Goal: Task Accomplishment & Management: Manage account settings

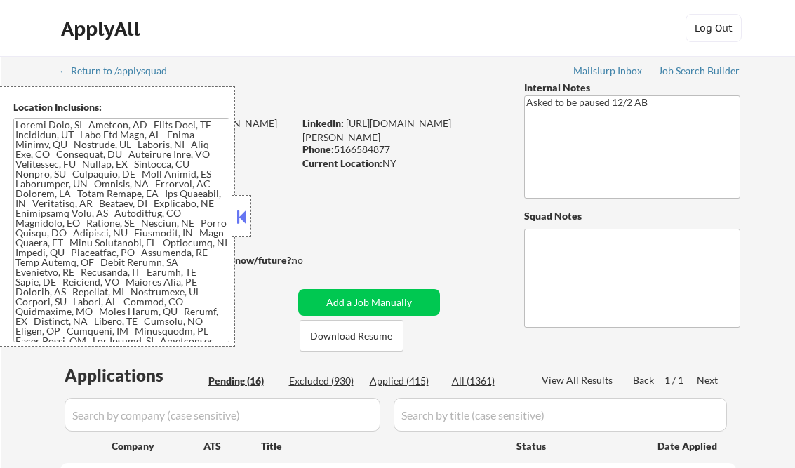
select select ""pending""
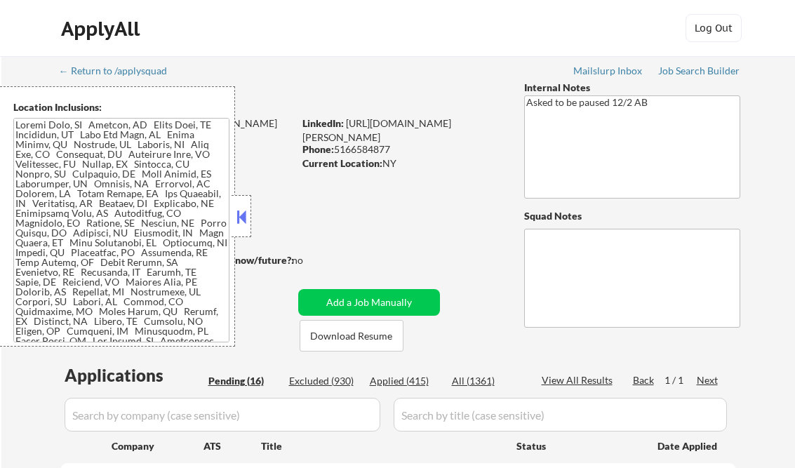
select select ""pending""
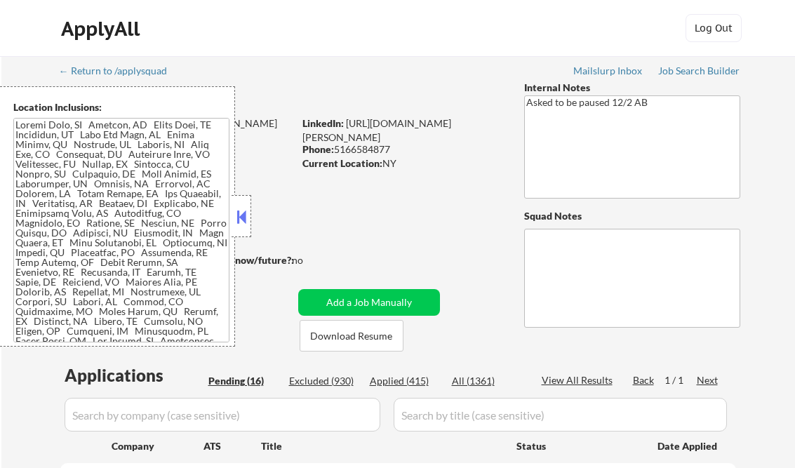
select select ""pending""
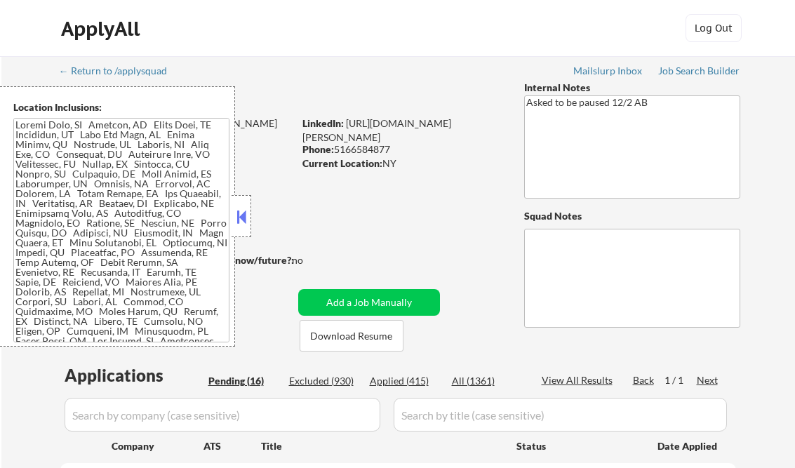
select select ""pending""
click at [244, 214] on button at bounding box center [241, 216] width 15 height 21
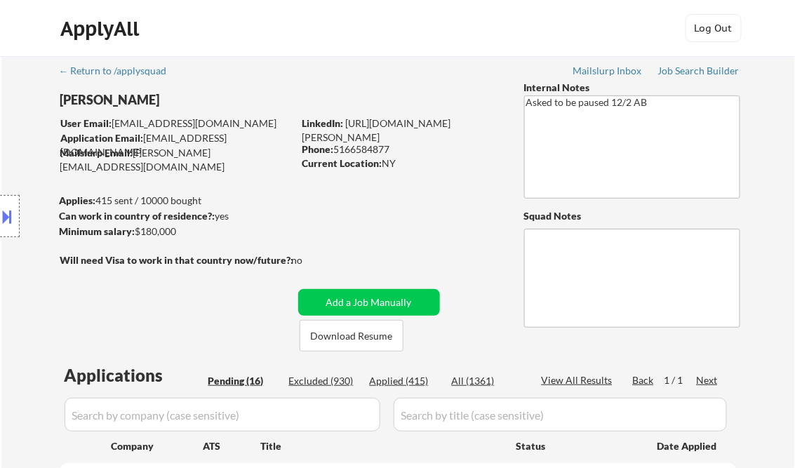
select select ""pending""
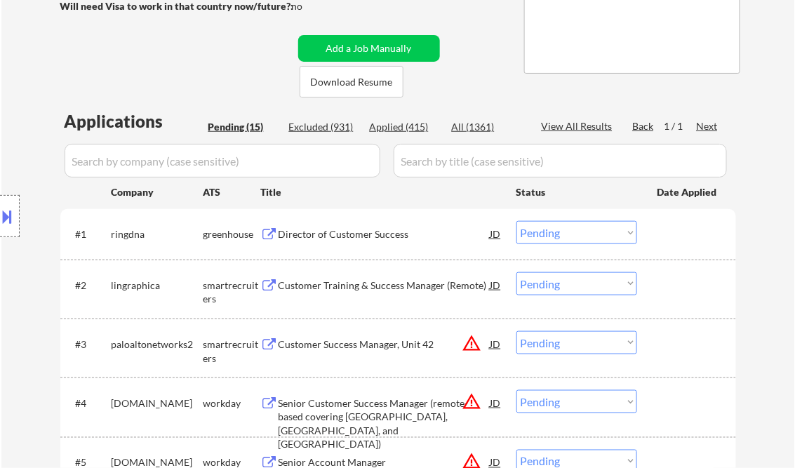
click at [404, 126] on div "Applied (415)" at bounding box center [405, 127] width 70 height 14
select select ""applied""
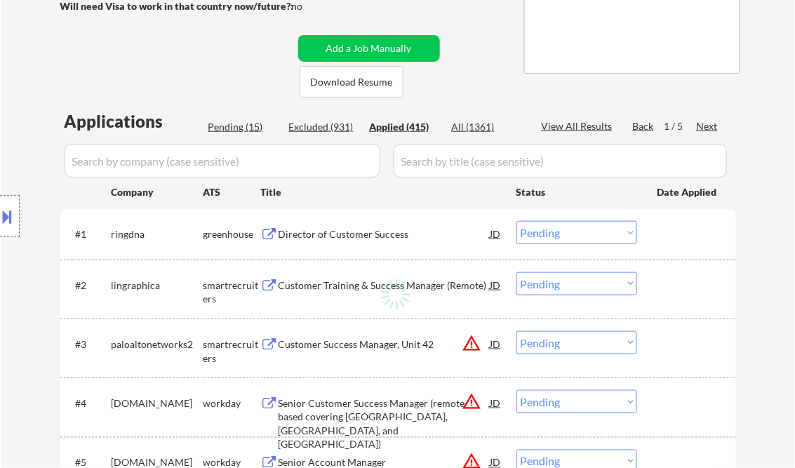
select select ""applied""
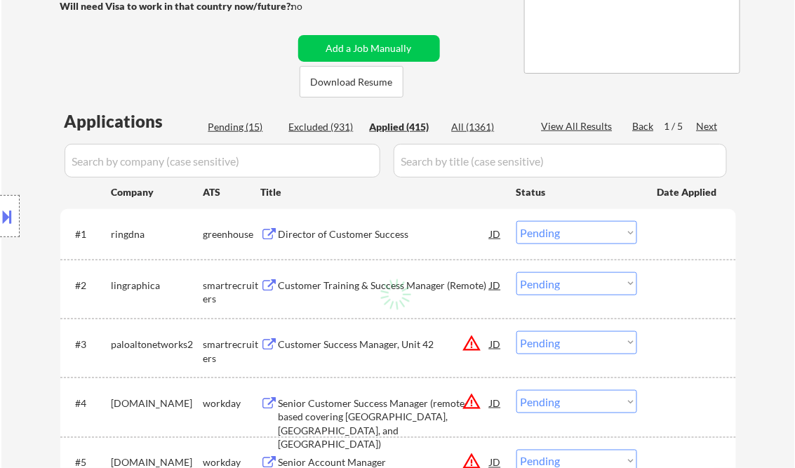
select select ""applied""
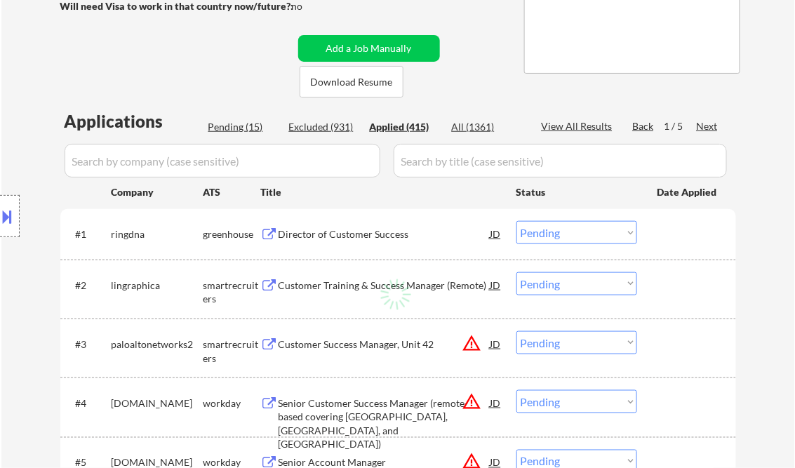
select select ""applied""
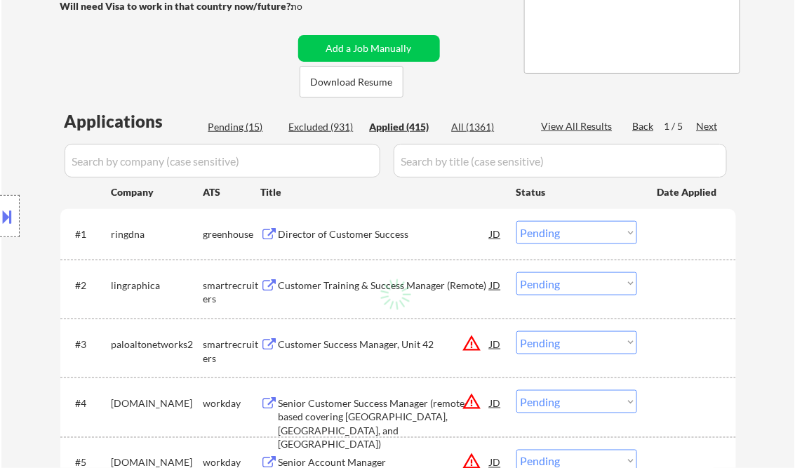
select select ""applied""
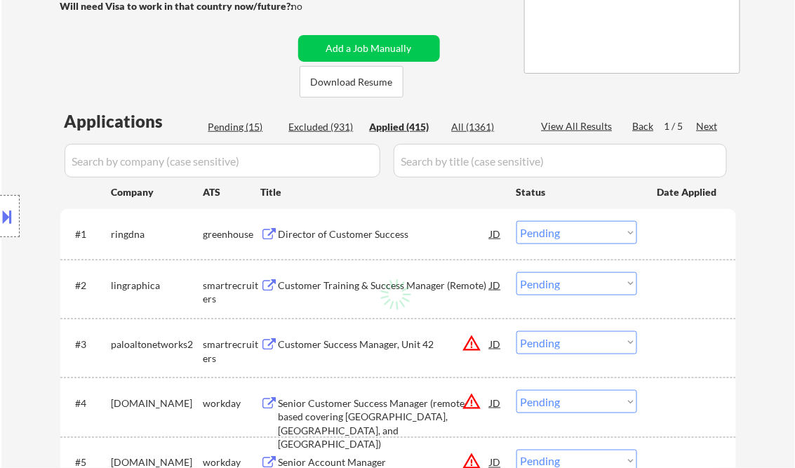
select select ""applied""
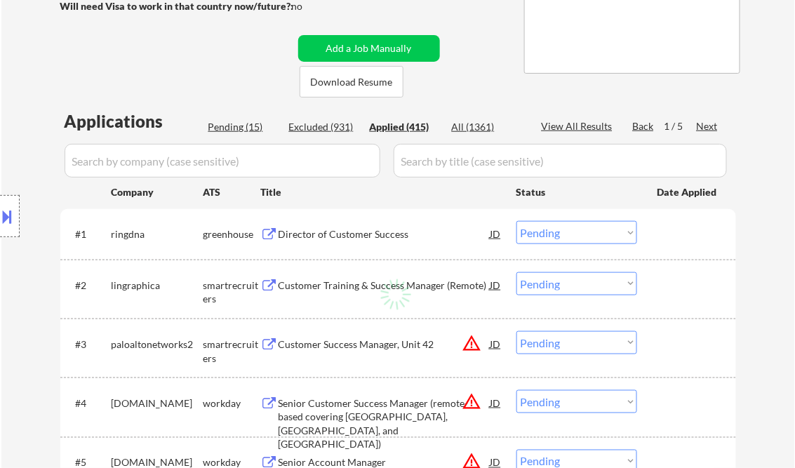
select select ""applied""
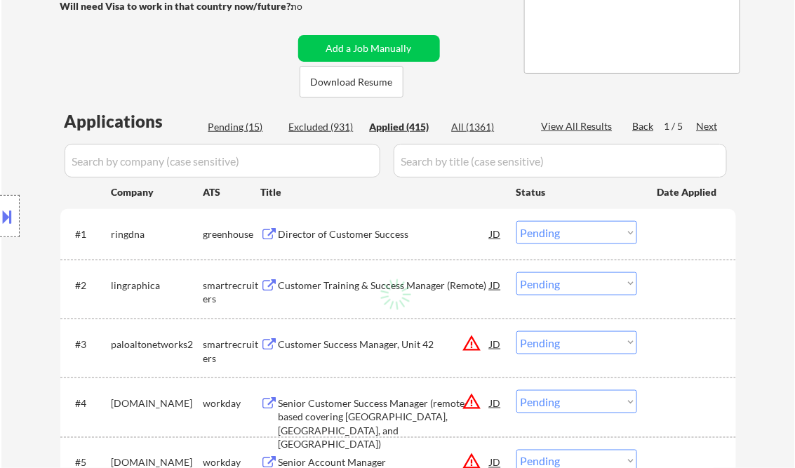
select select ""applied""
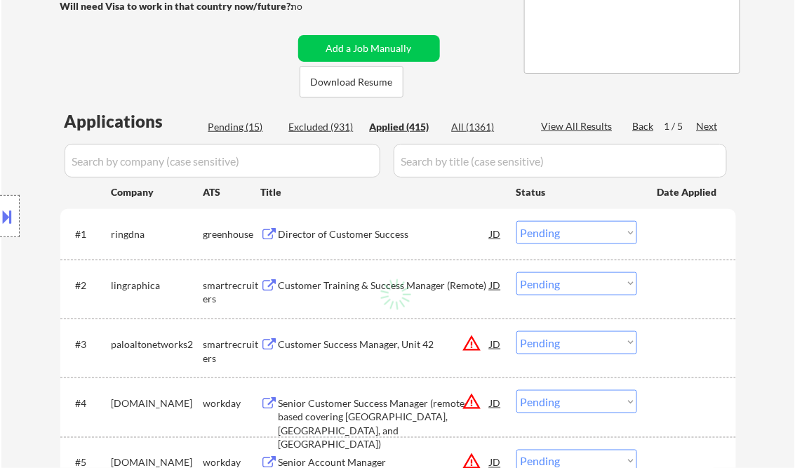
select select ""applied""
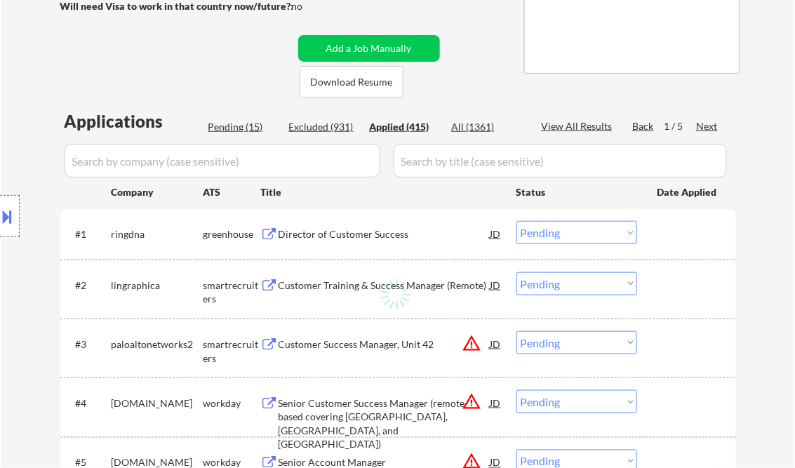
select select ""applied""
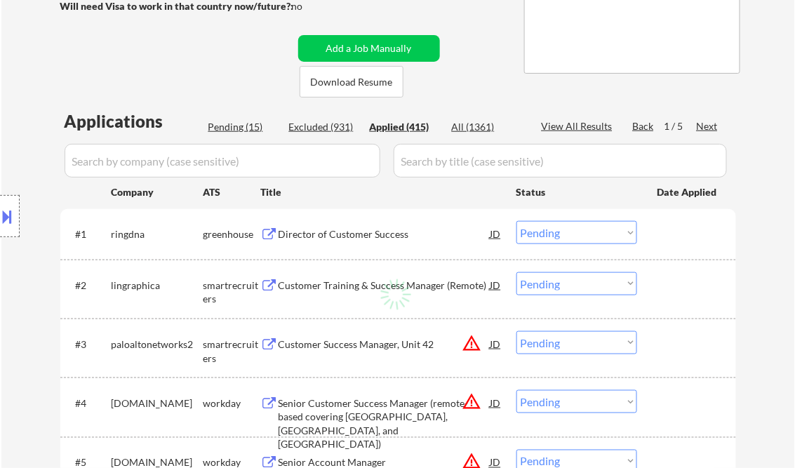
select select ""applied""
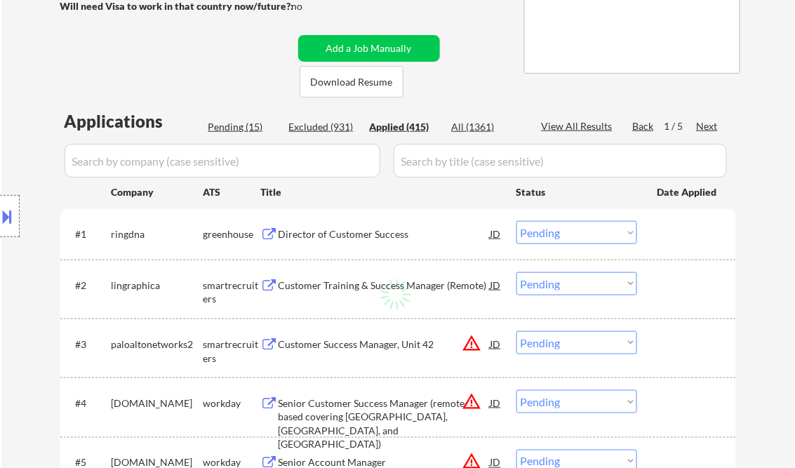
select select ""applied""
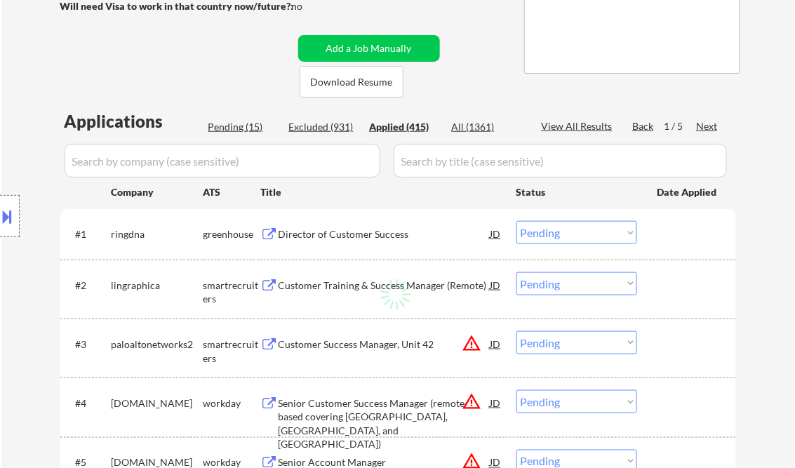
select select ""applied""
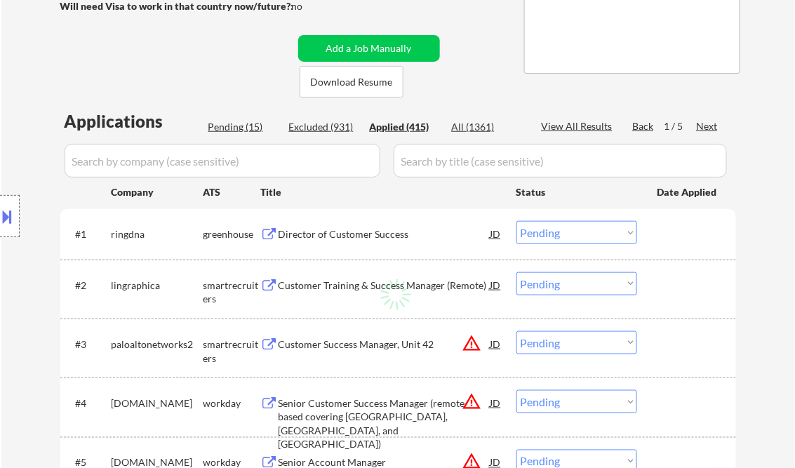
select select ""applied""
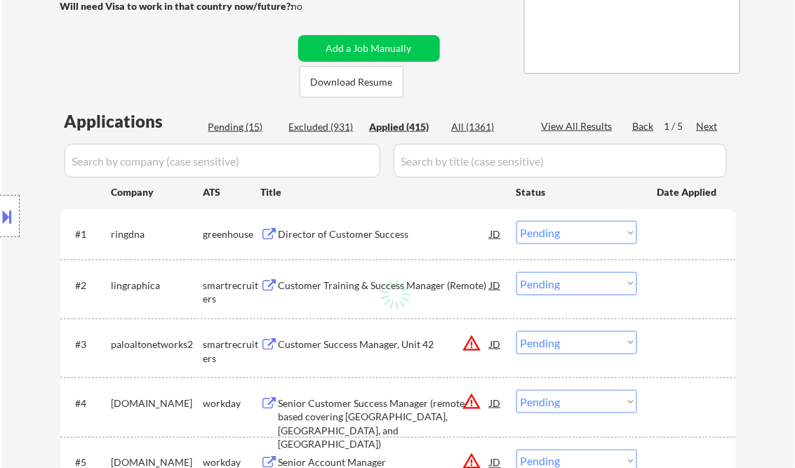
select select ""applied""
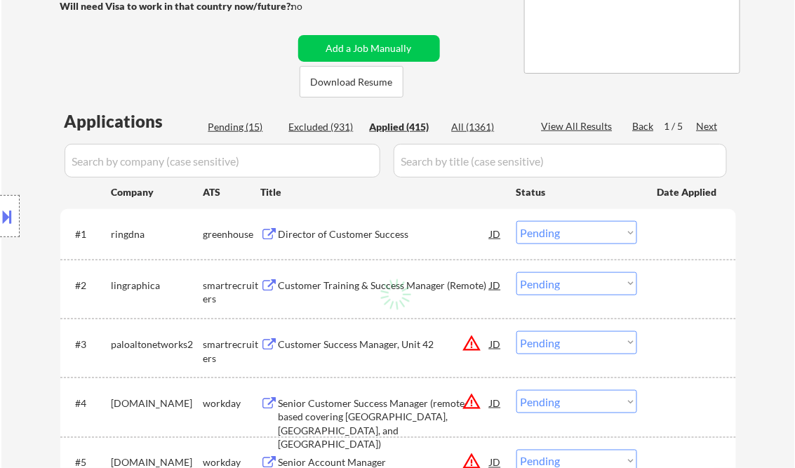
select select ""applied""
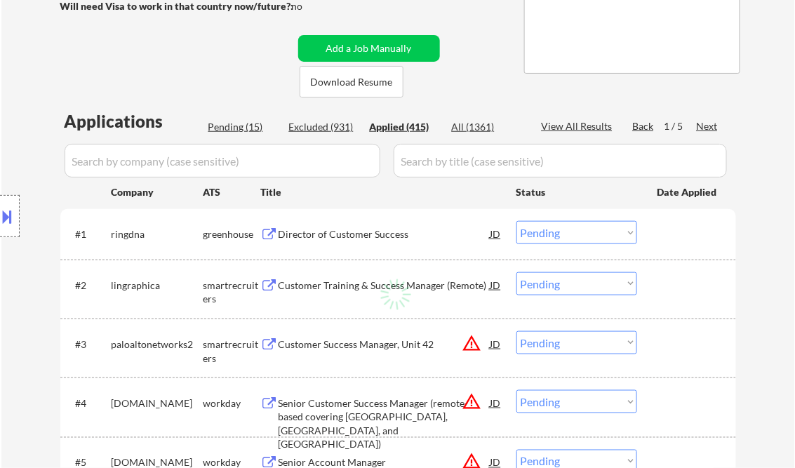
select select ""applied""
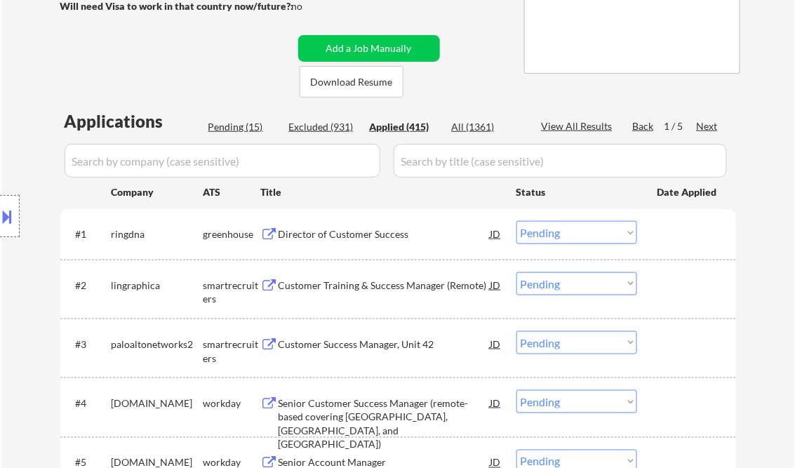
select select ""applied""
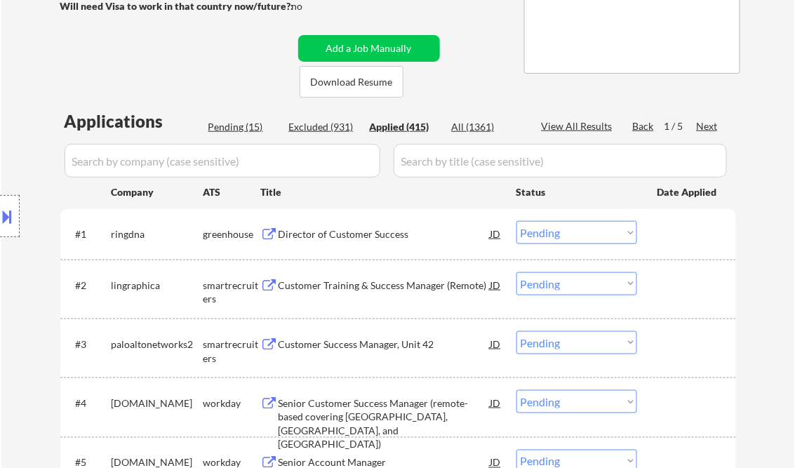
select select ""applied""
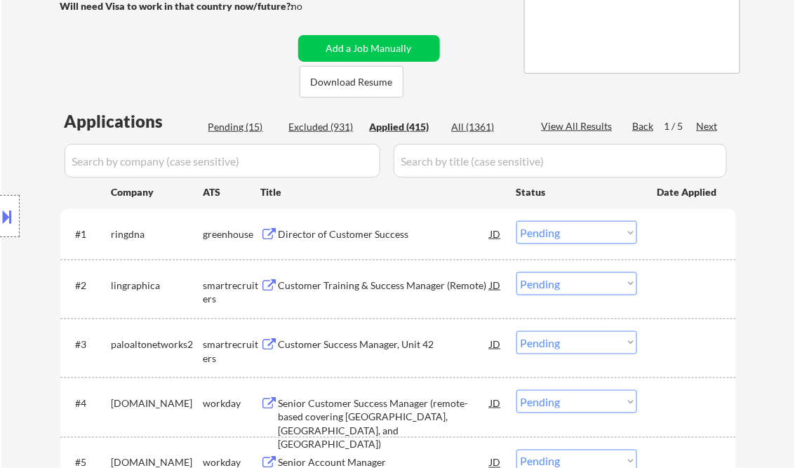
select select ""applied""
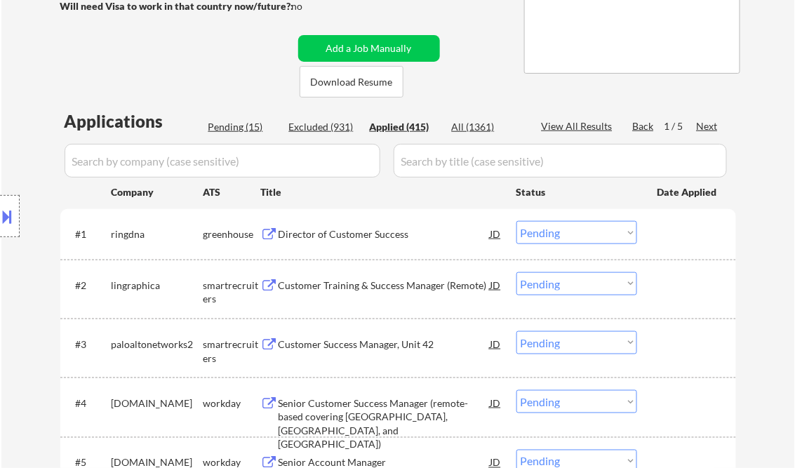
select select ""applied""
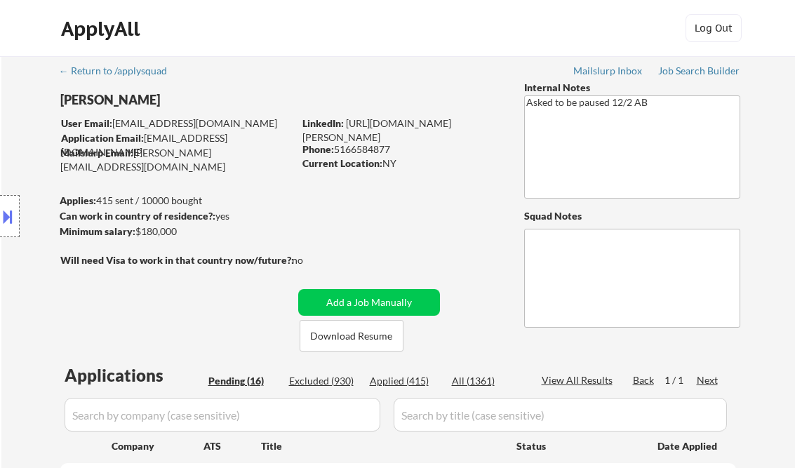
select select ""pending""
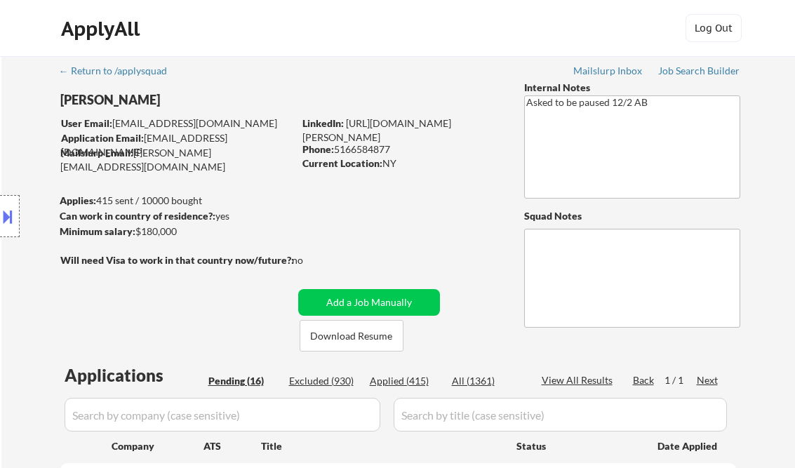
select select ""pending""
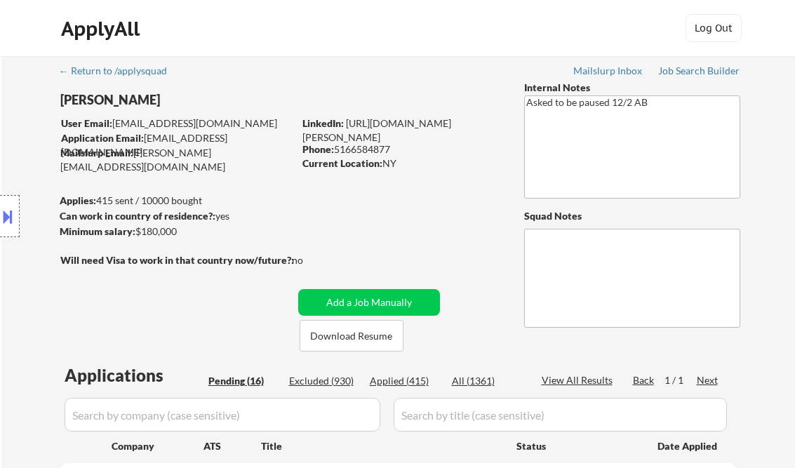
select select ""pending""
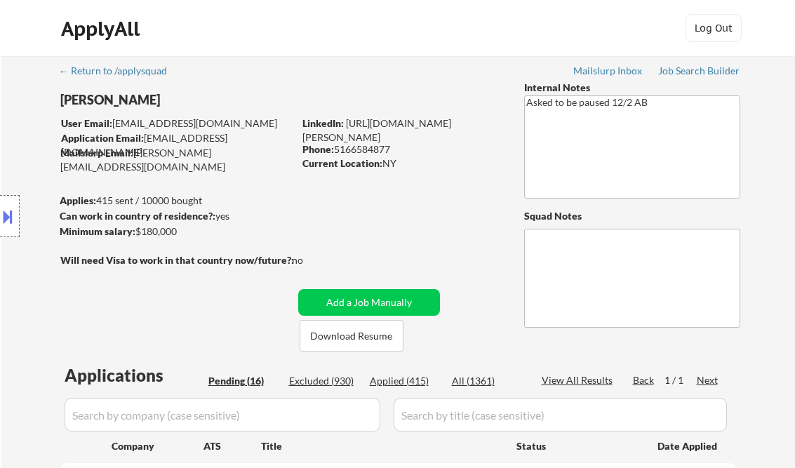
select select ""pending""
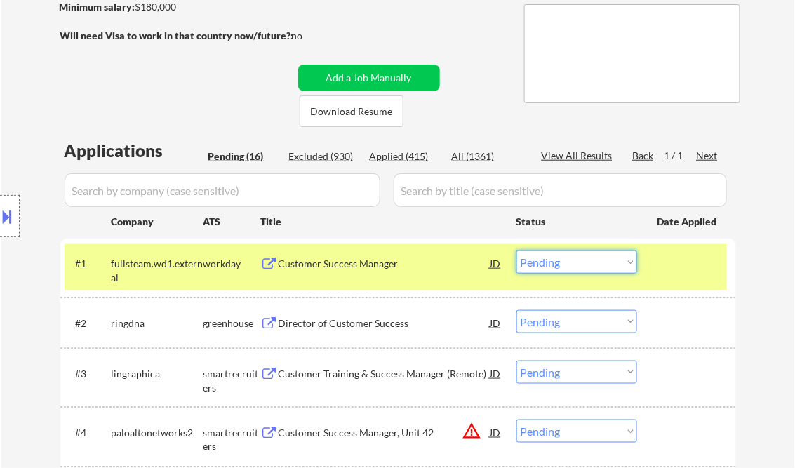
drag, startPoint x: 566, startPoint y: 265, endPoint x: 570, endPoint y: 271, distance: 7.2
click at [566, 265] on select "Choose an option... Pending Applied Excluded (Questions) Excluded (Expired) Exc…" at bounding box center [576, 261] width 121 height 23
click at [516, 250] on select "Choose an option... Pending Applied Excluded (Questions) Excluded (Expired) Exc…" at bounding box center [576, 261] width 121 height 23
click at [330, 318] on div "Director of Customer Success" at bounding box center [384, 323] width 212 height 14
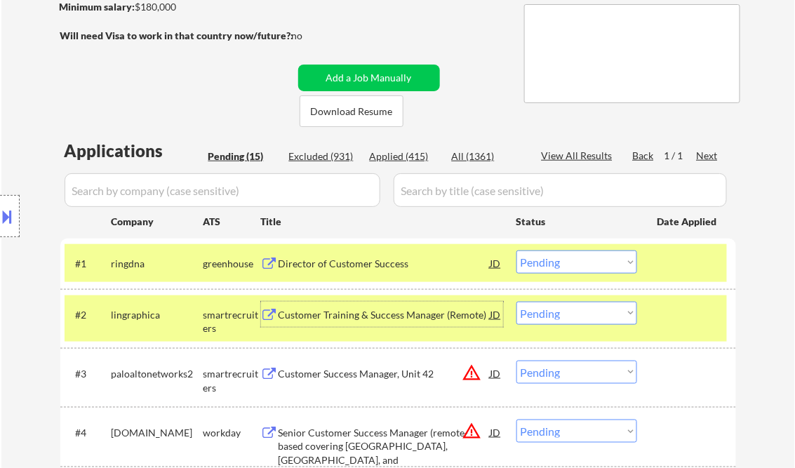
drag, startPoint x: 586, startPoint y: 264, endPoint x: 587, endPoint y: 273, distance: 8.4
click at [586, 264] on select "Choose an option... Pending Applied Excluded (Questions) Excluded (Expired) Exc…" at bounding box center [576, 261] width 121 height 23
click at [516, 250] on select "Choose an option... Pending Applied Excluded (Questions) Excluded (Expired) Exc…" at bounding box center [576, 261] width 121 height 23
click at [355, 312] on div "Customer Training & Success Manager (Remote)" at bounding box center [384, 315] width 212 height 14
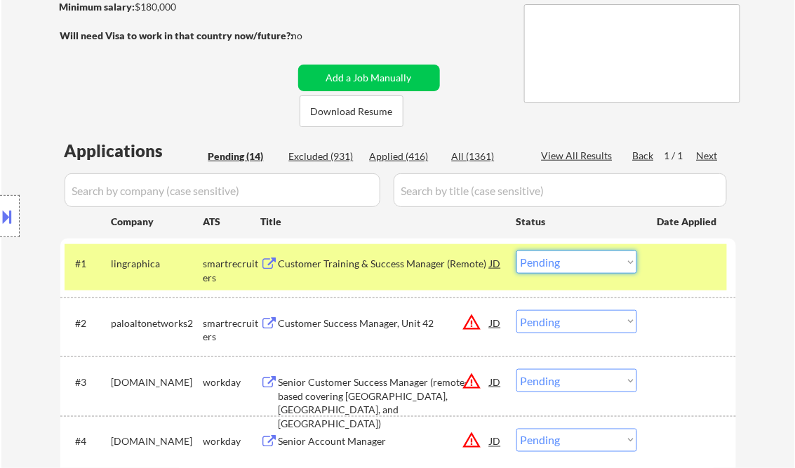
click at [572, 262] on select "Choose an option... Pending Applied Excluded (Questions) Excluded (Expired) Exc…" at bounding box center [576, 261] width 121 height 23
click at [516, 250] on select "Choose an option... Pending Applied Excluded (Questions) Excluded (Expired) Exc…" at bounding box center [576, 261] width 121 height 23
click at [384, 324] on div "Customer Success Manager, Unit 42" at bounding box center [384, 323] width 212 height 14
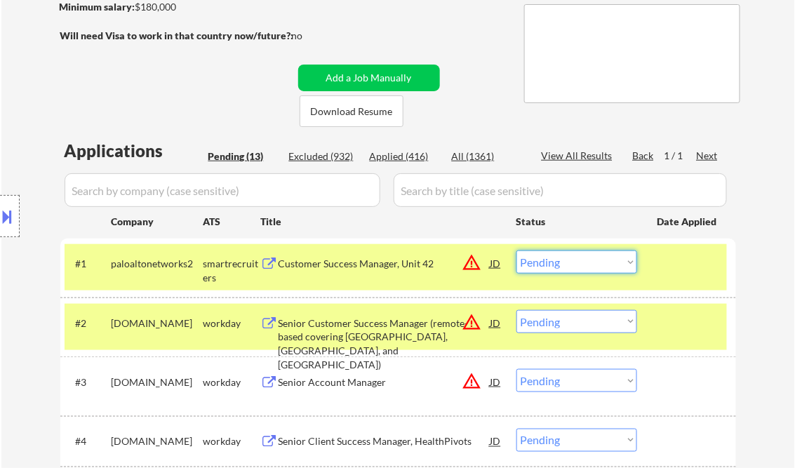
click at [581, 267] on select "Choose an option... Pending Applied Excluded (Questions) Excluded (Expired) Exc…" at bounding box center [576, 261] width 121 height 23
click at [759, 265] on div "← Return to /applysquad Mailslurp Inbox Job Search Builder Mariah Bayne User Em…" at bounding box center [397, 417] width 793 height 1170
click at [582, 267] on select "Choose an option... Pending Applied Excluded (Questions) Excluded (Expired) Exc…" at bounding box center [576, 261] width 121 height 23
click at [516, 250] on select "Choose an option... Pending Applied Excluded (Questions) Excluded (Expired) Exc…" at bounding box center [576, 261] width 121 height 23
click at [364, 333] on div "Senior Customer Success Manager (remote-based covering FL, KY, and TN)" at bounding box center [384, 343] width 212 height 55
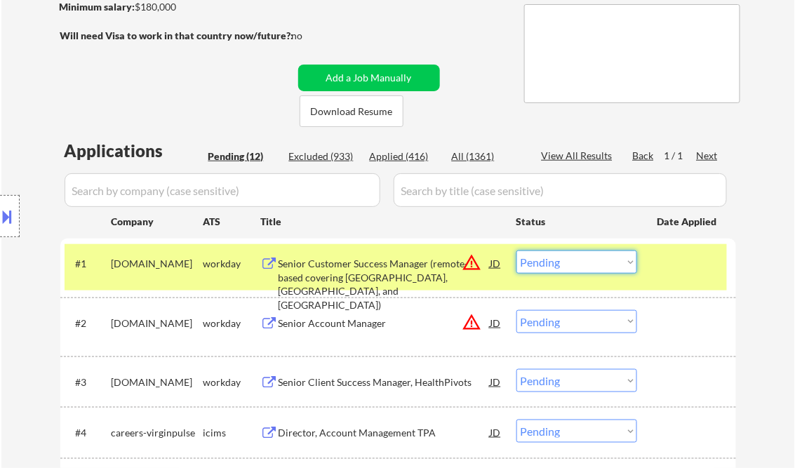
drag, startPoint x: 545, startPoint y: 262, endPoint x: 557, endPoint y: 273, distance: 16.4
click at [546, 262] on select "Choose an option... Pending Applied Excluded (Questions) Excluded (Expired) Exc…" at bounding box center [576, 261] width 121 height 23
select select ""excluded__location_""
click at [516, 250] on select "Choose an option... Pending Applied Excluded (Questions) Excluded (Expired) Exc…" at bounding box center [576, 261] width 121 height 23
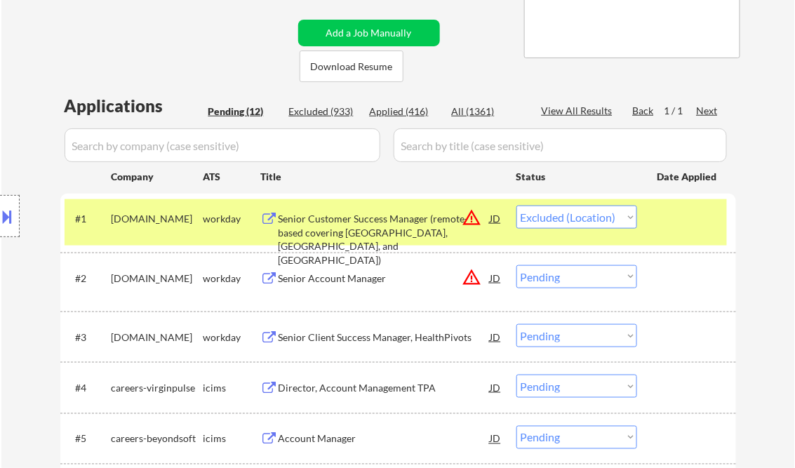
scroll to position [281, 0]
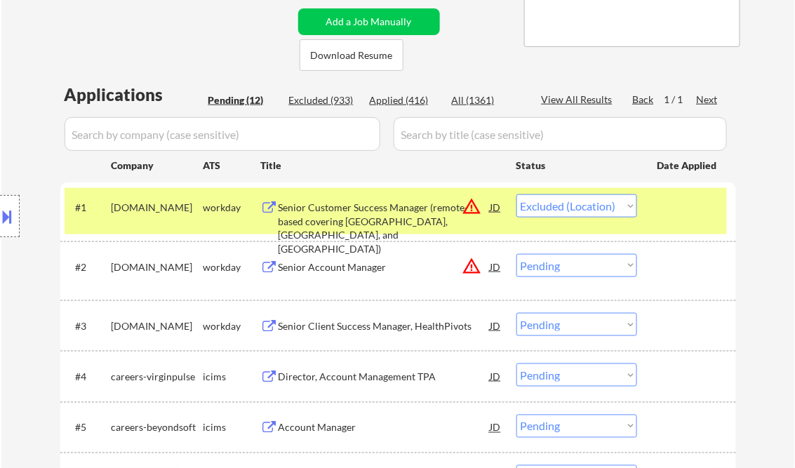
click at [371, 260] on div "Senior Account Manager" at bounding box center [384, 266] width 212 height 25
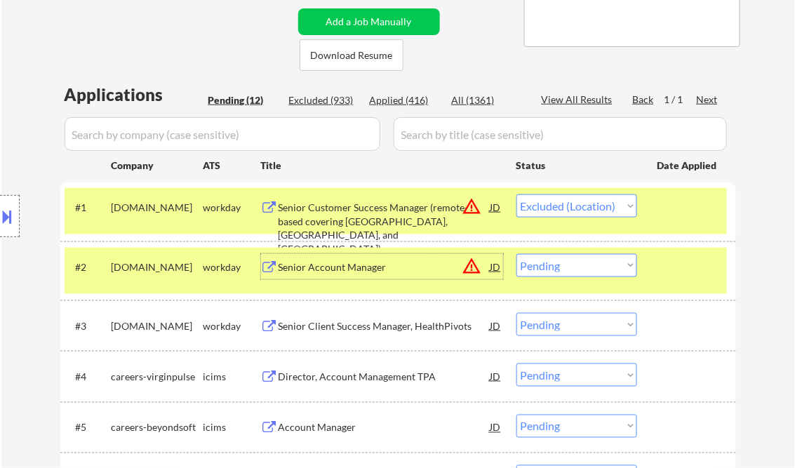
drag, startPoint x: 607, startPoint y: 266, endPoint x: 614, endPoint y: 278, distance: 13.8
click at [607, 266] on select "Choose an option... Pending Applied Excluded (Questions) Excluded (Expired) Exc…" at bounding box center [576, 265] width 121 height 23
select select ""excluded__salary_""
click at [516, 254] on select "Choose an option... Pending Applied Excluded (Questions) Excluded (Expired) Exc…" at bounding box center [576, 265] width 121 height 23
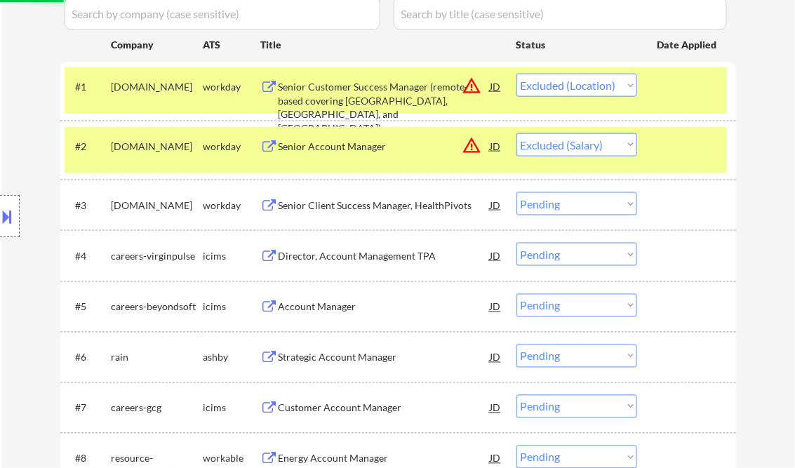
scroll to position [449, 0]
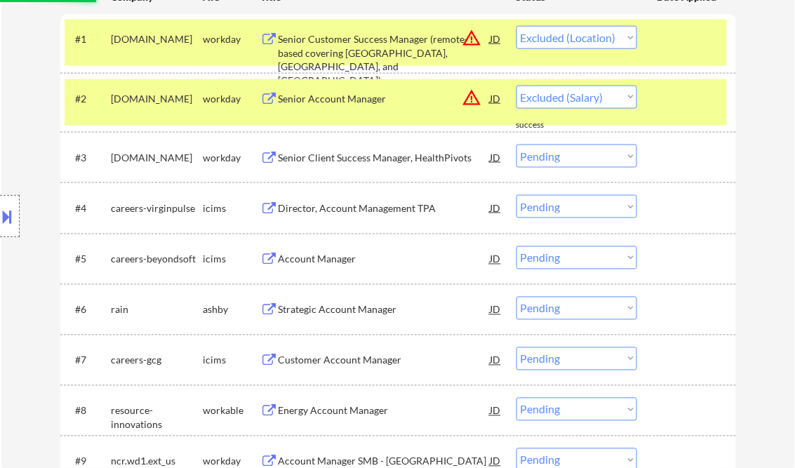
select select ""pending""
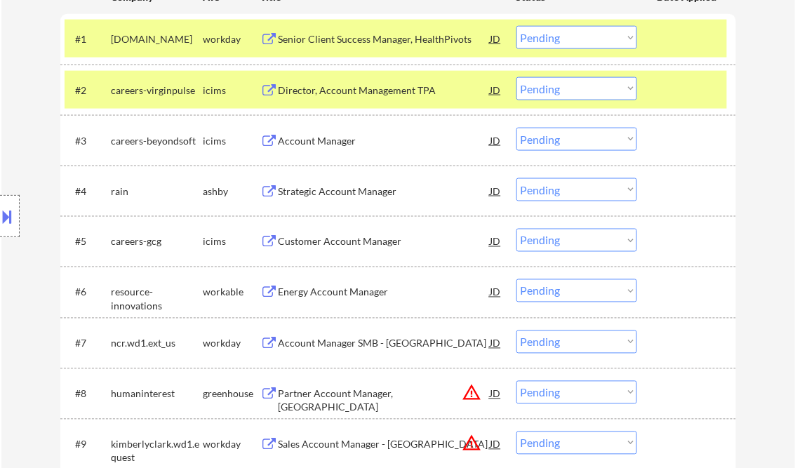
scroll to position [281, 0]
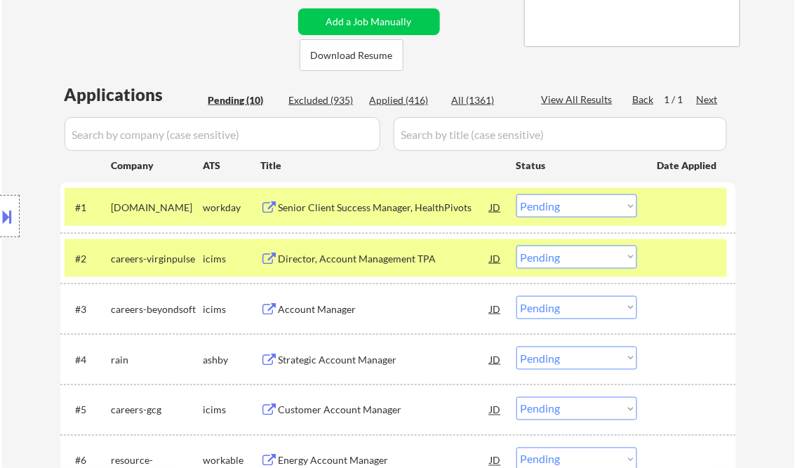
click at [426, 209] on div "Senior Client Success Manager, HealthPivots" at bounding box center [384, 208] width 212 height 14
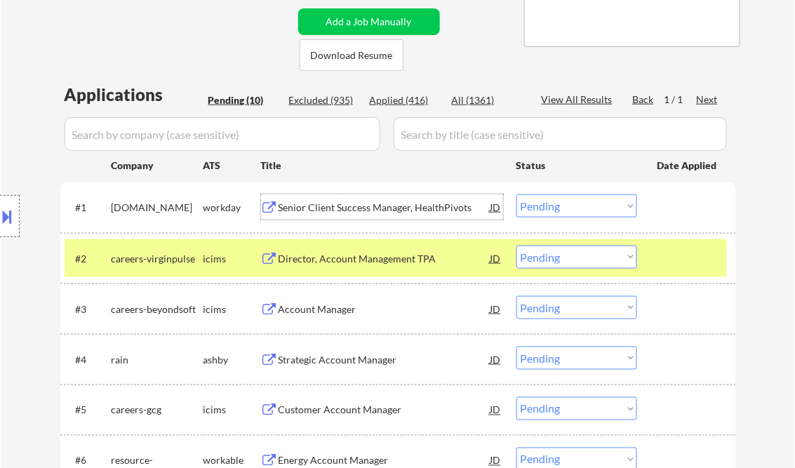
click at [348, 205] on div "Senior Client Success Manager, HealthPivots" at bounding box center [384, 208] width 212 height 14
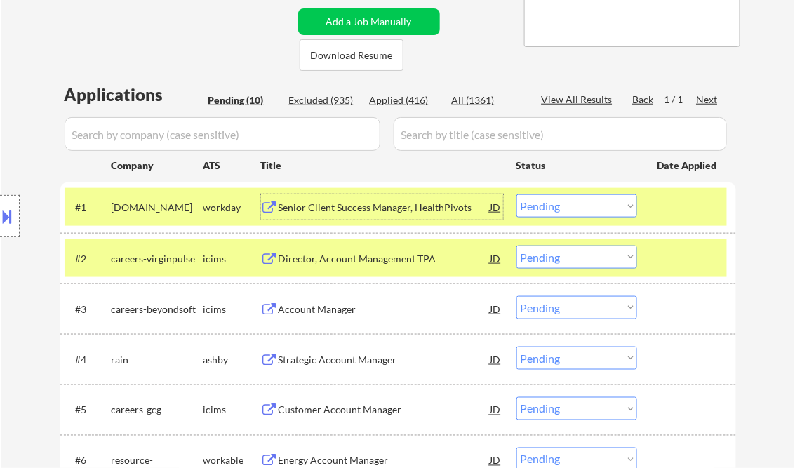
click at [7, 210] on button at bounding box center [7, 216] width 15 height 23
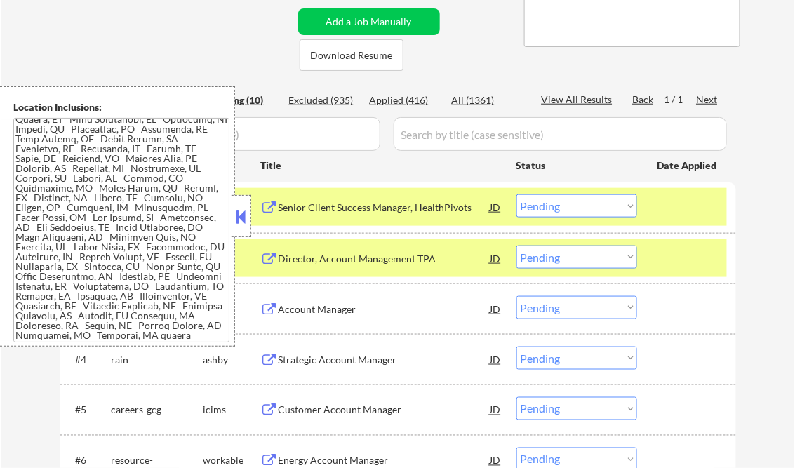
scroll to position [133, 0]
click at [243, 215] on button at bounding box center [241, 216] width 15 height 21
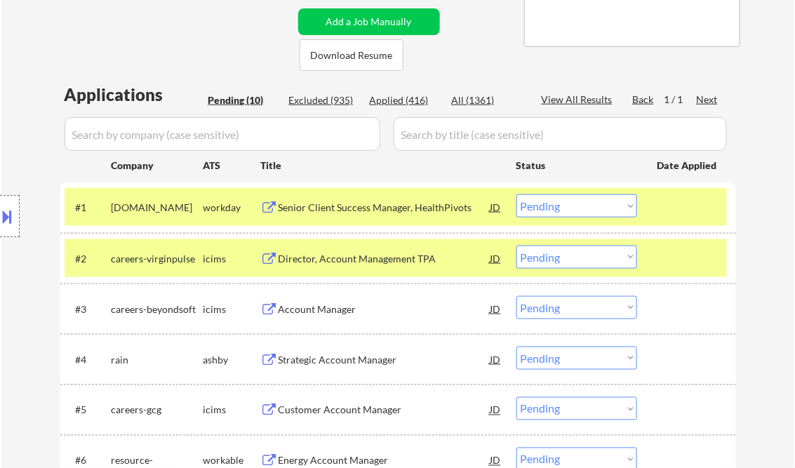
drag, startPoint x: 12, startPoint y: 210, endPoint x: 27, endPoint y: 238, distance: 32.0
click at [13, 211] on button at bounding box center [7, 216] width 15 height 23
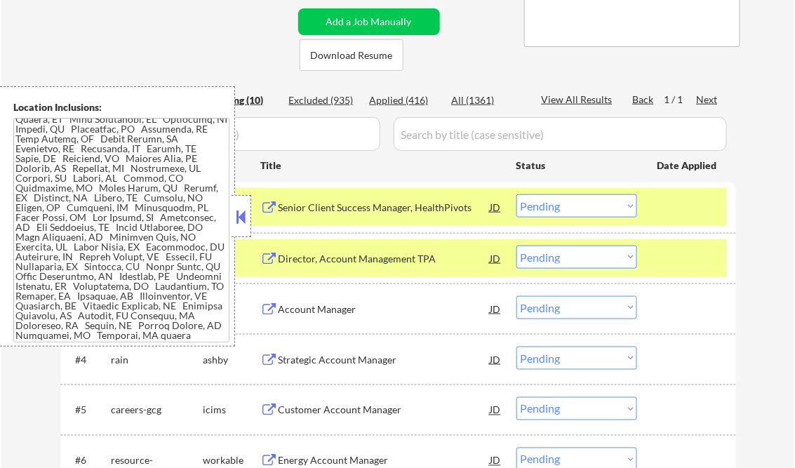
click at [243, 217] on button at bounding box center [241, 216] width 15 height 21
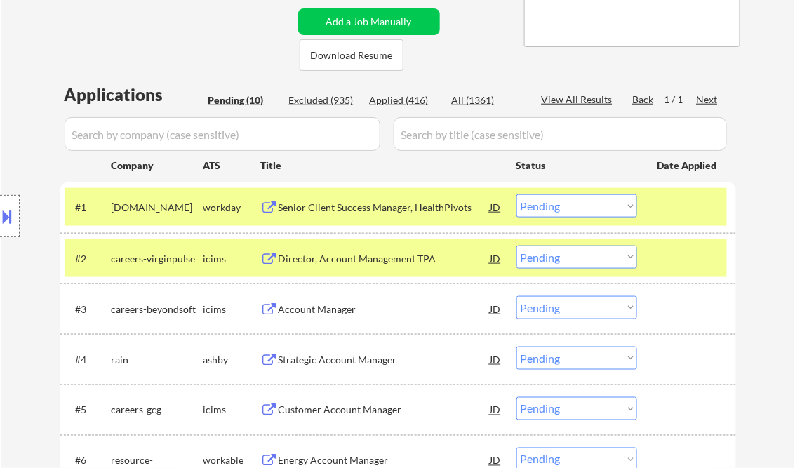
drag, startPoint x: 549, startPoint y: 206, endPoint x: 558, endPoint y: 211, distance: 10.4
click at [549, 206] on select "Choose an option... Pending Applied Excluded (Questions) Excluded (Expired) Exc…" at bounding box center [576, 205] width 121 height 23
click at [516, 194] on select "Choose an option... Pending Applied Excluded (Questions) Excluded (Expired) Exc…" at bounding box center [576, 205] width 121 height 23
click at [394, 256] on div "Director, Account Management TPA" at bounding box center [384, 259] width 212 height 14
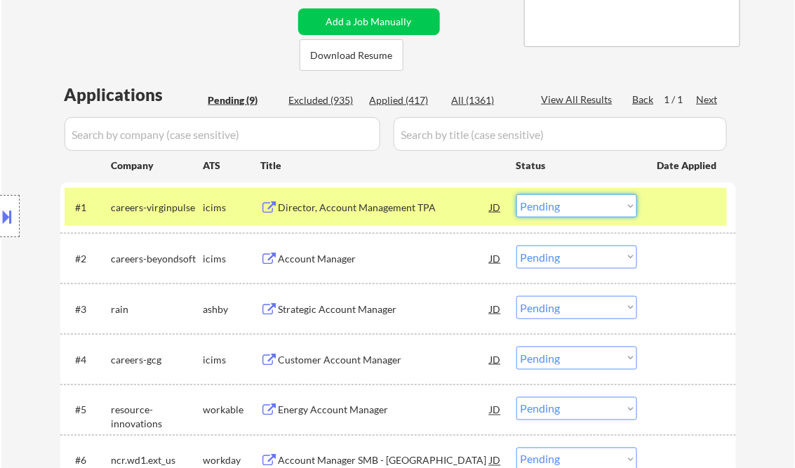
drag, startPoint x: 558, startPoint y: 209, endPoint x: 565, endPoint y: 217, distance: 11.0
click at [558, 209] on select "Choose an option... Pending Applied Excluded (Questions) Excluded (Expired) Exc…" at bounding box center [576, 205] width 121 height 23
click at [516, 194] on select "Choose an option... Pending Applied Excluded (Questions) Excluded (Expired) Exc…" at bounding box center [576, 205] width 121 height 23
click at [328, 261] on div "Account Manager" at bounding box center [384, 259] width 212 height 14
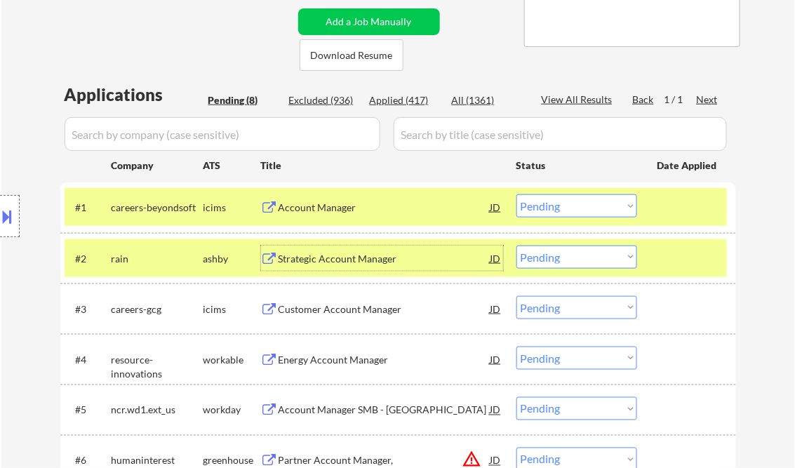
click at [560, 205] on select "Choose an option... Pending Applied Excluded (Questions) Excluded (Expired) Exc…" at bounding box center [576, 205] width 121 height 23
click at [516, 194] on select "Choose an option... Pending Applied Excluded (Questions) Excluded (Expired) Exc…" at bounding box center [576, 205] width 121 height 23
click at [323, 255] on div "Strategic Account Manager" at bounding box center [384, 259] width 212 height 14
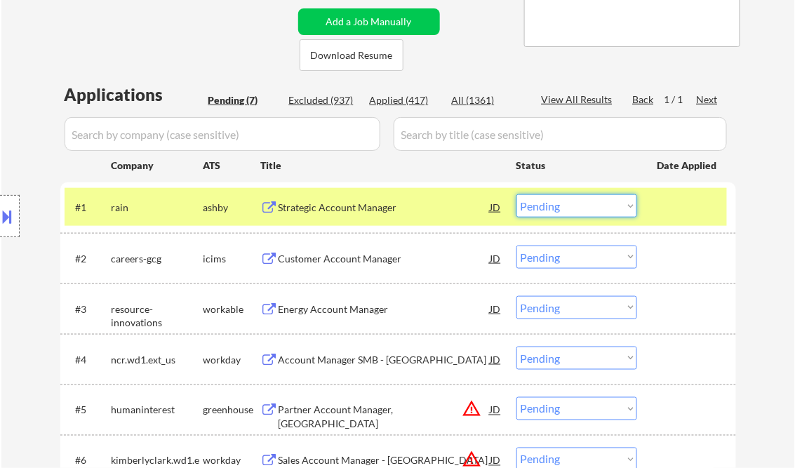
click at [561, 208] on select "Choose an option... Pending Applied Excluded (Questions) Excluded (Expired) Exc…" at bounding box center [576, 205] width 121 height 23
click at [516, 194] on select "Choose an option... Pending Applied Excluded (Questions) Excluded (Expired) Exc…" at bounding box center [576, 205] width 121 height 23
click at [346, 255] on div "Customer Account Manager" at bounding box center [384, 259] width 212 height 14
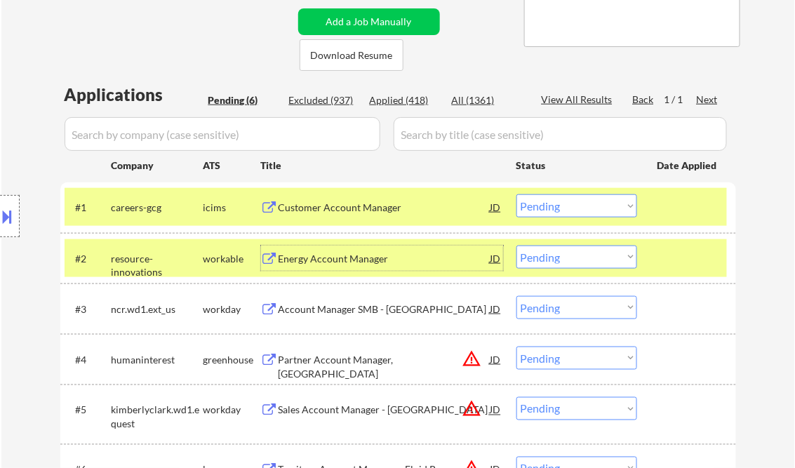
click at [368, 208] on div "Customer Account Manager" at bounding box center [384, 208] width 212 height 14
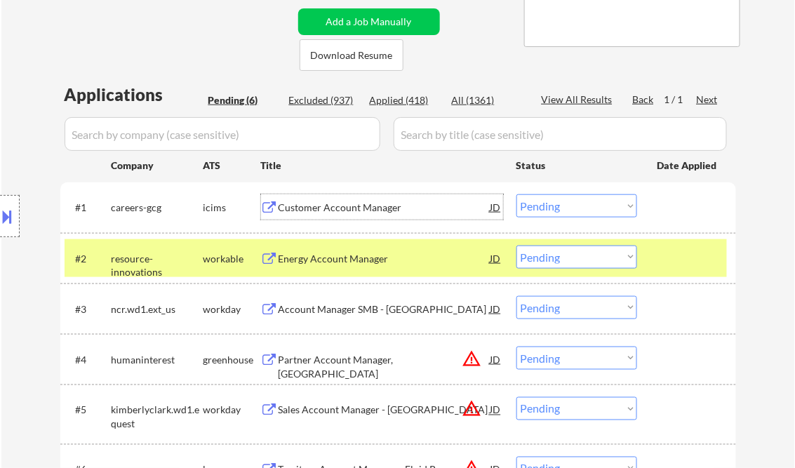
drag, startPoint x: 557, startPoint y: 199, endPoint x: 644, endPoint y: 288, distance: 124.0
click at [558, 201] on select "Choose an option... Pending Applied Excluded (Questions) Excluded (Expired) Exc…" at bounding box center [576, 205] width 121 height 23
click at [516, 194] on select "Choose an option... Pending Applied Excluded (Questions) Excluded (Expired) Exc…" at bounding box center [576, 205] width 121 height 23
click at [338, 264] on div "Energy Account Manager" at bounding box center [384, 259] width 212 height 14
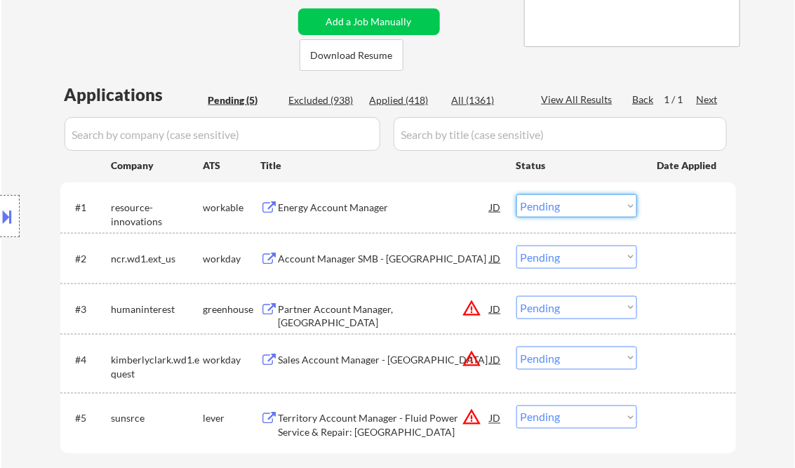
drag, startPoint x: 575, startPoint y: 209, endPoint x: 580, endPoint y: 219, distance: 11.0
click at [575, 209] on select "Choose an option... Pending Applied Excluded (Questions) Excluded (Expired) Exc…" at bounding box center [576, 205] width 121 height 23
click at [516, 194] on select "Choose an option... Pending Applied Excluded (Questions) Excluded (Expired) Exc…" at bounding box center [576, 205] width 121 height 23
click at [331, 265] on div "Account Manager SMB - East" at bounding box center [384, 257] width 212 height 25
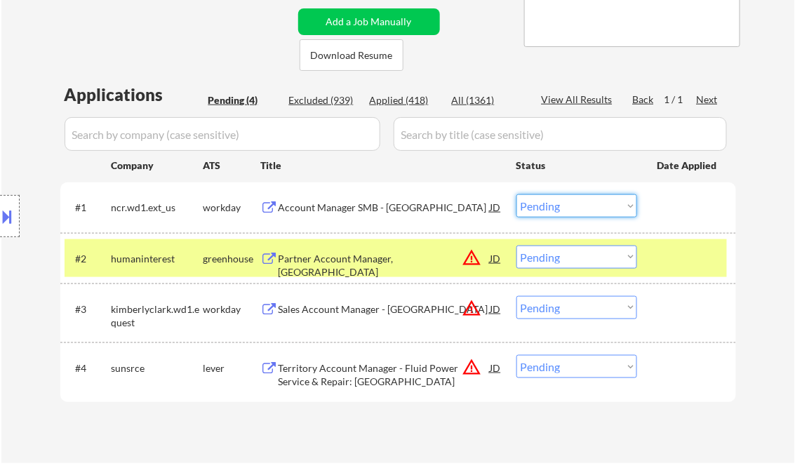
drag, startPoint x: 550, startPoint y: 205, endPoint x: 562, endPoint y: 219, distance: 18.4
click at [551, 204] on select "Choose an option... Pending Applied Excluded (Questions) Excluded (Expired) Exc…" at bounding box center [576, 205] width 121 height 23
click at [370, 206] on div "Account Manager SMB - East" at bounding box center [384, 208] width 212 height 14
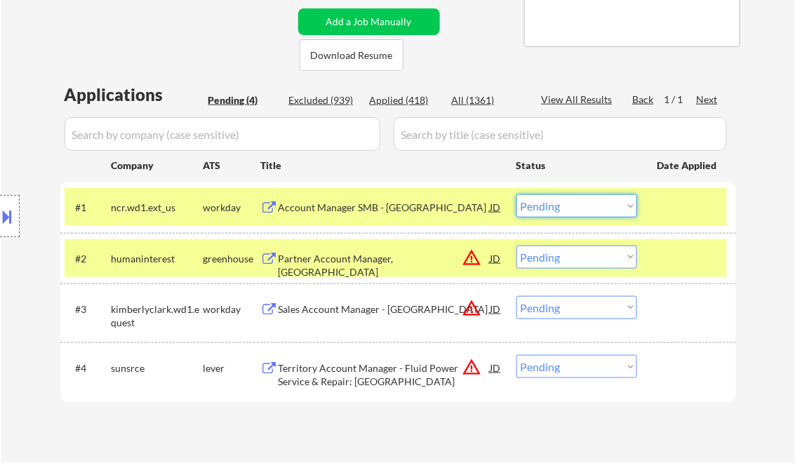
drag, startPoint x: 558, startPoint y: 205, endPoint x: 565, endPoint y: 218, distance: 15.1
click at [559, 208] on select "Choose an option... Pending Applied Excluded (Questions) Excluded (Expired) Exc…" at bounding box center [576, 205] width 121 height 23
click at [516, 194] on select "Choose an option... Pending Applied Excluded (Questions) Excluded (Expired) Exc…" at bounding box center [576, 205] width 121 height 23
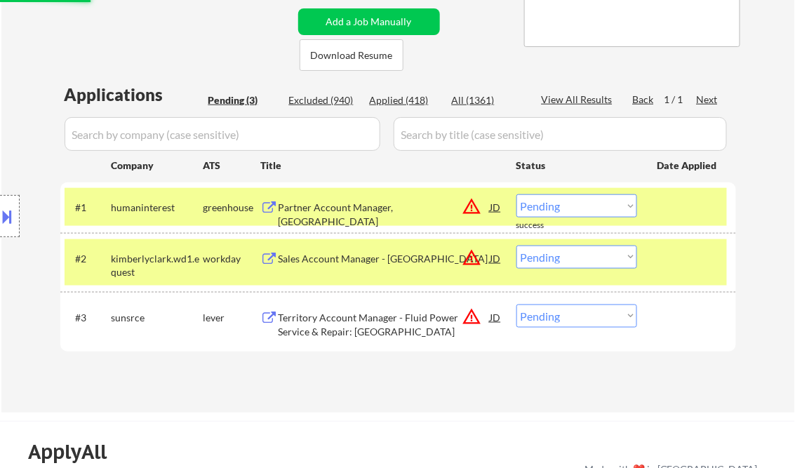
click at [7, 201] on div at bounding box center [10, 216] width 20 height 42
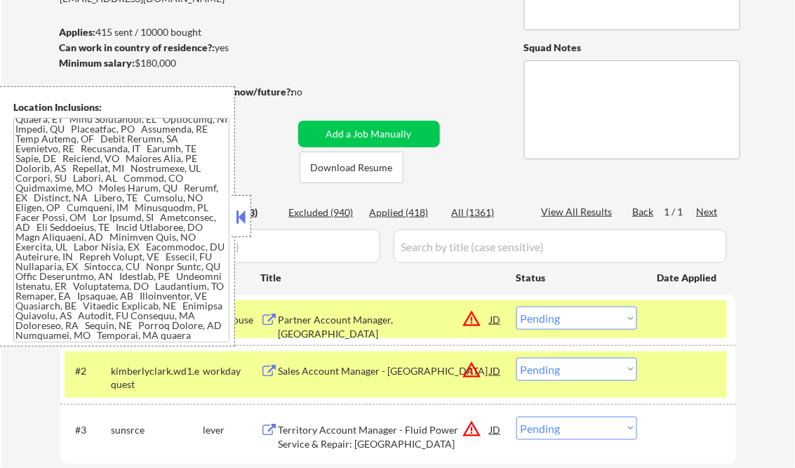
click at [237, 220] on button at bounding box center [241, 216] width 15 height 21
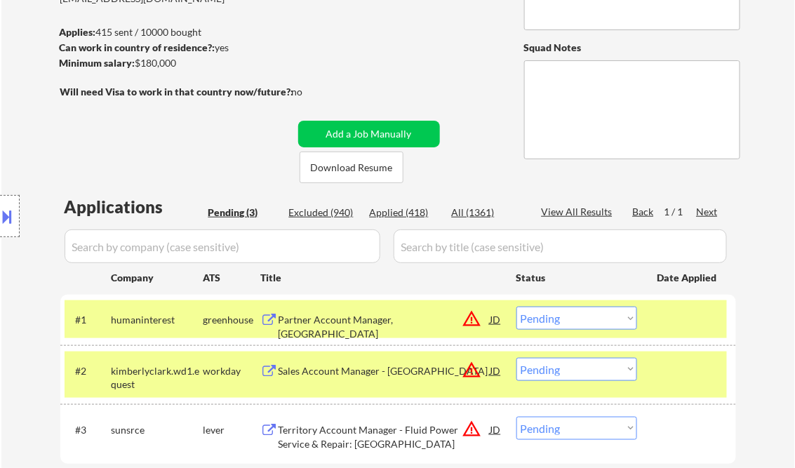
click at [573, 318] on select "Choose an option... Pending Applied Excluded (Questions) Excluded (Expired) Exc…" at bounding box center [576, 318] width 121 height 23
click at [516, 307] on select "Choose an option... Pending Applied Excluded (Questions) Excluded (Expired) Exc…" at bounding box center [576, 318] width 121 height 23
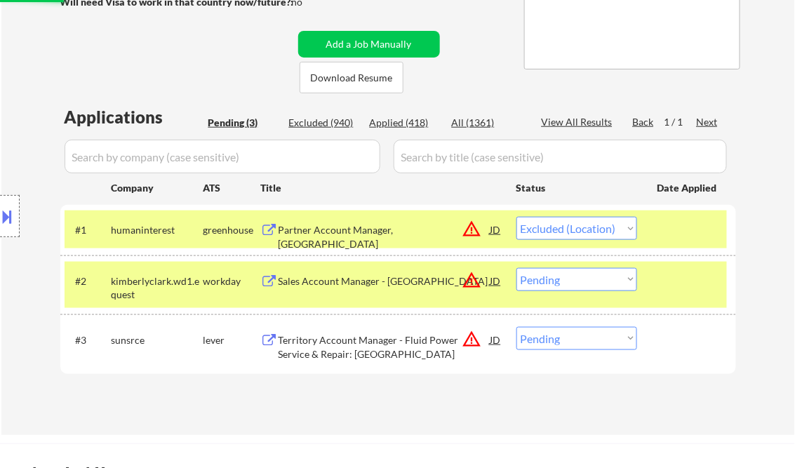
scroll to position [281, 0]
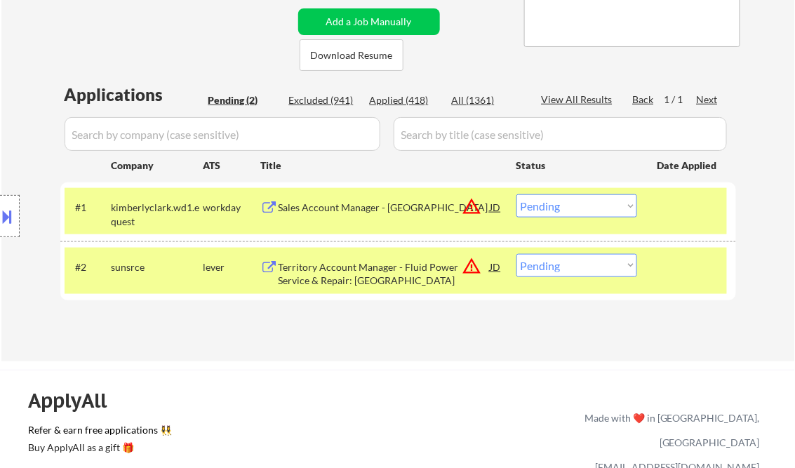
click at [621, 206] on select "Choose an option... Pending Applied Excluded (Questions) Excluded (Expired) Exc…" at bounding box center [576, 205] width 121 height 23
click at [516, 194] on select "Choose an option... Pending Applied Excluded (Questions) Excluded (Expired) Exc…" at bounding box center [576, 205] width 121 height 23
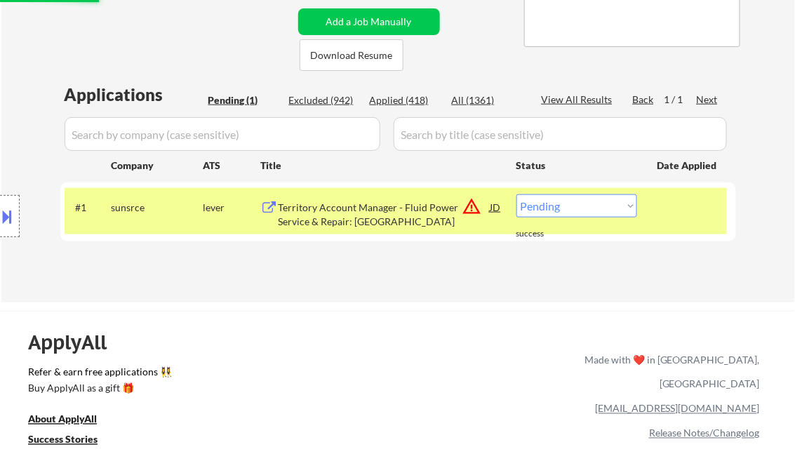
click at [8, 215] on button at bounding box center [7, 216] width 15 height 23
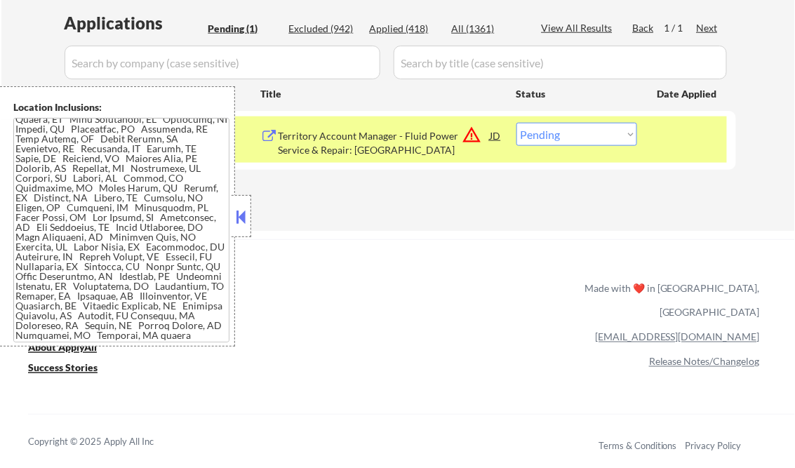
scroll to position [337, 0]
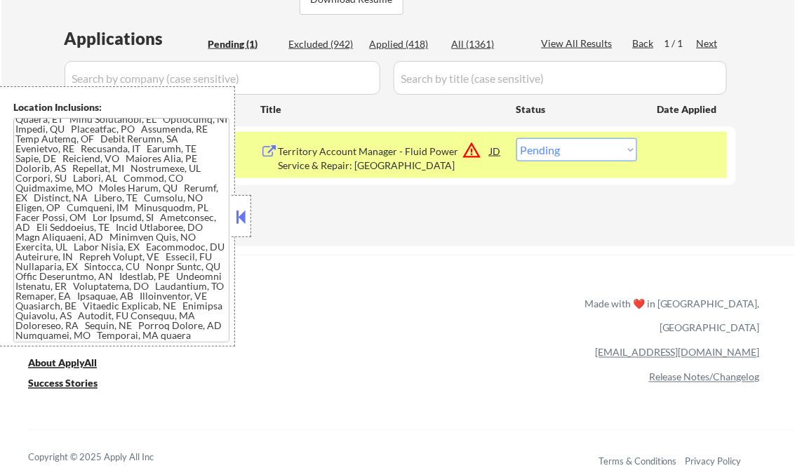
click at [244, 217] on button at bounding box center [241, 216] width 15 height 21
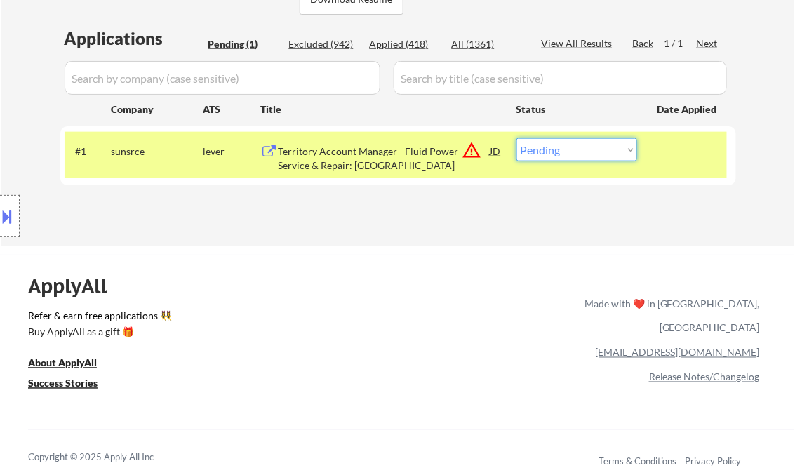
click at [550, 161] on select "Choose an option... Pending Applied Excluded (Questions) Excluded (Expired) Exc…" at bounding box center [576, 149] width 121 height 23
select select ""excluded__location_""
click at [516, 138] on select "Choose an option... Pending Applied Excluded (Questions) Excluded (Expired) Exc…" at bounding box center [576, 149] width 121 height 23
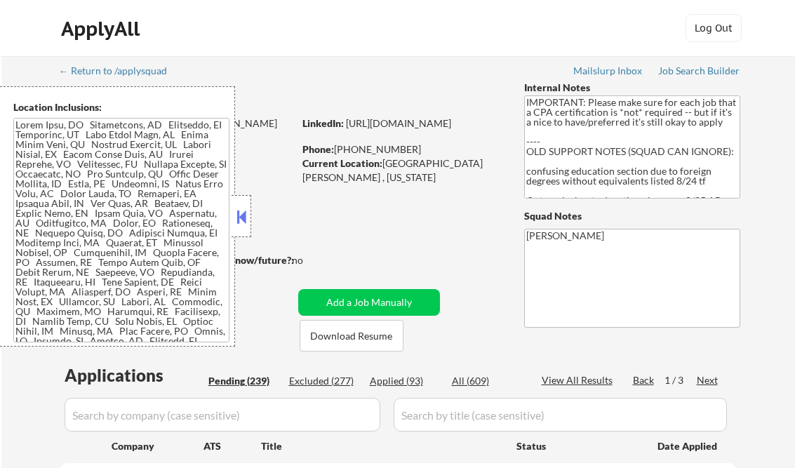
select select ""pending""
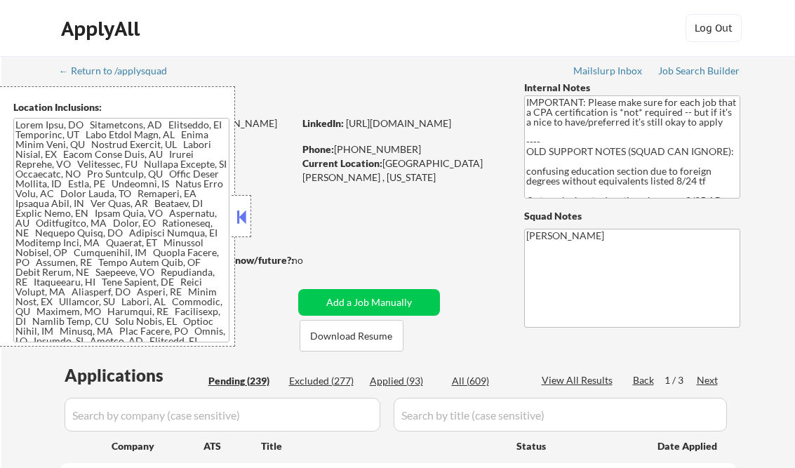
select select ""pending""
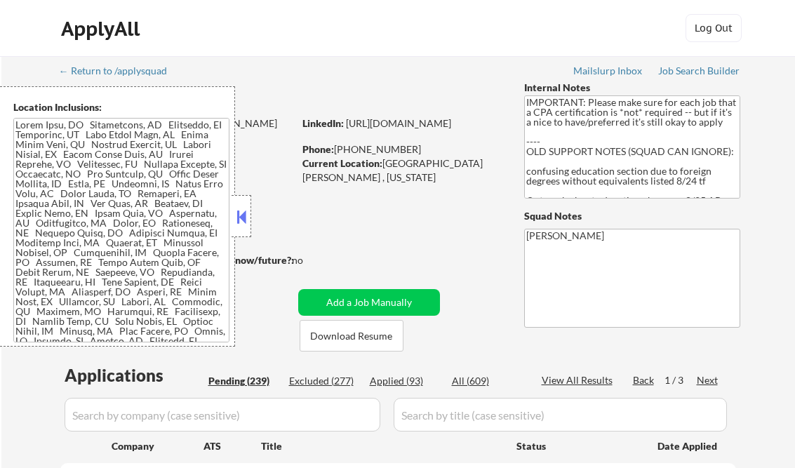
select select ""pending""
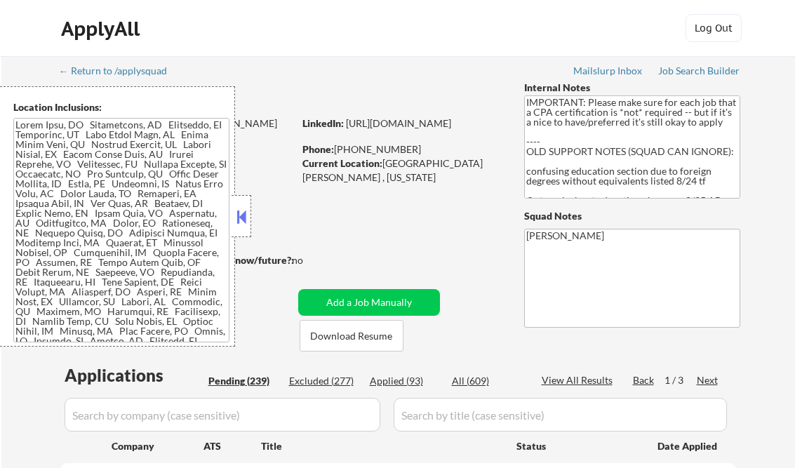
select select ""pending""
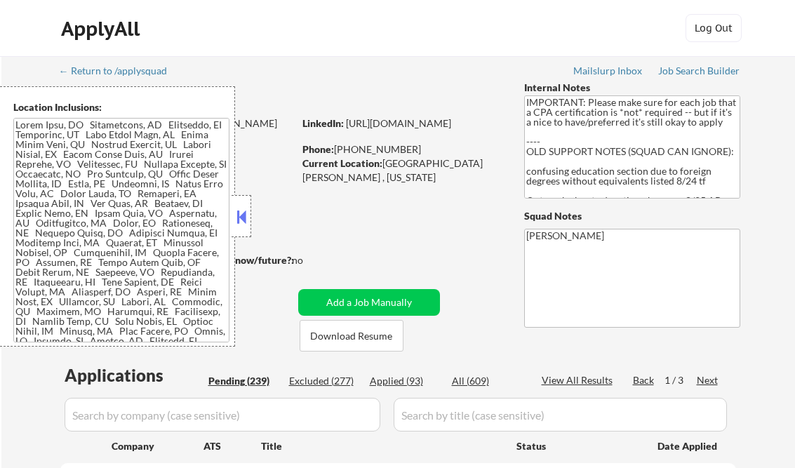
select select ""pending""
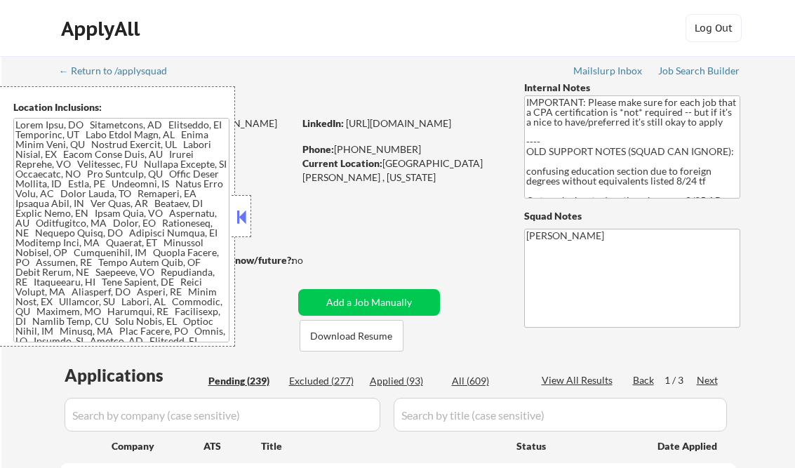
select select ""pending""
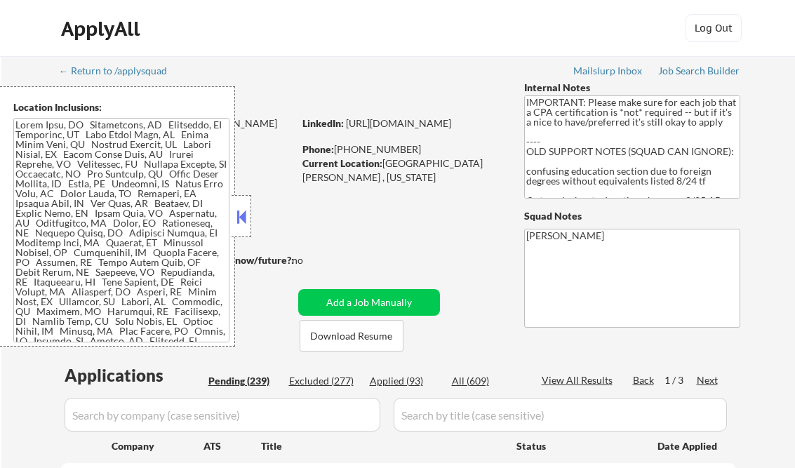
select select ""pending""
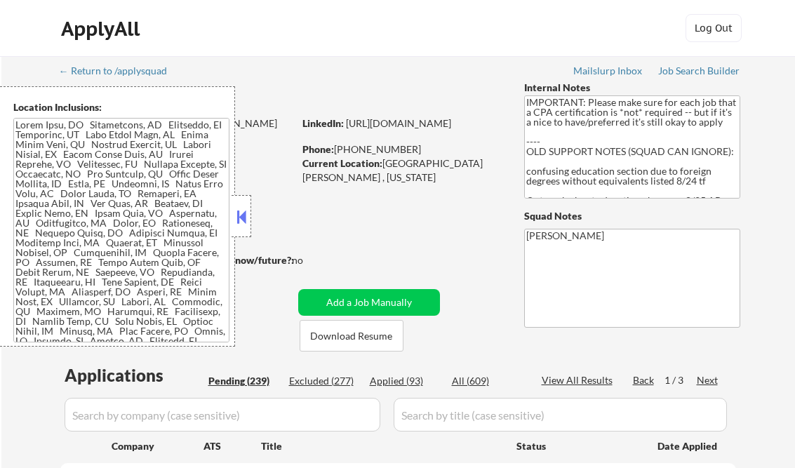
select select ""pending""
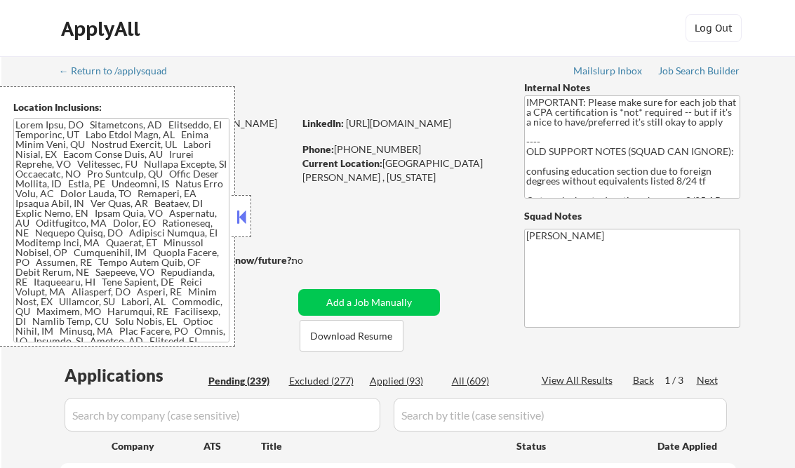
select select ""pending""
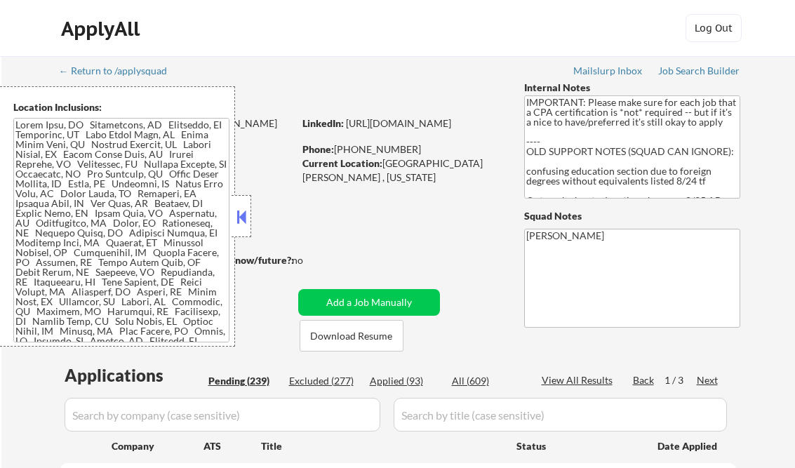
select select ""pending""
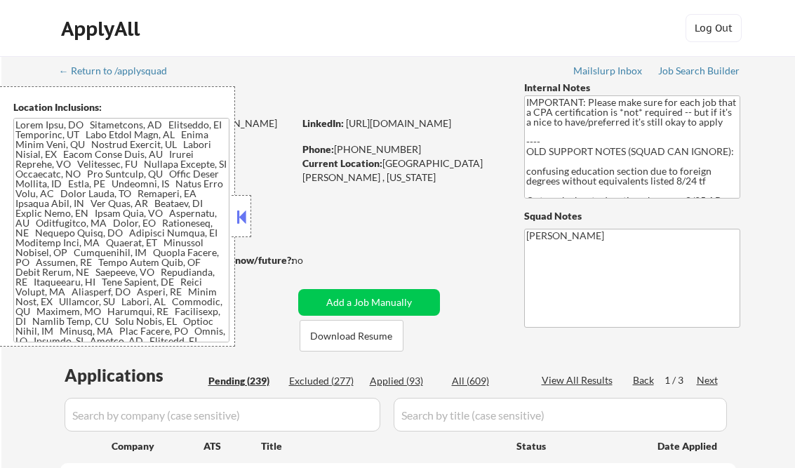
select select ""pending""
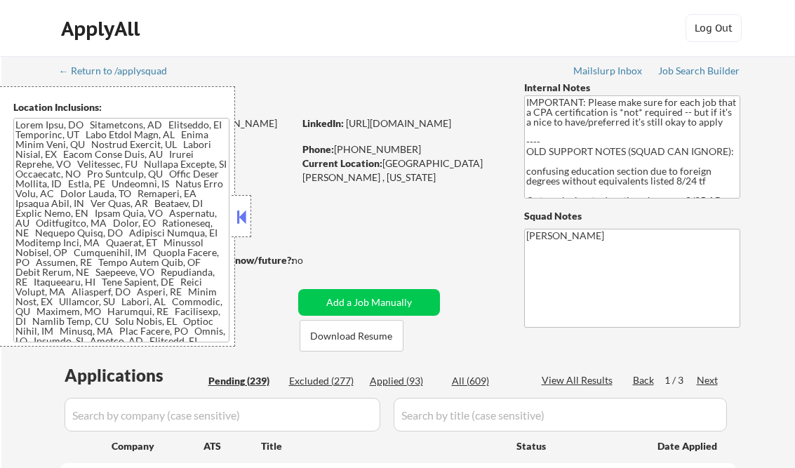
select select ""pending""
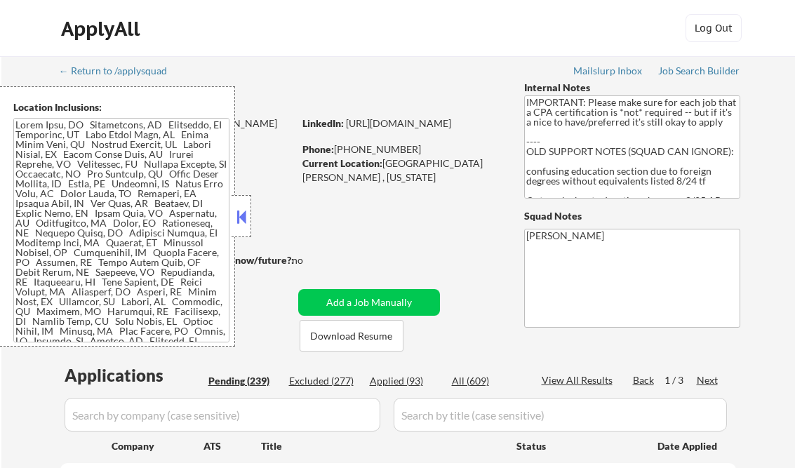
select select ""pending""
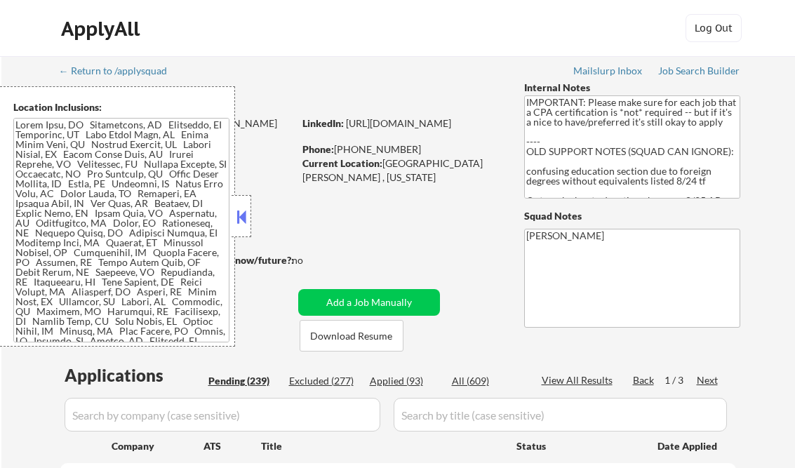
select select ""pending""
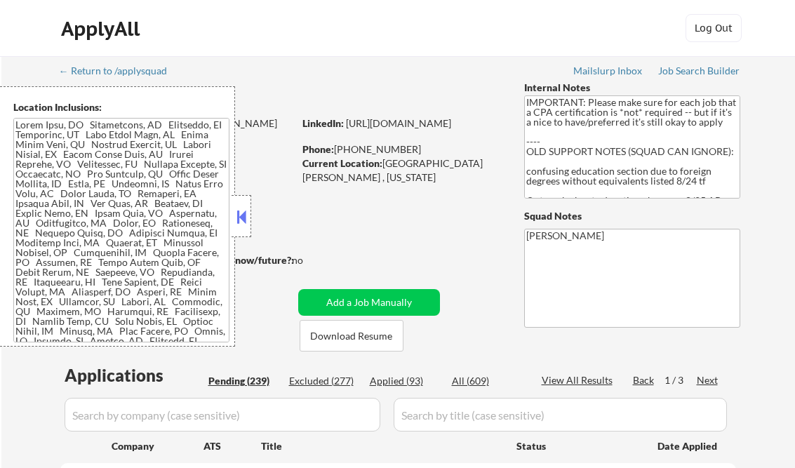
select select ""pending""
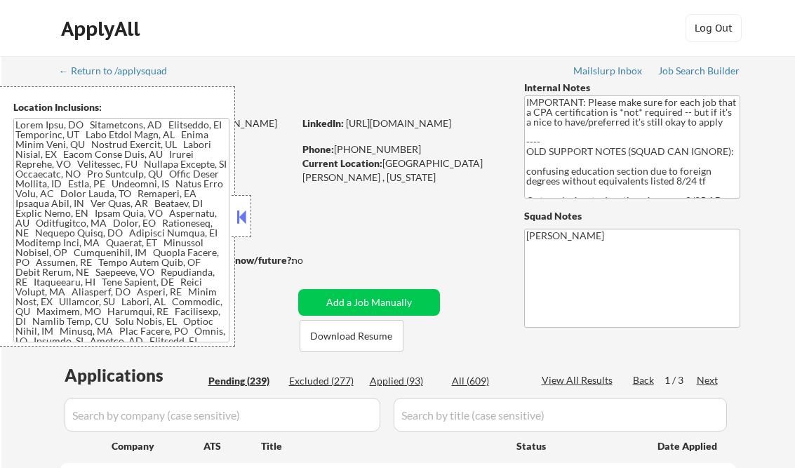
select select ""pending""
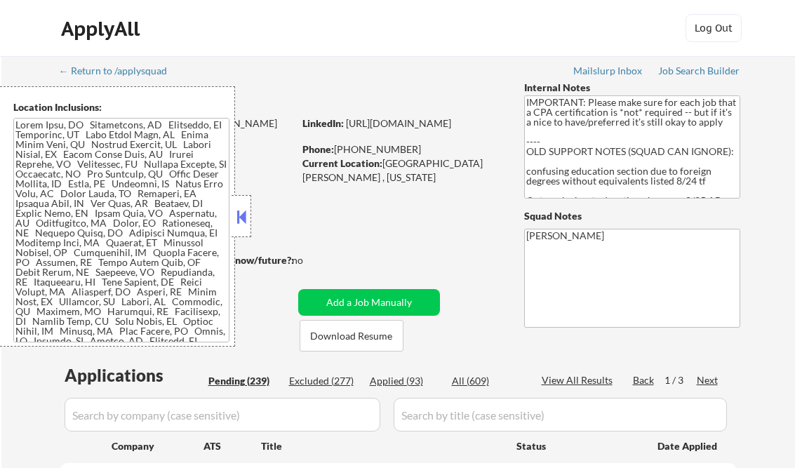
select select ""pending""
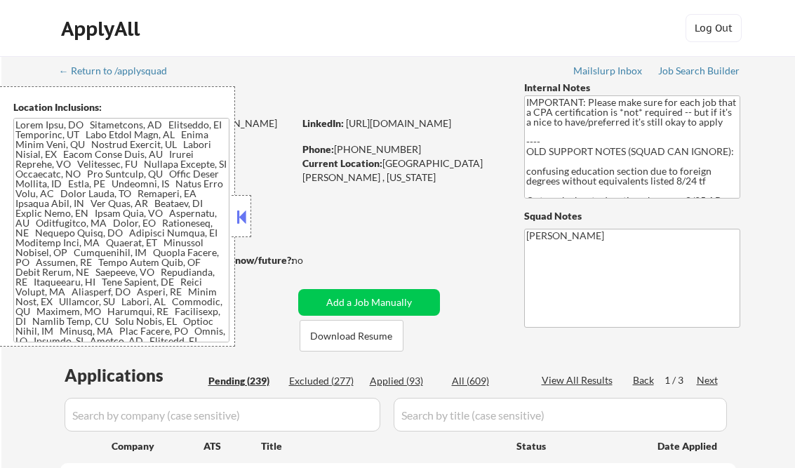
select select ""pending""
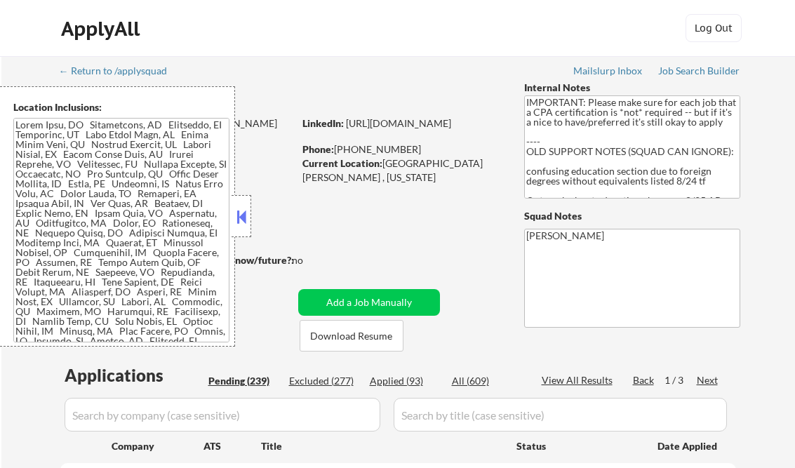
select select ""pending""
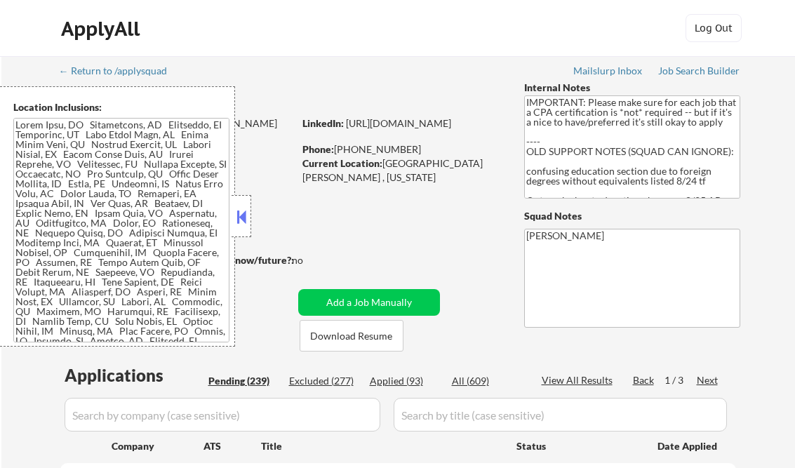
select select ""pending""
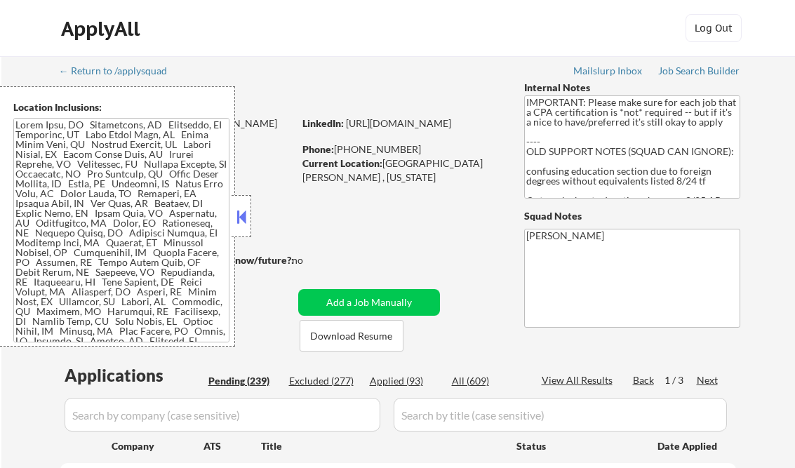
click at [246, 217] on button at bounding box center [241, 216] width 15 height 21
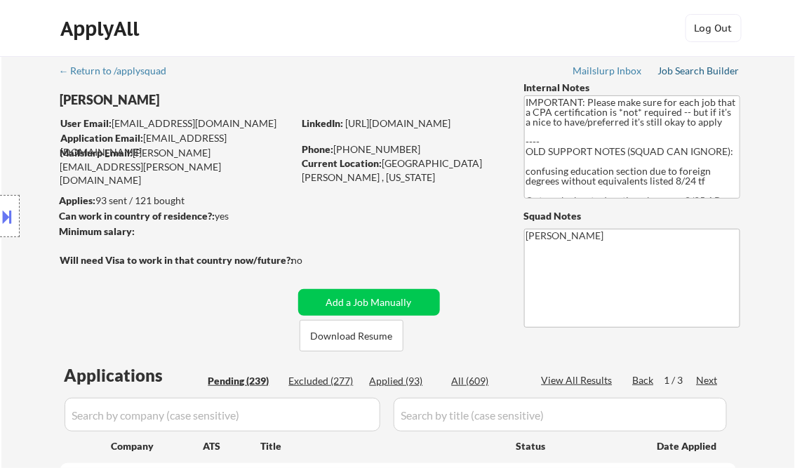
drag, startPoint x: 708, startPoint y: 70, endPoint x: 699, endPoint y: 73, distance: 9.5
click at [707, 70] on div "Job Search Builder" at bounding box center [699, 71] width 82 height 10
select select ""pending""
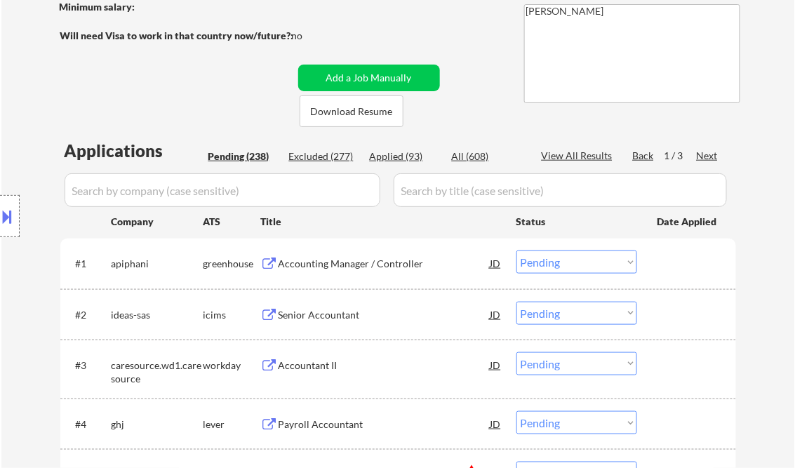
scroll to position [393, 0]
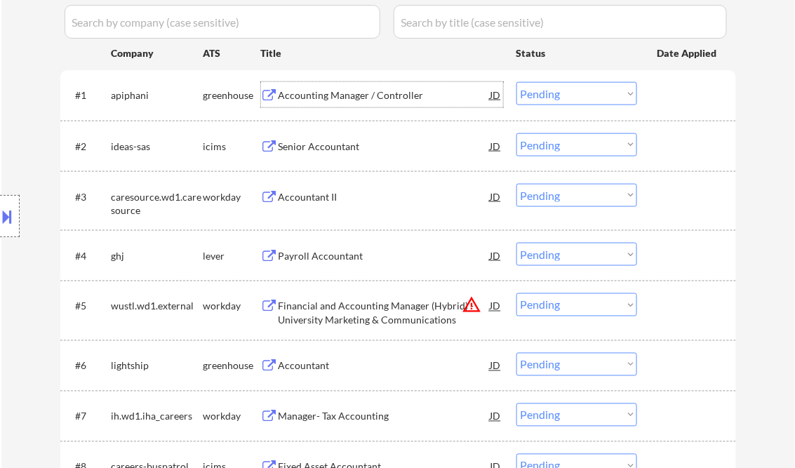
click at [332, 97] on div "Accounting Manager / Controller" at bounding box center [384, 95] width 212 height 14
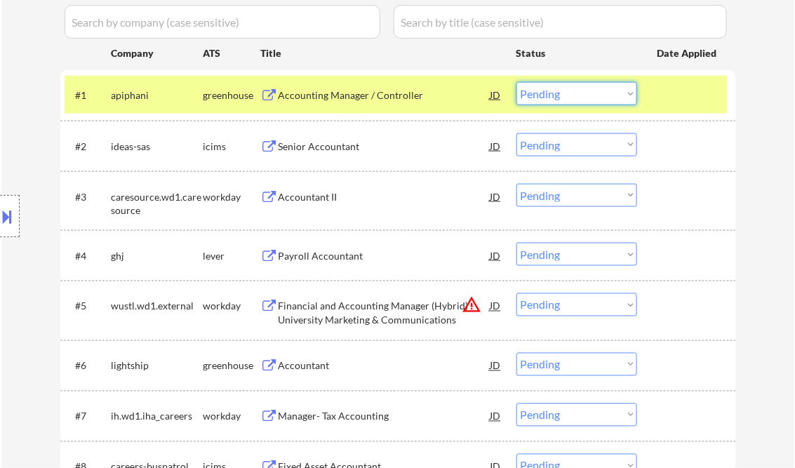
drag, startPoint x: 566, startPoint y: 94, endPoint x: 567, endPoint y: 102, distance: 8.4
click at [566, 94] on select "Choose an option... Pending Applied Excluded (Questions) Excluded (Expired) Exc…" at bounding box center [576, 93] width 121 height 23
click at [516, 82] on select "Choose an option... Pending Applied Excluded (Questions) Excluded (Expired) Exc…" at bounding box center [576, 93] width 121 height 23
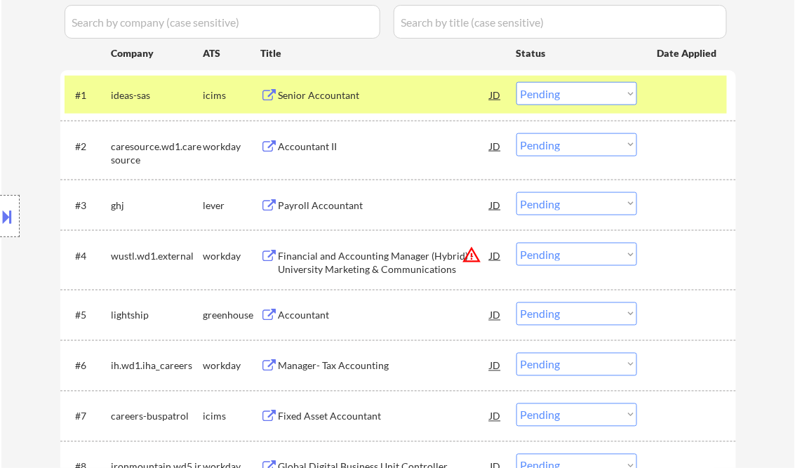
click at [323, 93] on div "Senior Accountant" at bounding box center [384, 95] width 212 height 14
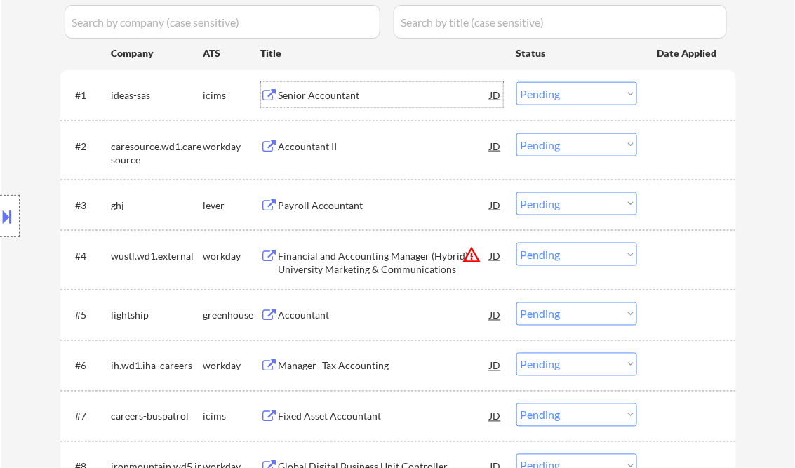
drag, startPoint x: 3, startPoint y: 206, endPoint x: 11, endPoint y: 209, distance: 8.9
click at [3, 206] on button at bounding box center [7, 216] width 15 height 23
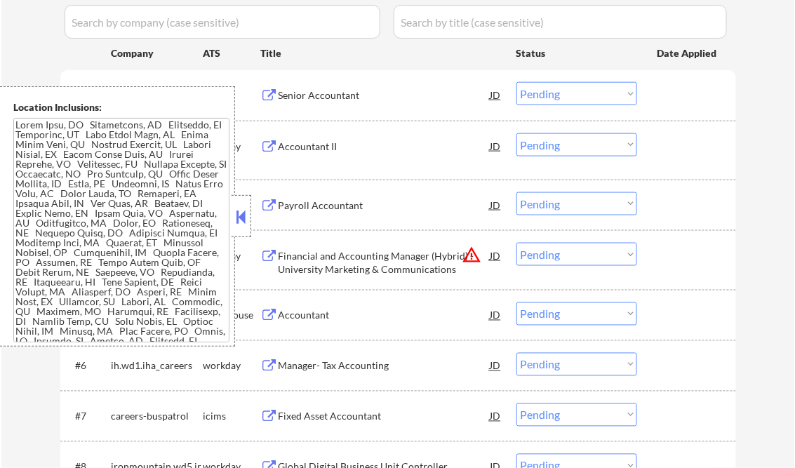
click at [245, 209] on button at bounding box center [241, 216] width 15 height 21
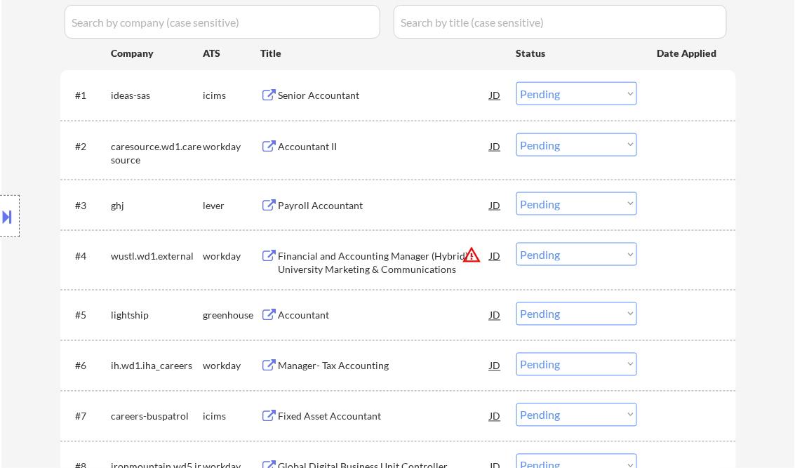
click at [547, 100] on select "Choose an option... Pending Applied Excluded (Questions) Excluded (Expired) Exc…" at bounding box center [576, 93] width 121 height 23
click at [516, 82] on select "Choose an option... Pending Applied Excluded (Questions) Excluded (Expired) Exc…" at bounding box center [576, 93] width 121 height 23
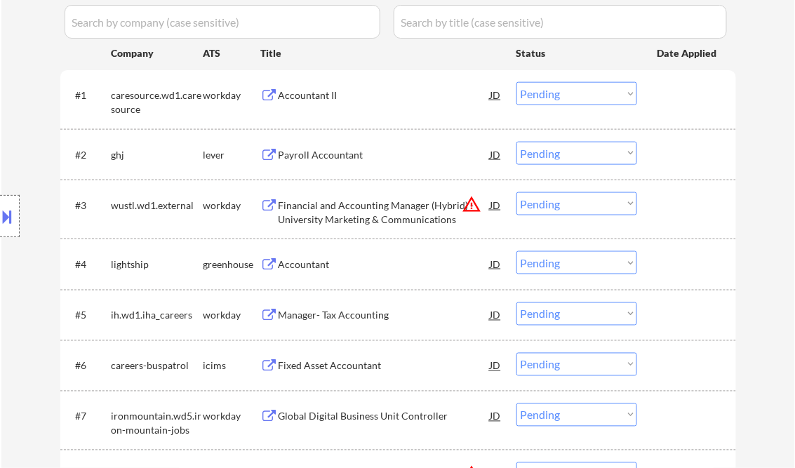
click at [314, 95] on div "Accountant II" at bounding box center [384, 95] width 212 height 14
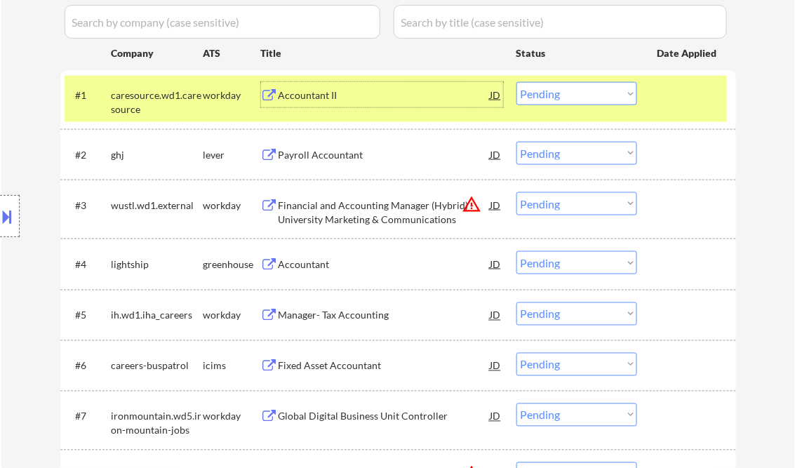
click at [544, 100] on select "Choose an option... Pending Applied Excluded (Questions) Excluded (Expired) Exc…" at bounding box center [576, 93] width 121 height 23
click at [516, 82] on select "Choose an option... Pending Applied Excluded (Questions) Excluded (Expired) Exc…" at bounding box center [576, 93] width 121 height 23
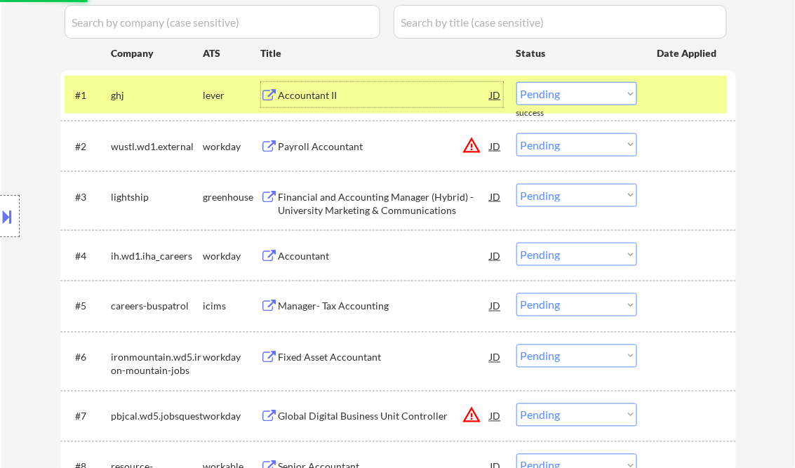
click at [332, 99] on div "Accountant II" at bounding box center [384, 95] width 212 height 14
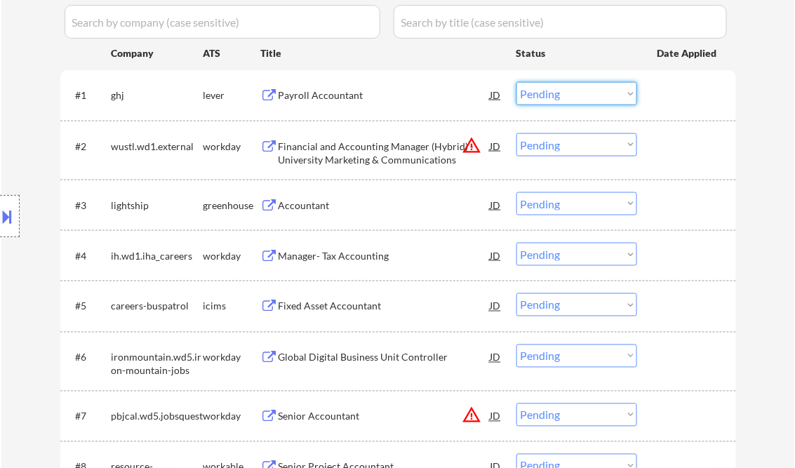
click at [572, 92] on select "Choose an option... Pending Applied Excluded (Questions) Excluded (Expired) Exc…" at bounding box center [576, 93] width 121 height 23
click at [516, 82] on select "Choose an option... Pending Applied Excluded (Questions) Excluded (Expired) Exc…" at bounding box center [576, 93] width 121 height 23
select select ""pending""
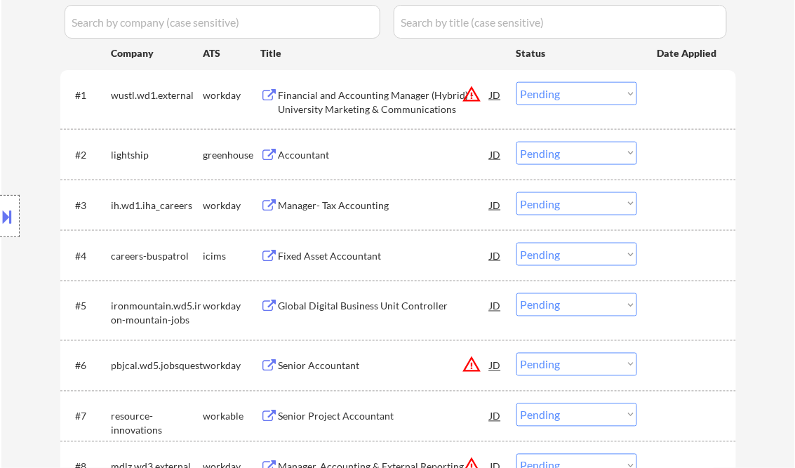
click at [309, 159] on div "Accountant" at bounding box center [384, 155] width 212 height 14
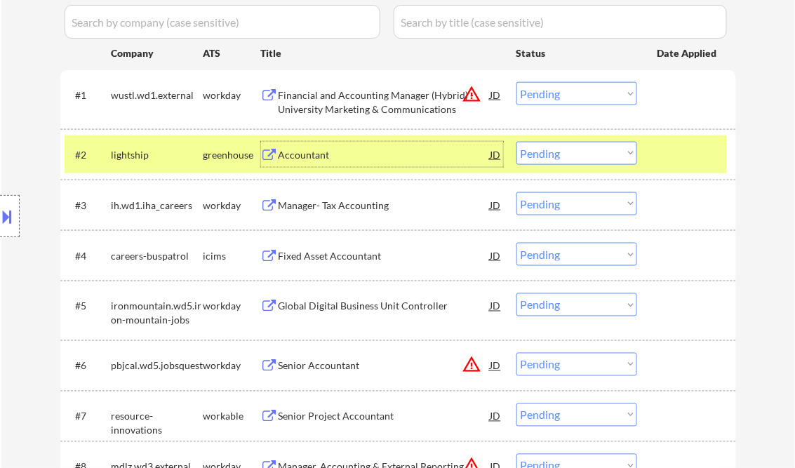
click at [572, 159] on select "Choose an option... Pending Applied Excluded (Questions) Excluded (Expired) Exc…" at bounding box center [576, 153] width 121 height 23
click at [516, 142] on select "Choose an option... Pending Applied Excluded (Questions) Excluded (Expired) Exc…" at bounding box center [576, 153] width 121 height 23
select select ""pending""
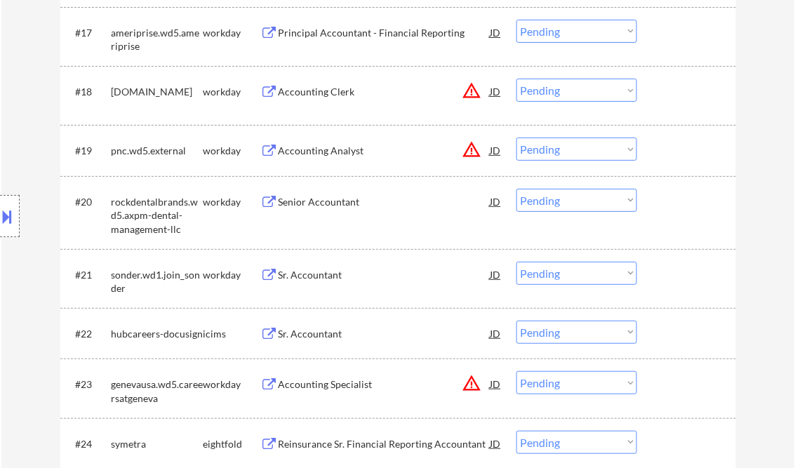
scroll to position [1403, 0]
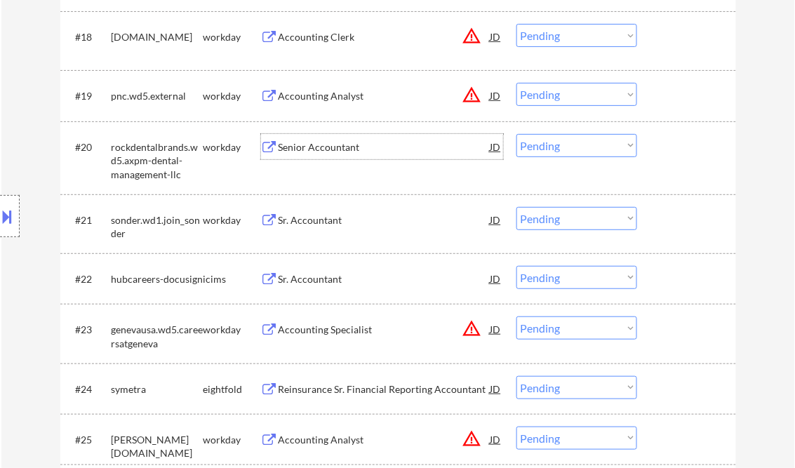
click at [339, 147] on div "Senior Accountant" at bounding box center [384, 147] width 212 height 14
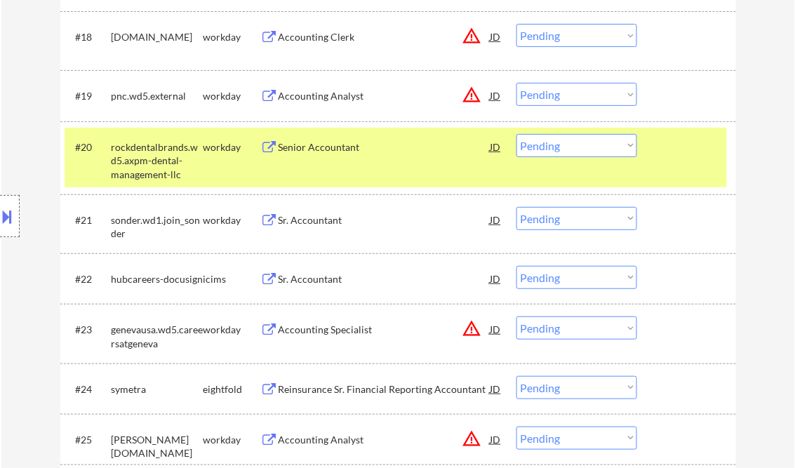
click at [18, 209] on div at bounding box center [10, 216] width 20 height 42
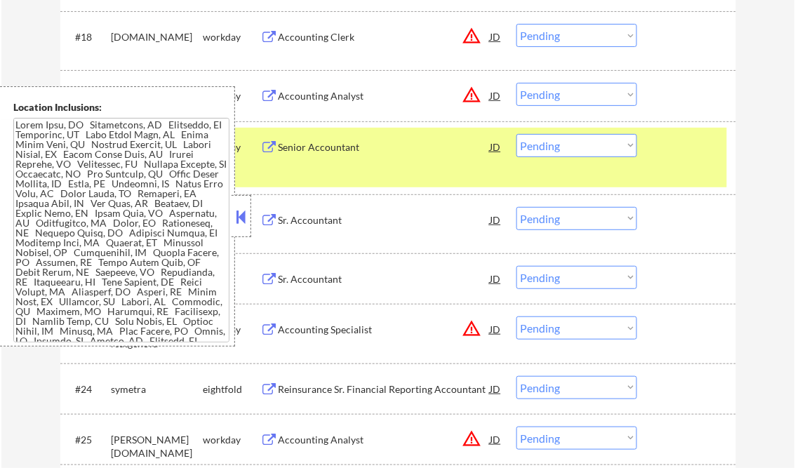
drag, startPoint x: 233, startPoint y: 211, endPoint x: 235, endPoint y: 222, distance: 10.7
click at [234, 213] on button at bounding box center [241, 216] width 15 height 21
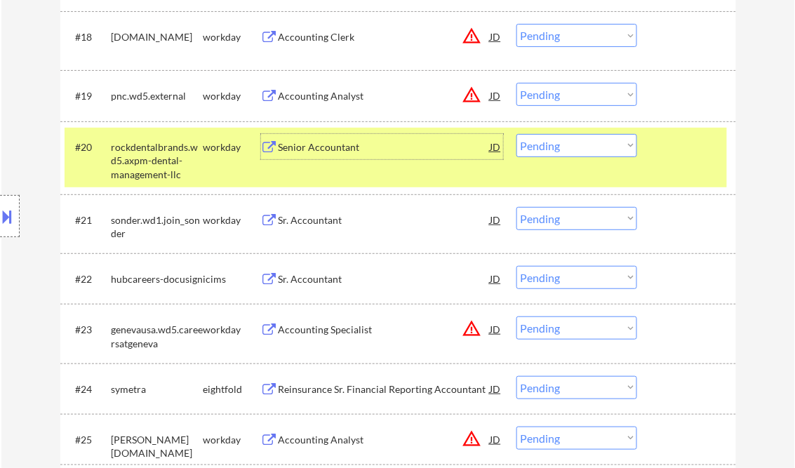
click at [314, 152] on div "Senior Accountant" at bounding box center [384, 147] width 212 height 14
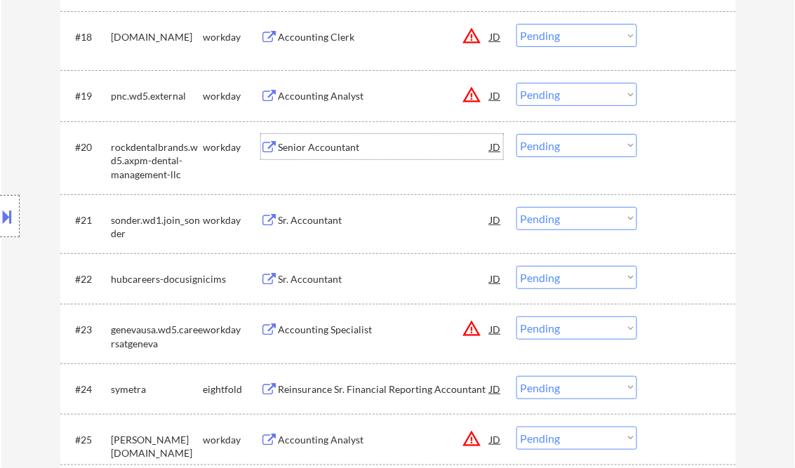
drag, startPoint x: 557, startPoint y: 149, endPoint x: 572, endPoint y: 158, distance: 17.9
click at [557, 149] on select "Choose an option... Pending Applied Excluded (Questions) Excluded (Expired) Exc…" at bounding box center [576, 145] width 121 height 23
click at [516, 134] on select "Choose an option... Pending Applied Excluded (Questions) Excluded (Expired) Exc…" at bounding box center [576, 145] width 121 height 23
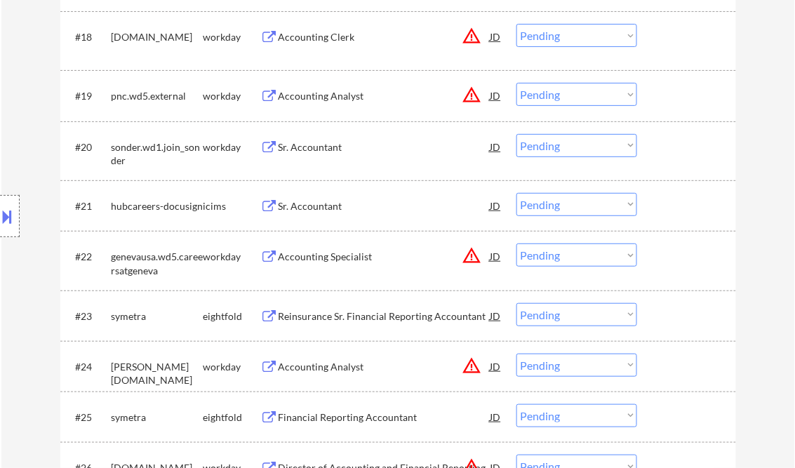
click at [331, 147] on div "Sr. Accountant" at bounding box center [384, 147] width 212 height 14
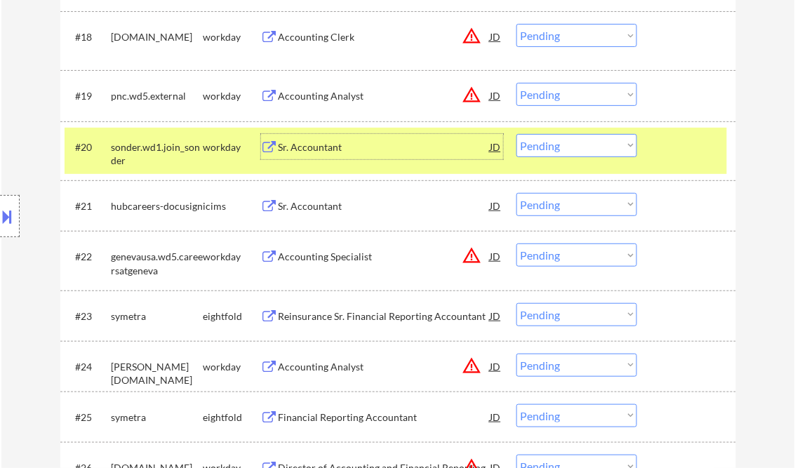
click at [567, 148] on select "Choose an option... Pending Applied Excluded (Questions) Excluded (Expired) Exc…" at bounding box center [576, 145] width 121 height 23
click at [516, 134] on select "Choose an option... Pending Applied Excluded (Questions) Excluded (Expired) Exc…" at bounding box center [576, 145] width 121 height 23
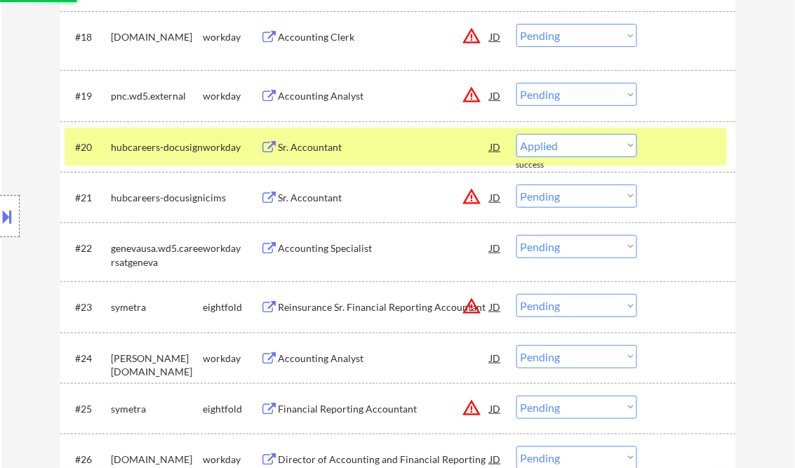
select select ""pending""
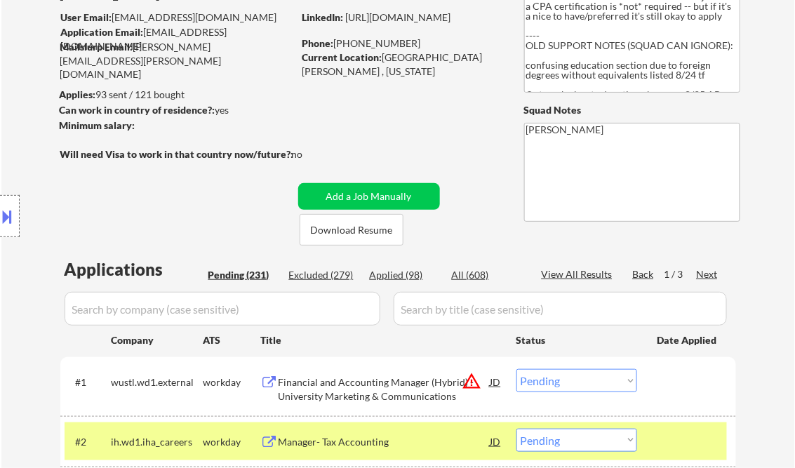
scroll to position [112, 0]
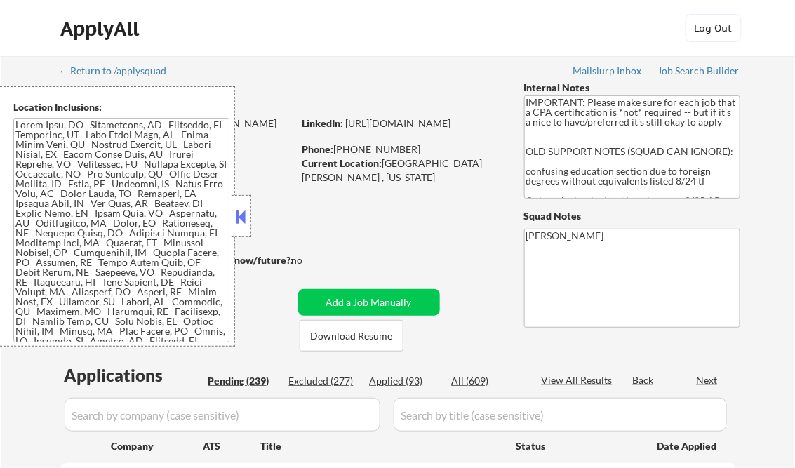
select select ""pending""
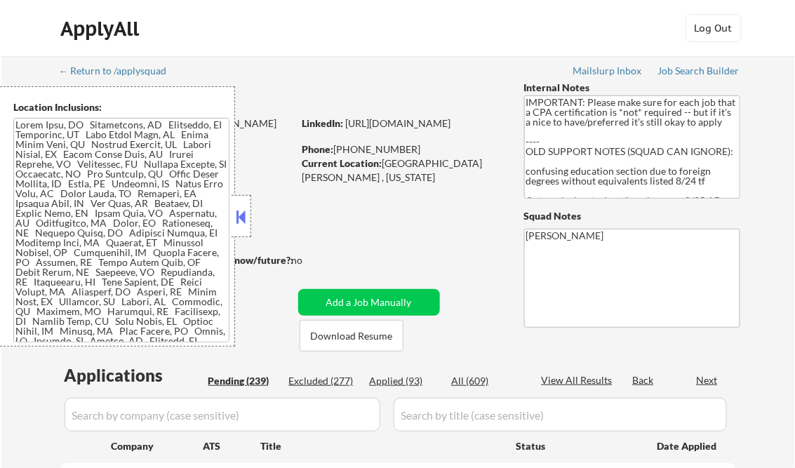
select select ""pending""
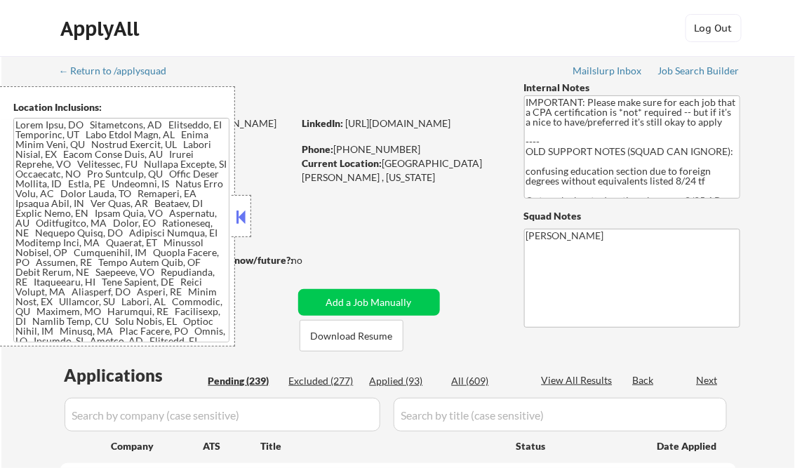
select select ""pending""
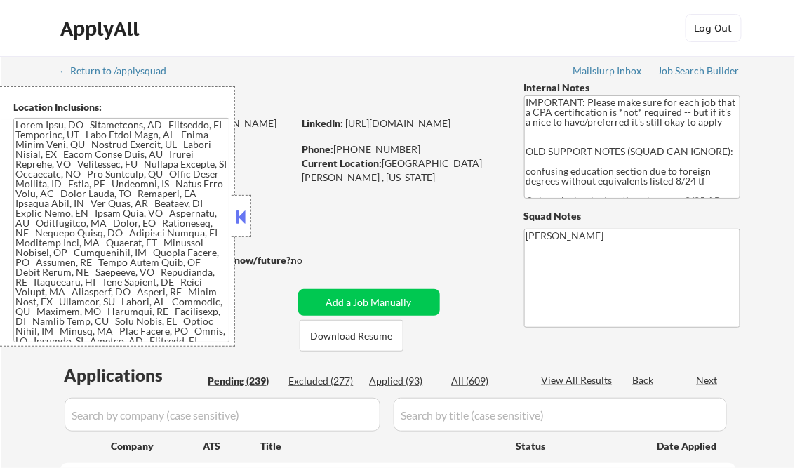
select select ""pending""
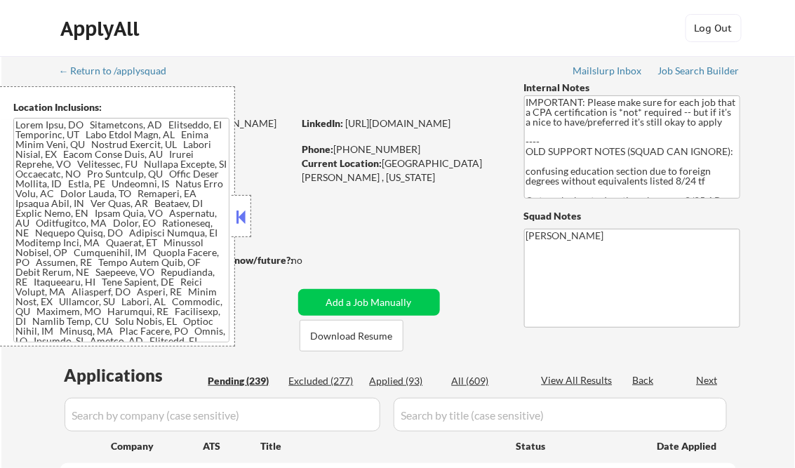
select select ""pending""
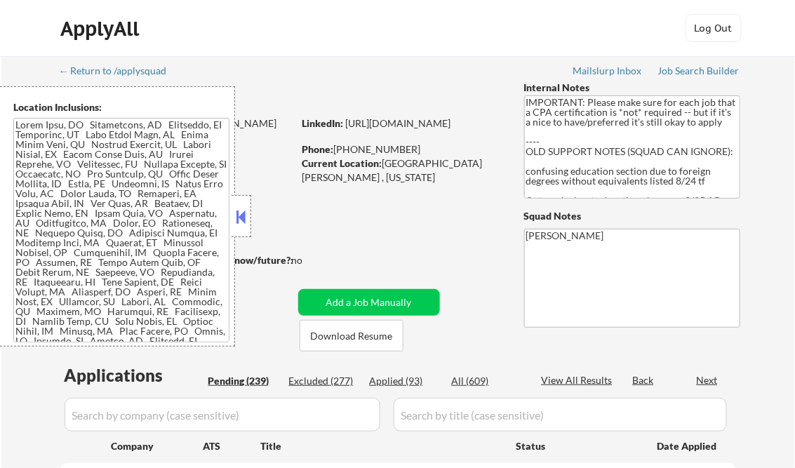
select select ""pending""
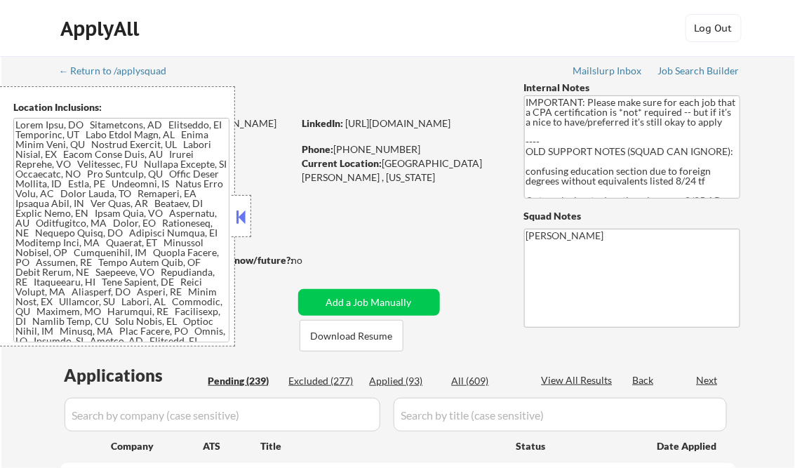
select select ""pending""
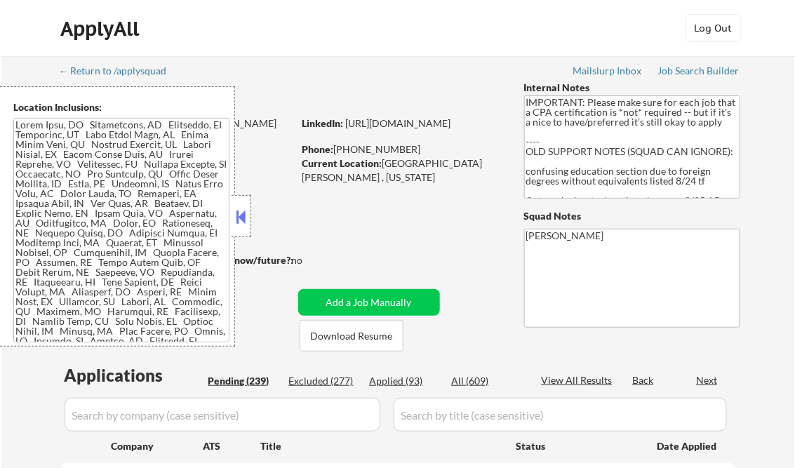
select select ""pending""
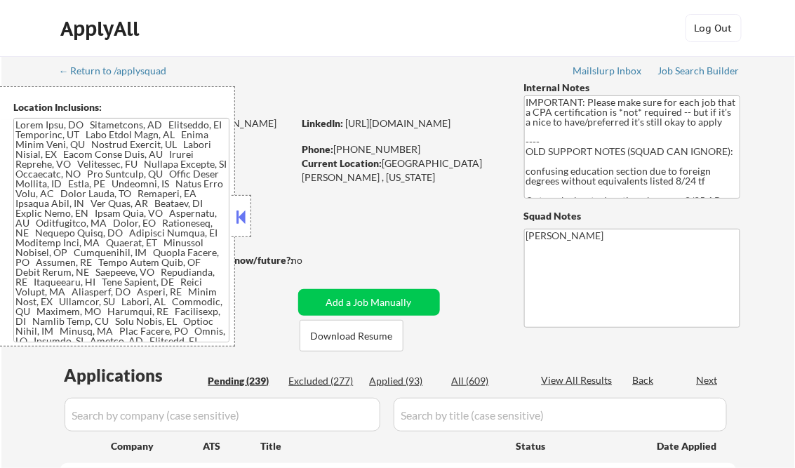
select select ""pending""
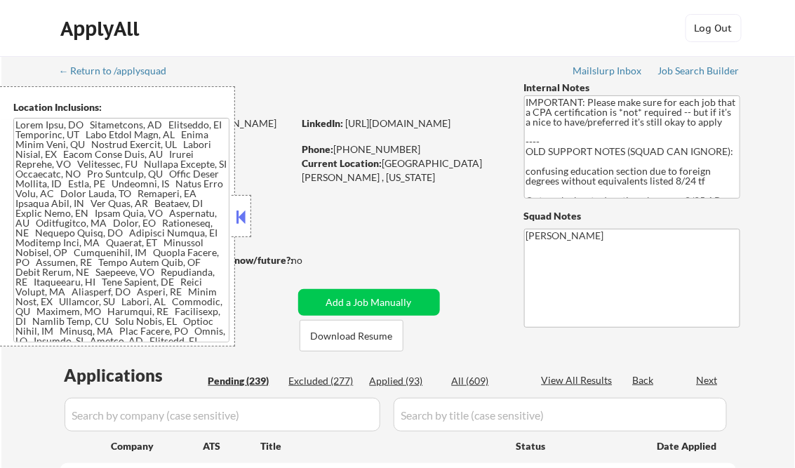
select select ""pending""
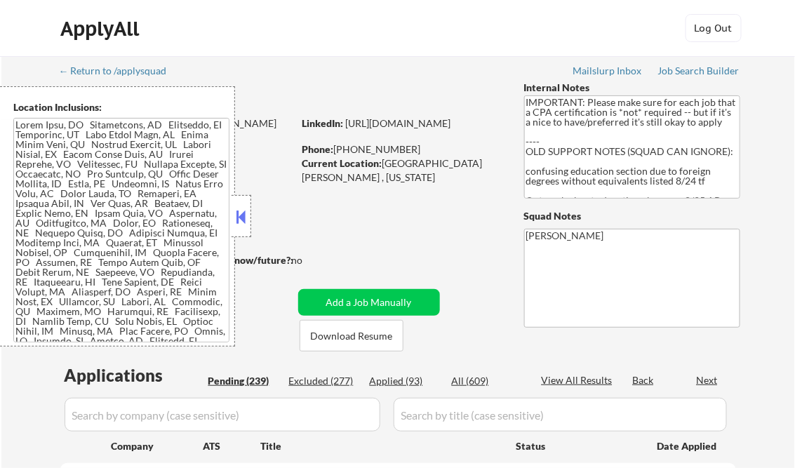
select select ""pending""
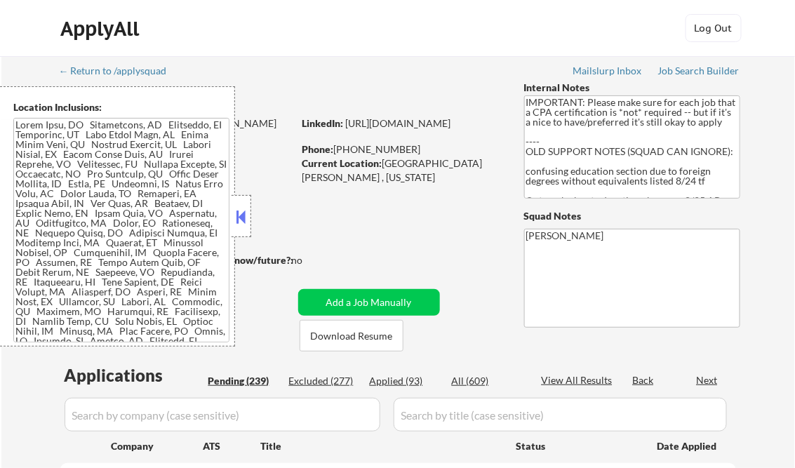
select select ""pending""
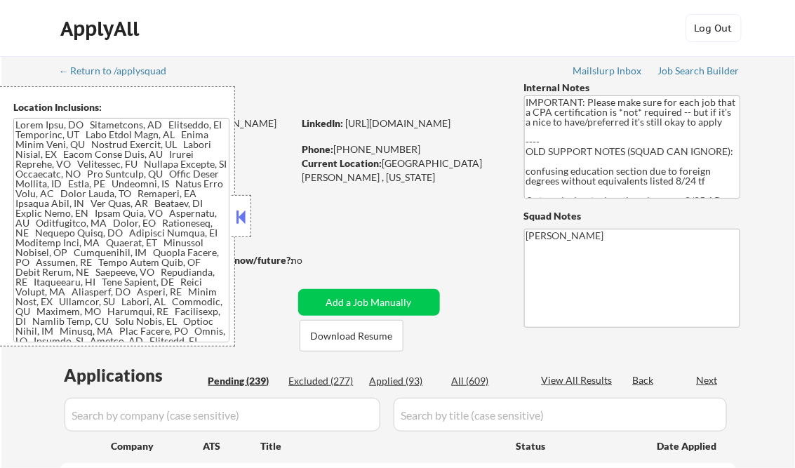
select select ""pending""
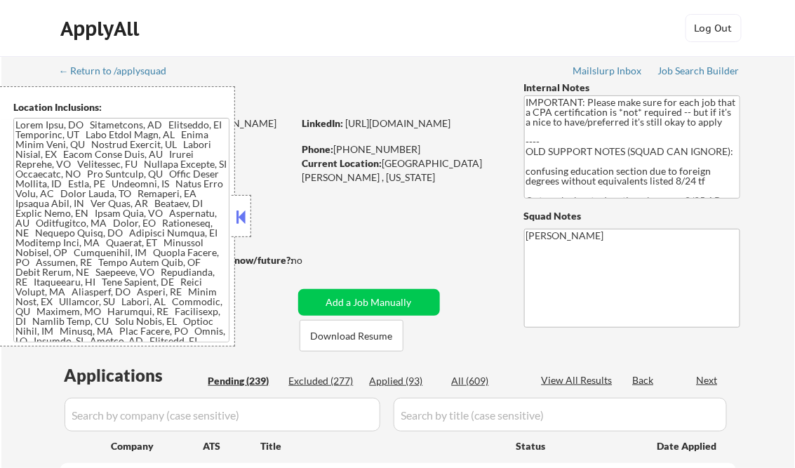
select select ""pending""
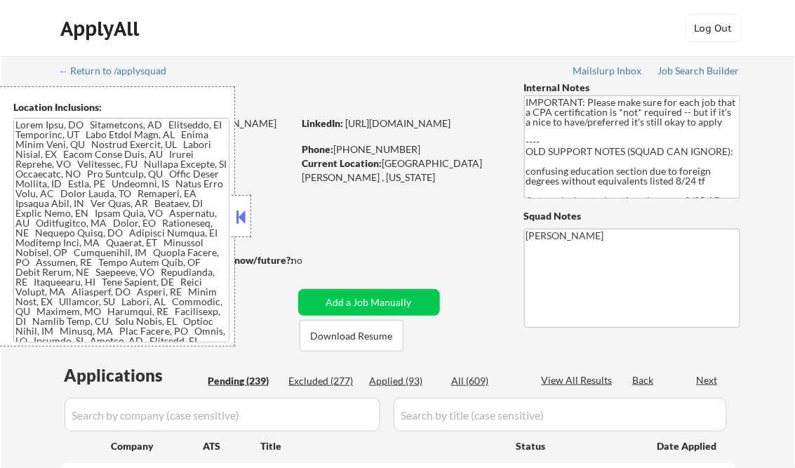
select select ""pending""
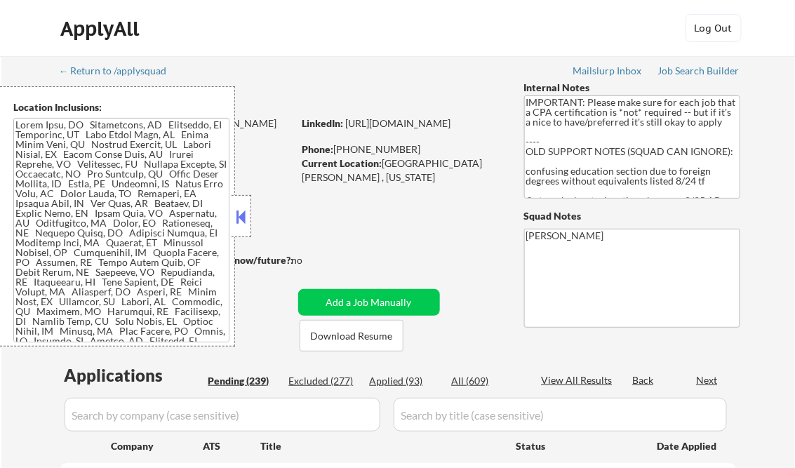
select select ""pending""
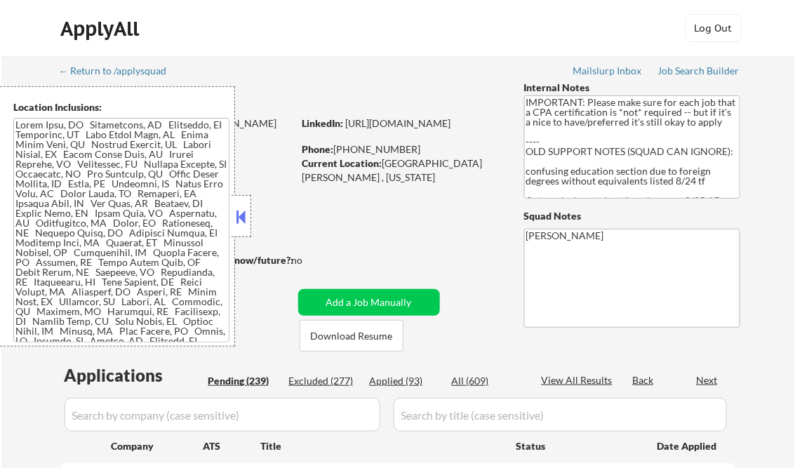
select select ""pending""
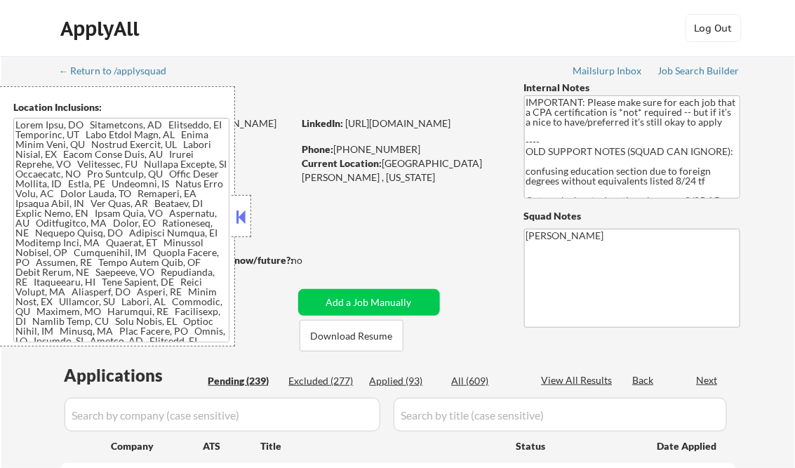
select select ""pending""
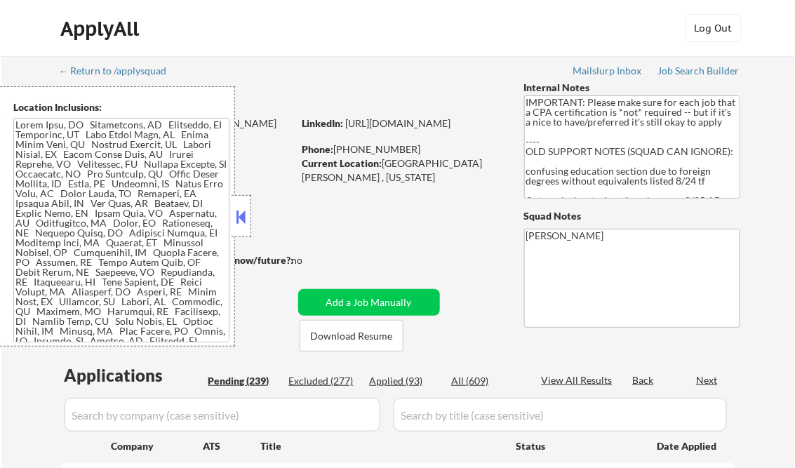
select select ""pending""
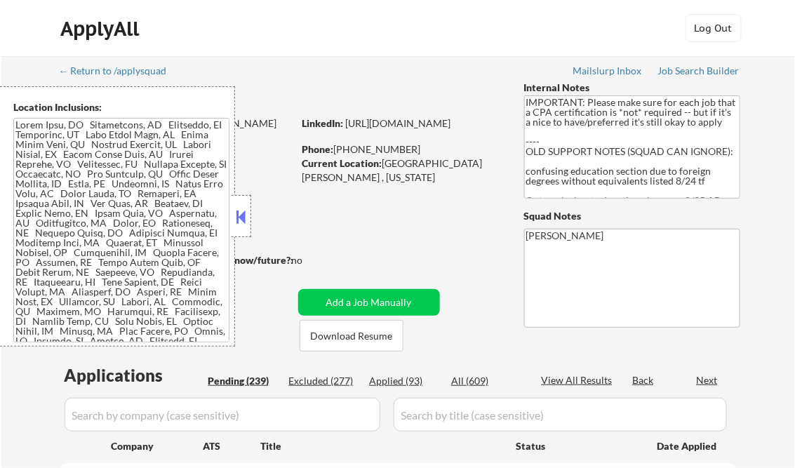
select select ""pending""
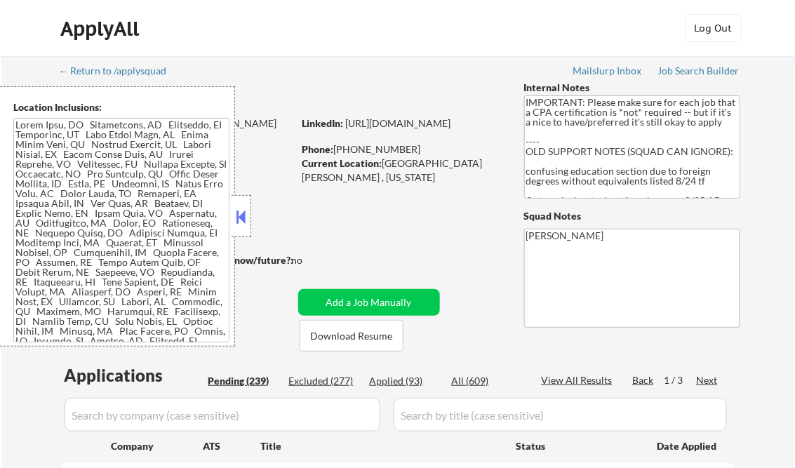
click at [242, 227] on button at bounding box center [241, 216] width 15 height 21
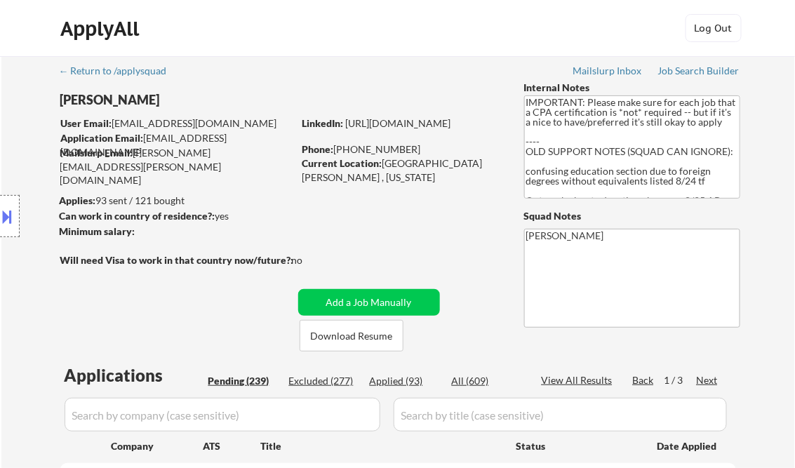
click at [419, 384] on div "Applied (93)" at bounding box center [405, 381] width 70 height 14
select select ""applied""
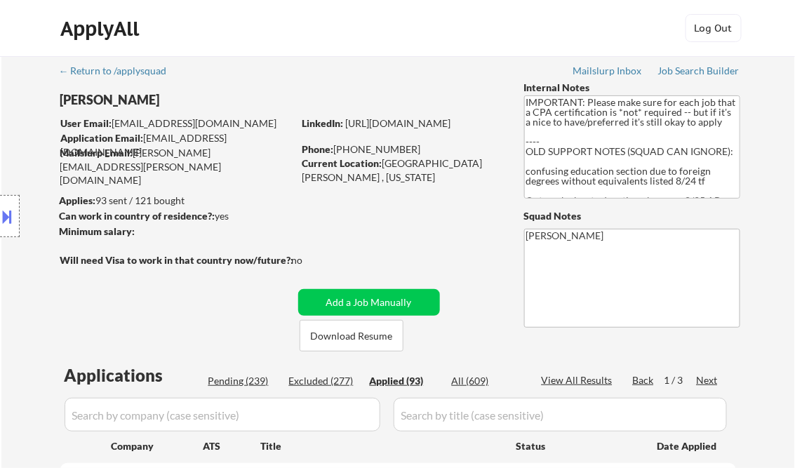
select select ""applied""
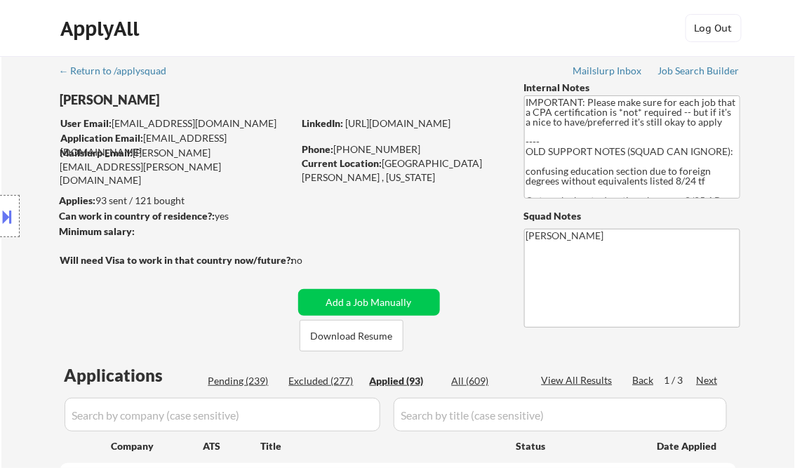
select select ""applied""
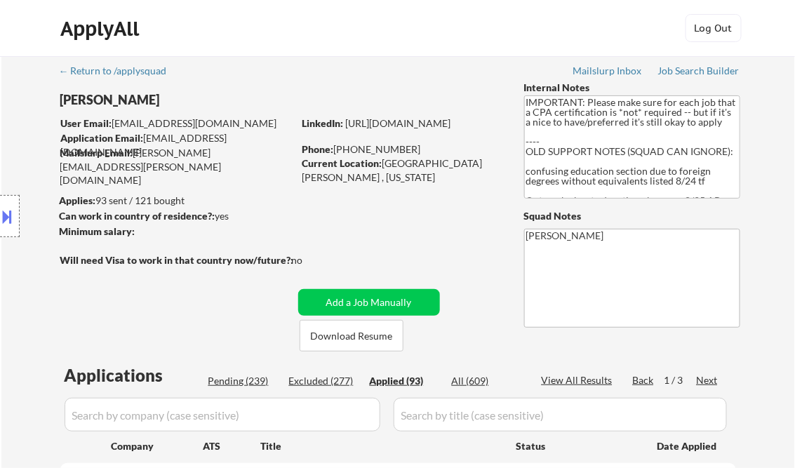
select select ""applied""
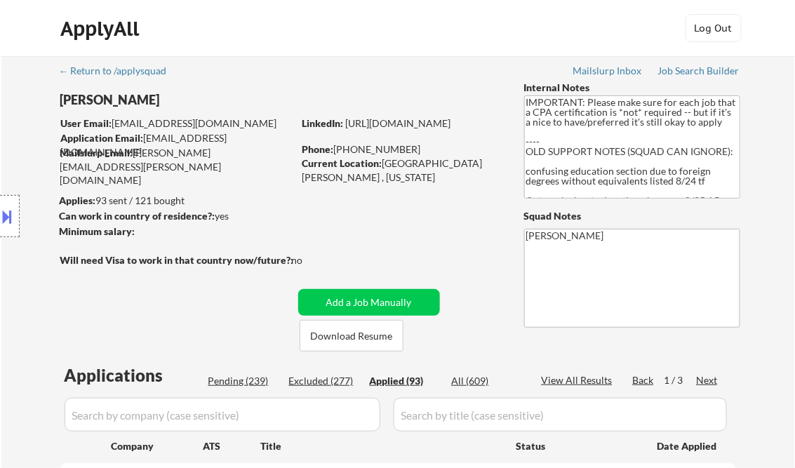
select select ""applied""
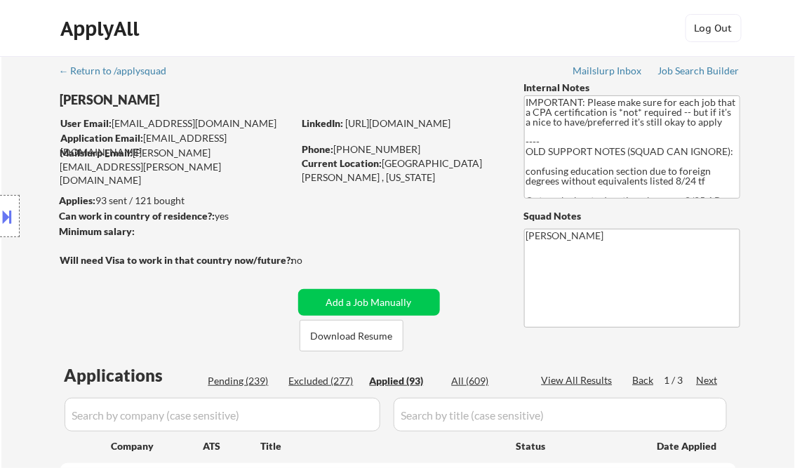
select select ""applied""
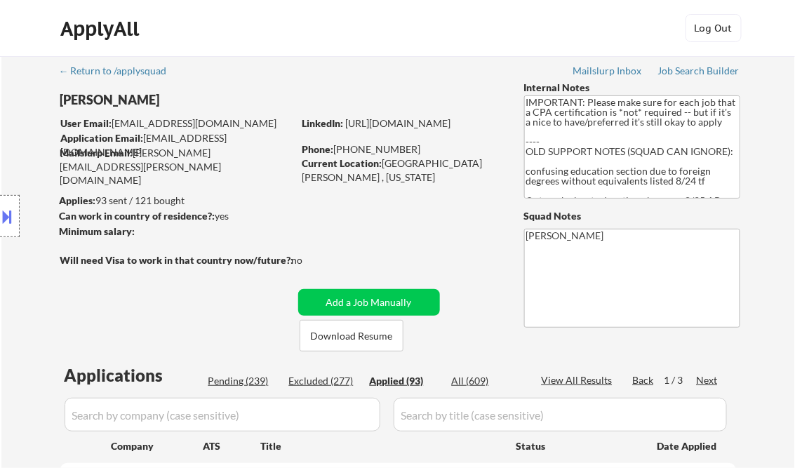
select select ""applied""
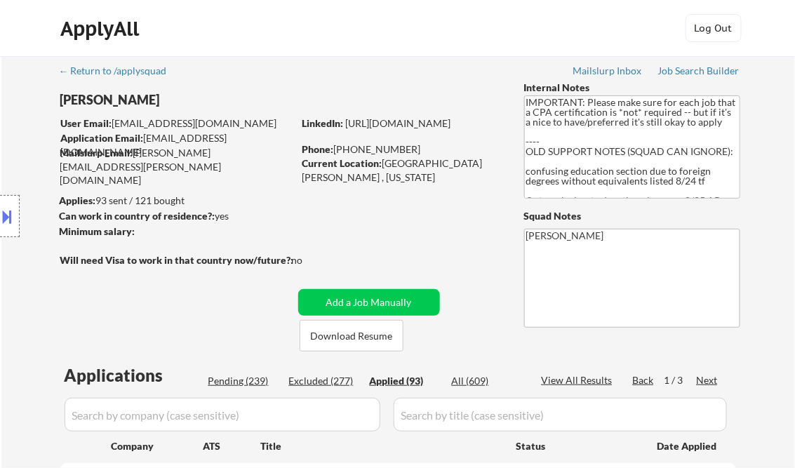
select select ""applied""
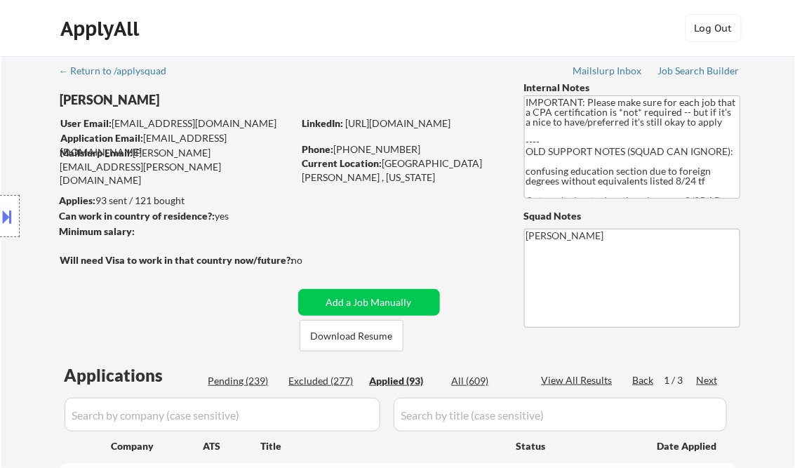
select select ""applied""
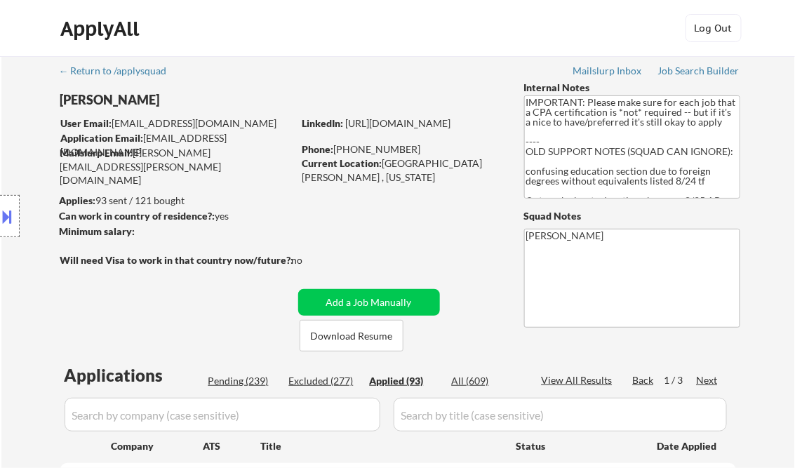
select select ""applied""
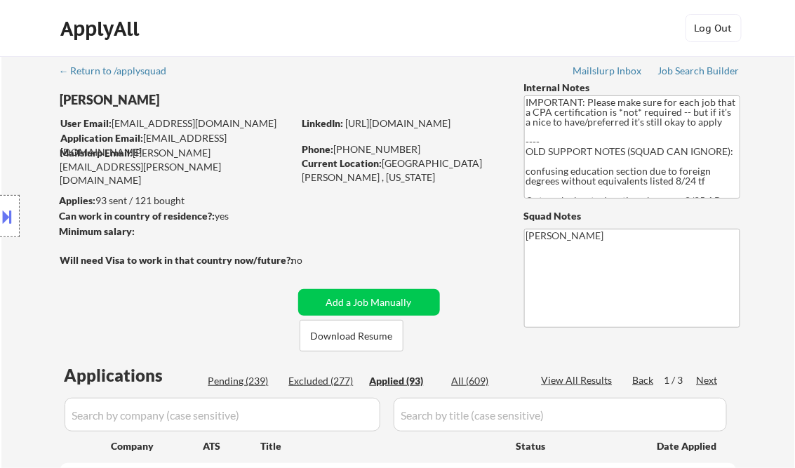
select select ""applied""
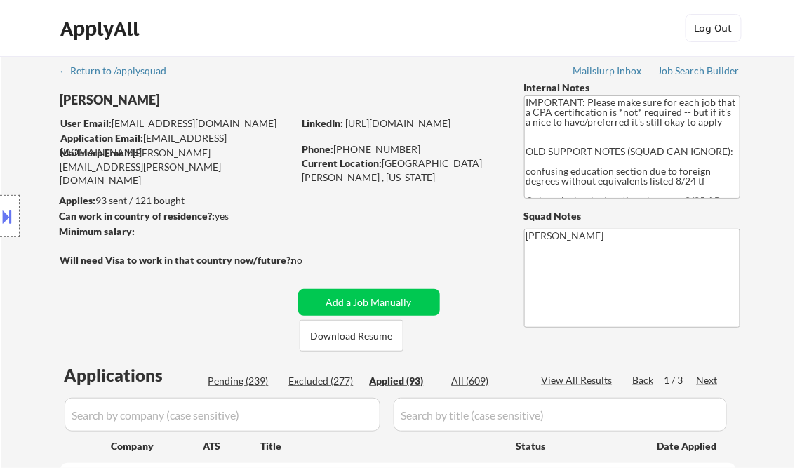
select select ""applied""
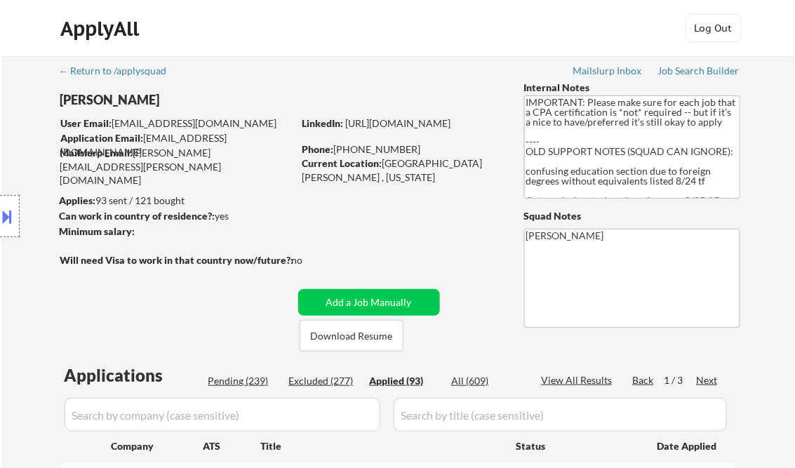
select select ""applied""
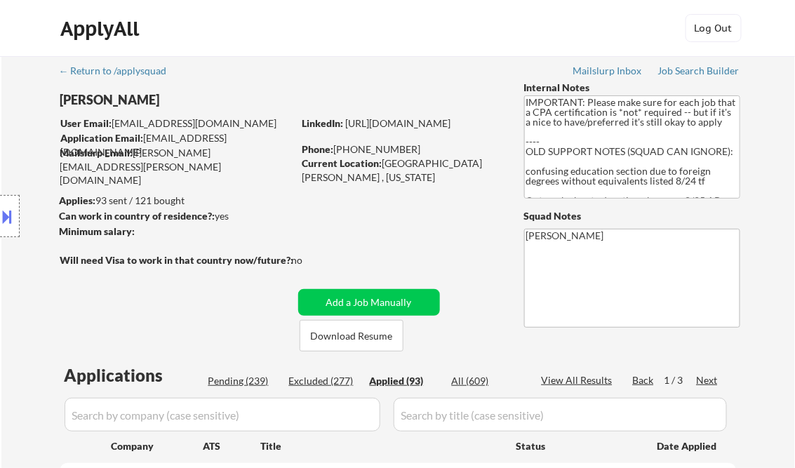
select select ""applied""
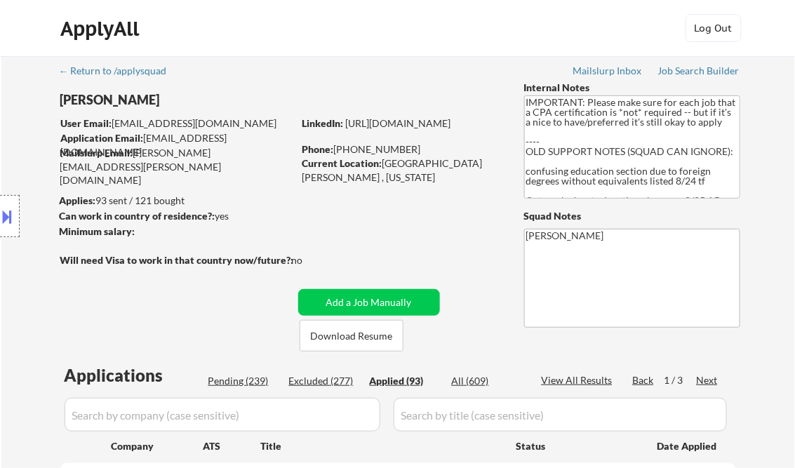
select select ""applied""
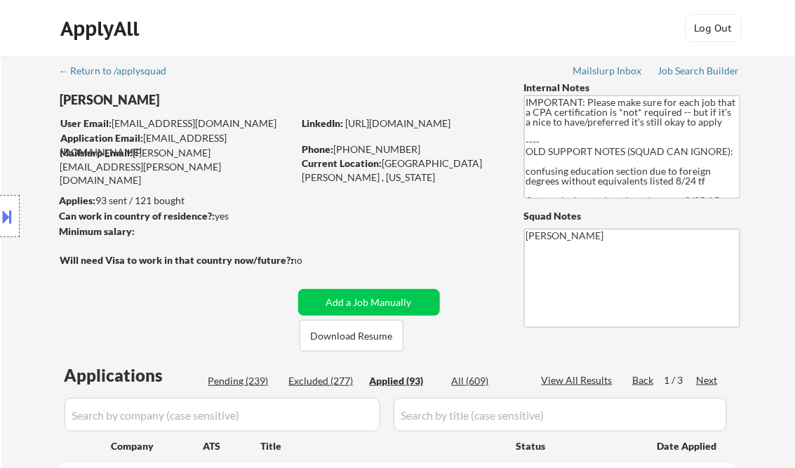
select select ""applied""
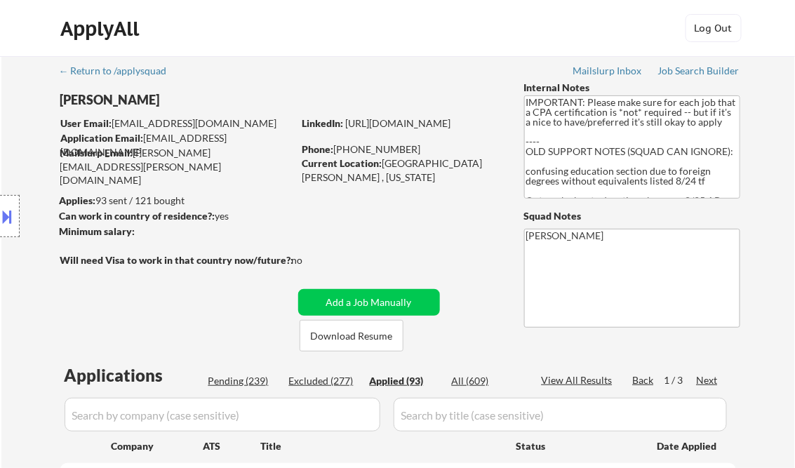
select select ""applied""
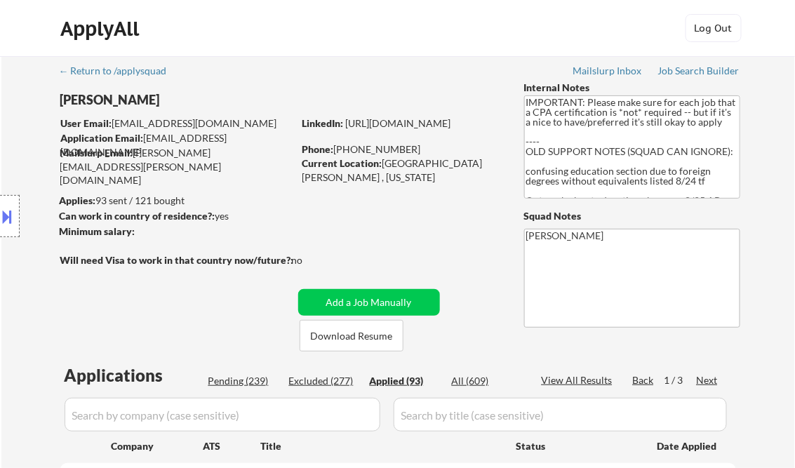
select select ""applied""
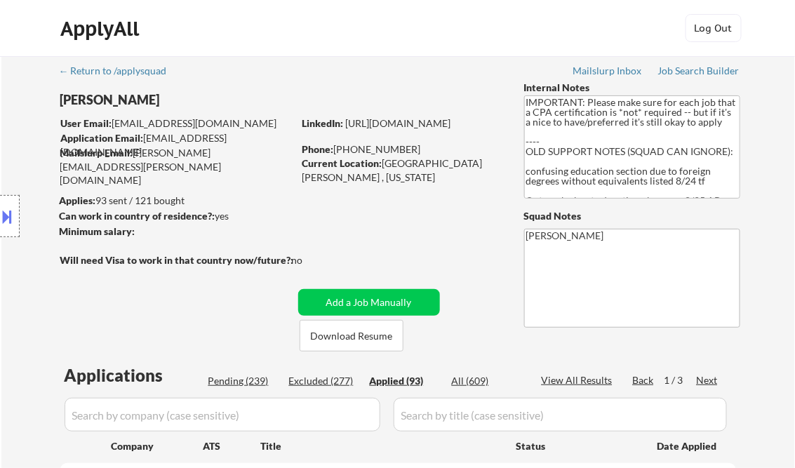
select select ""applied""
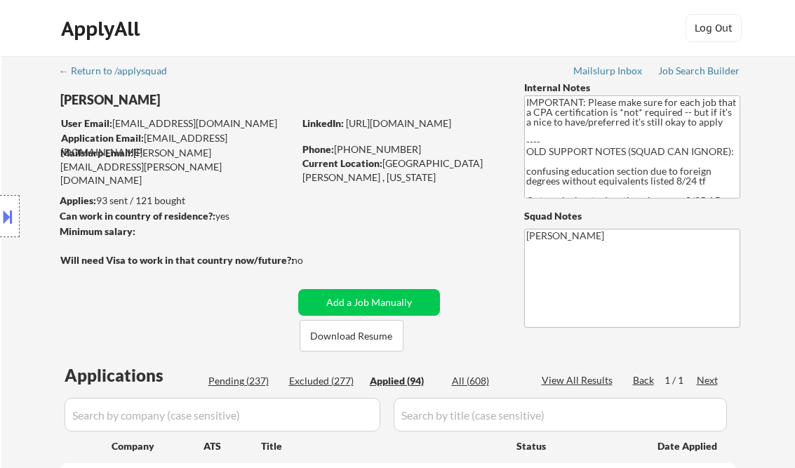
select select ""applied""
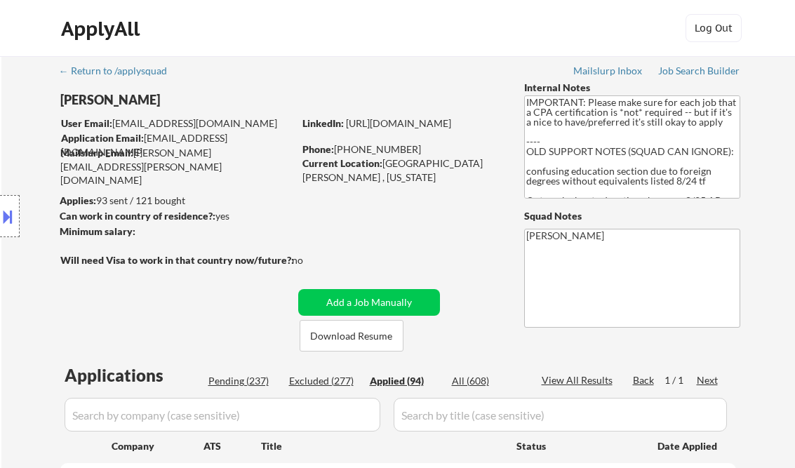
select select ""applied""
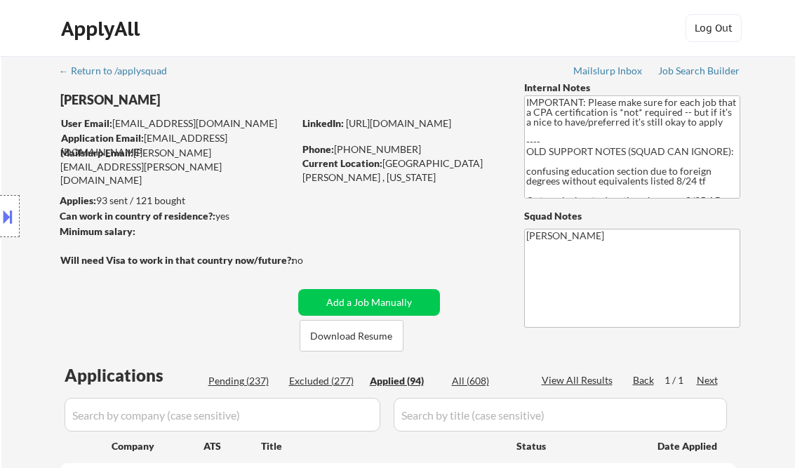
select select ""applied""
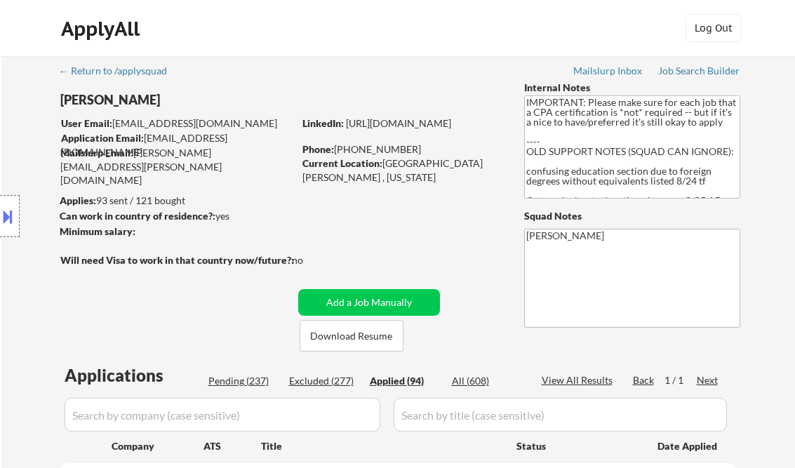
select select ""applied""
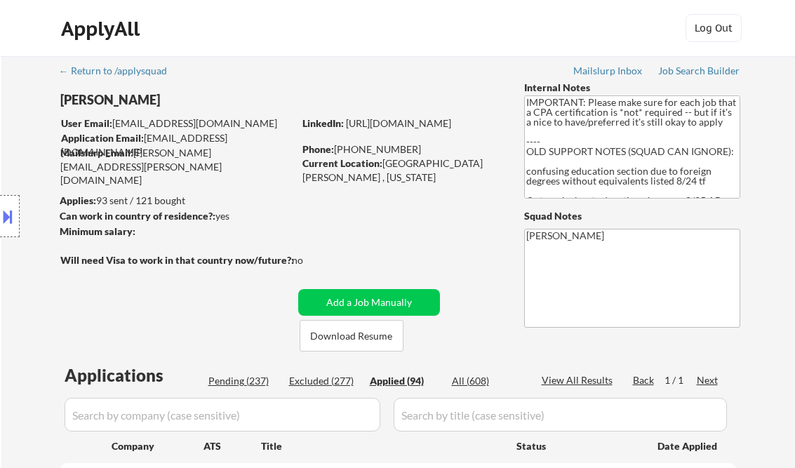
select select ""applied""
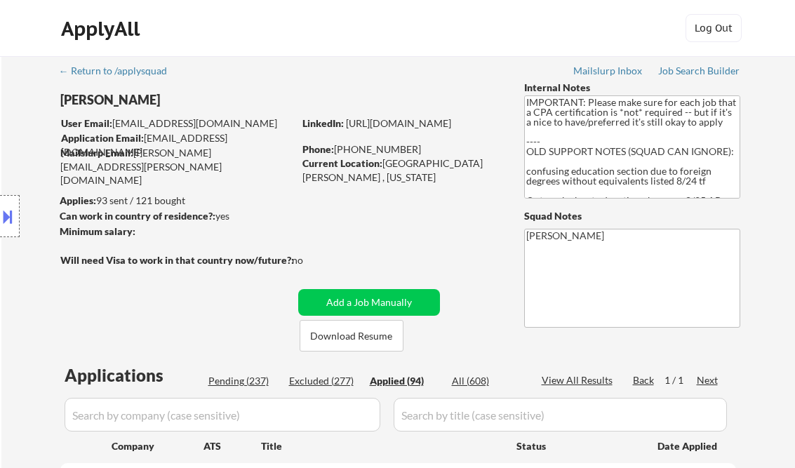
select select ""applied""
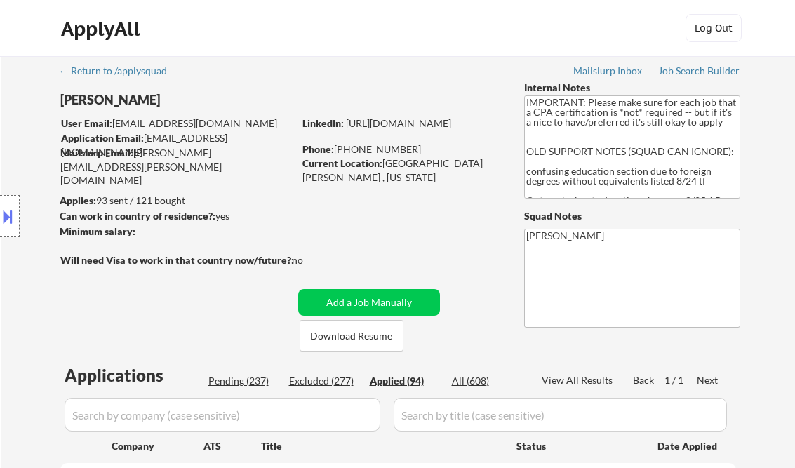
select select ""applied""
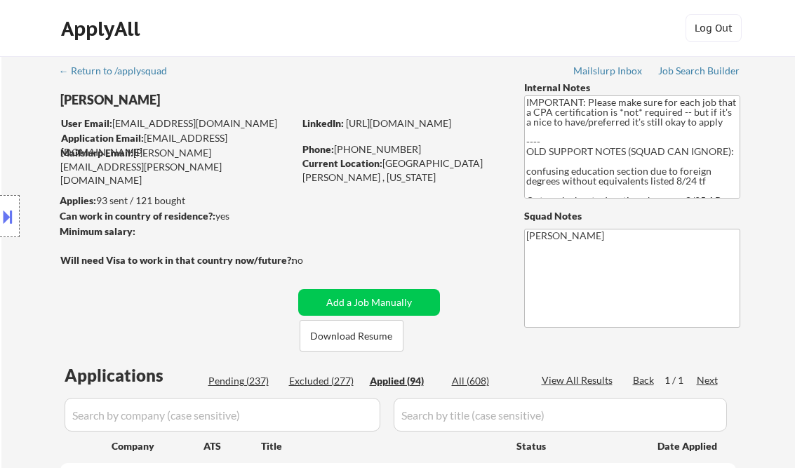
select select ""applied""
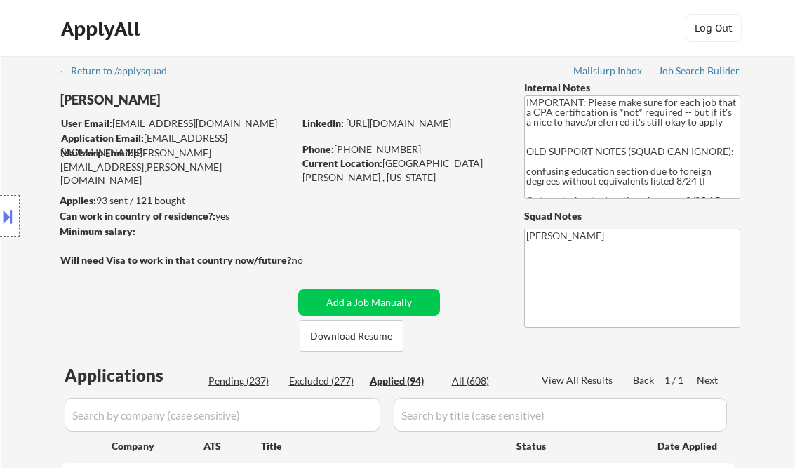
select select ""applied""
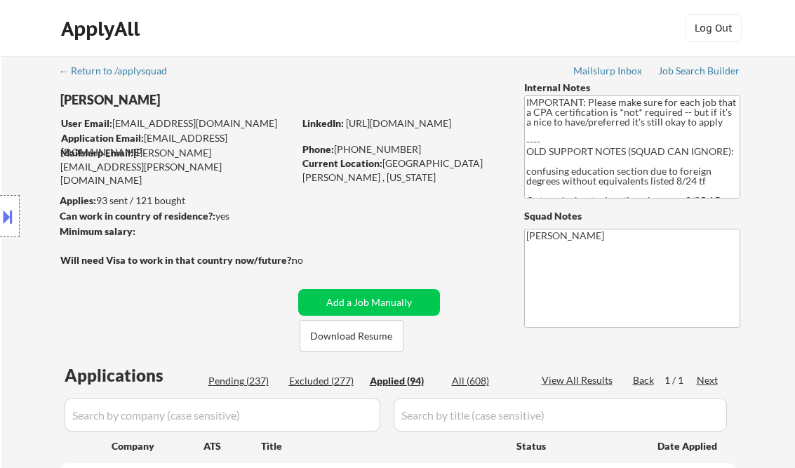
select select ""applied""
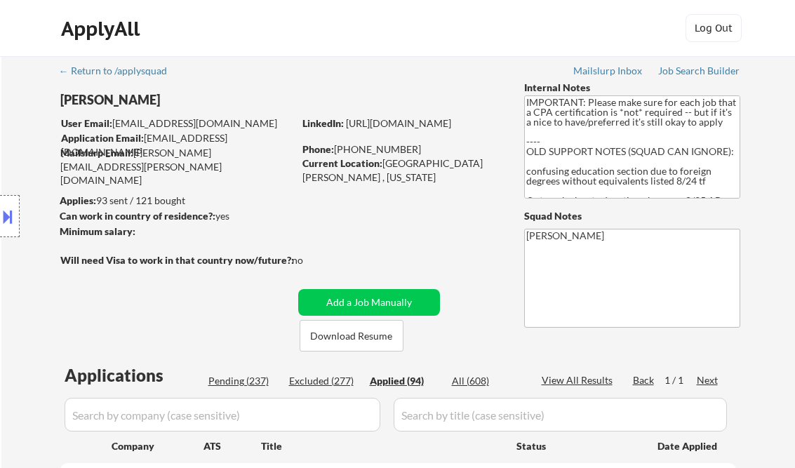
select select ""applied""
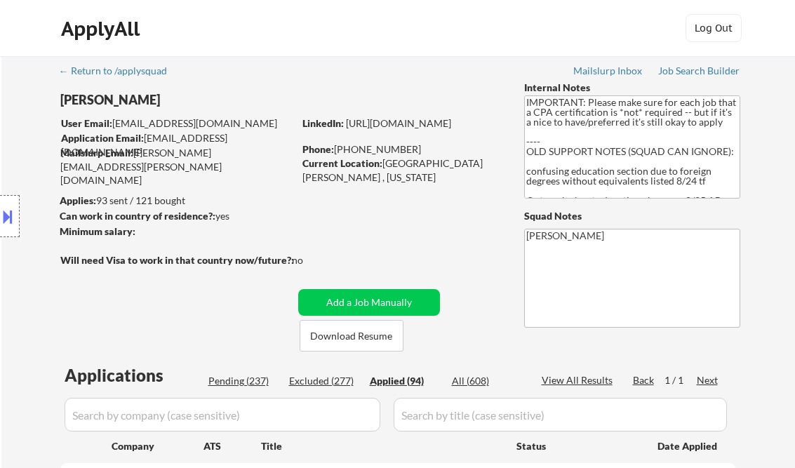
select select ""applied""
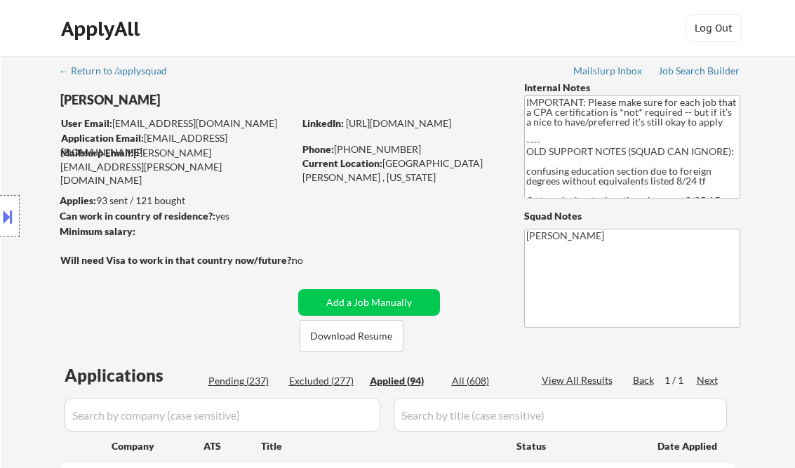
select select ""applied""
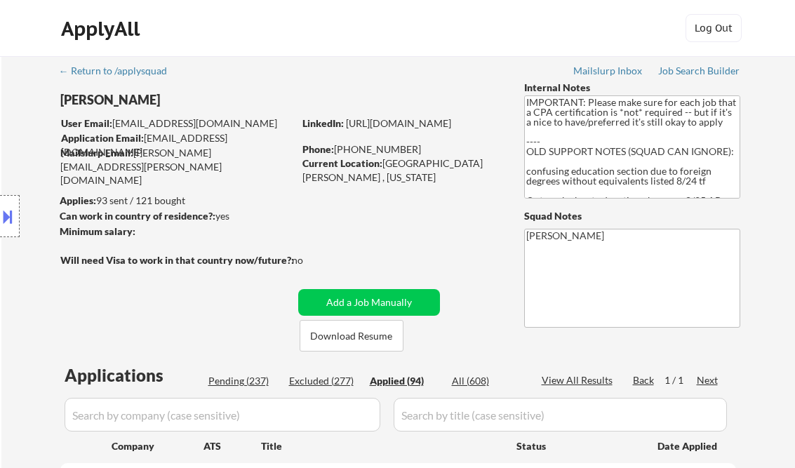
select select ""applied""
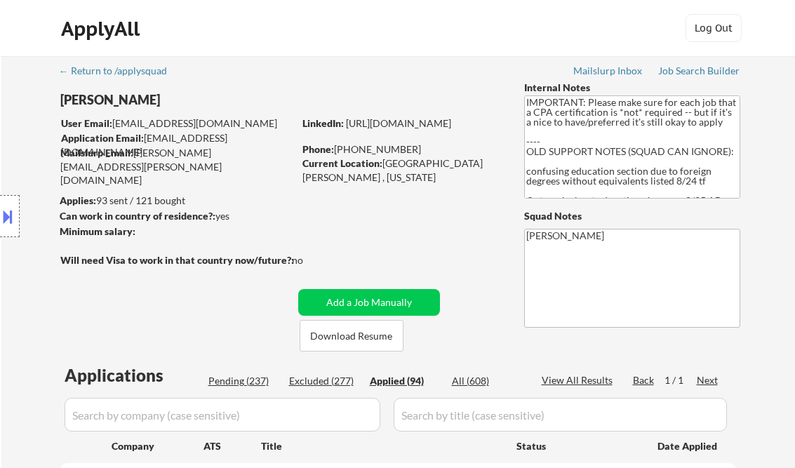
select select ""applied""
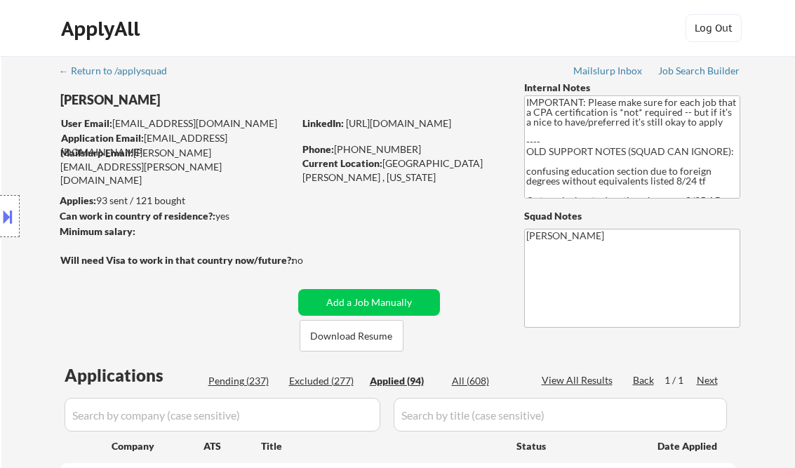
select select ""applied""
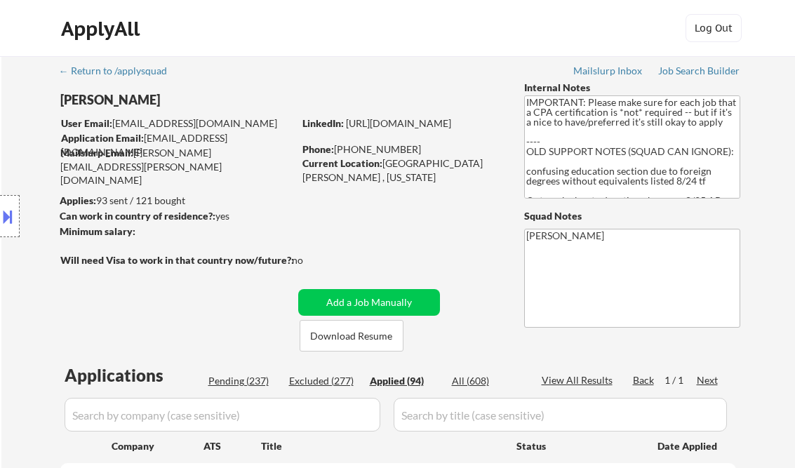
select select ""applied""
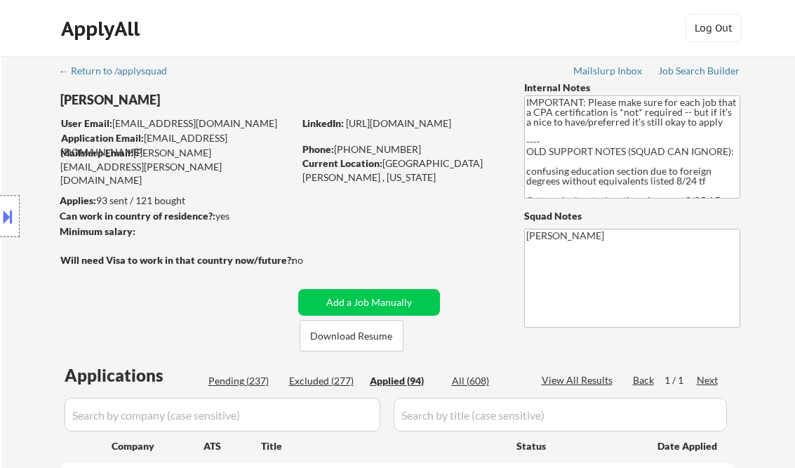
select select ""applied""
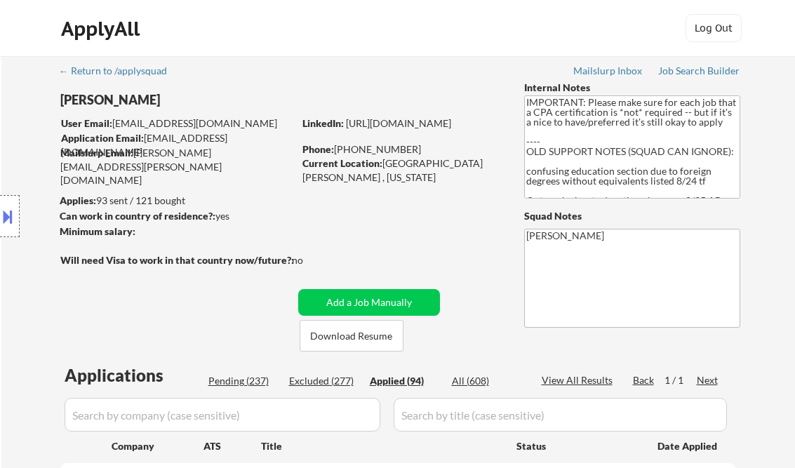
select select ""applied""
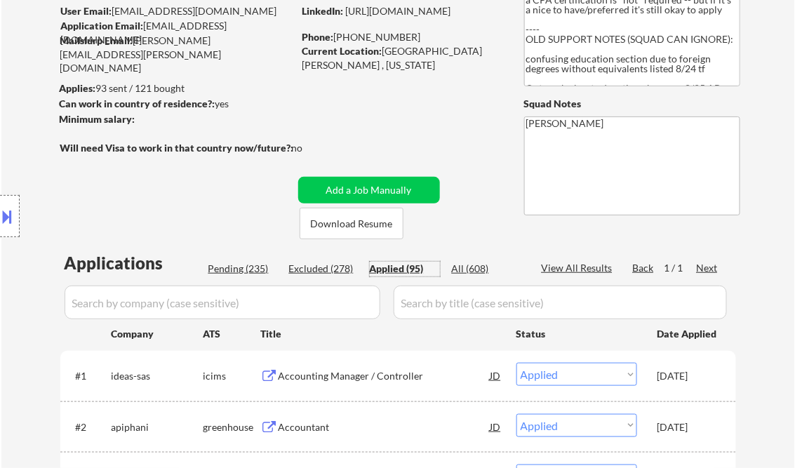
scroll to position [112, 0]
select select ""applied""
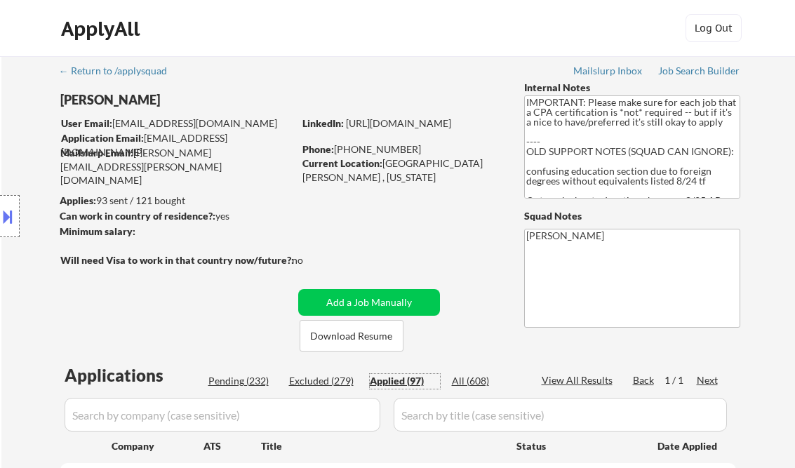
select select ""applied""
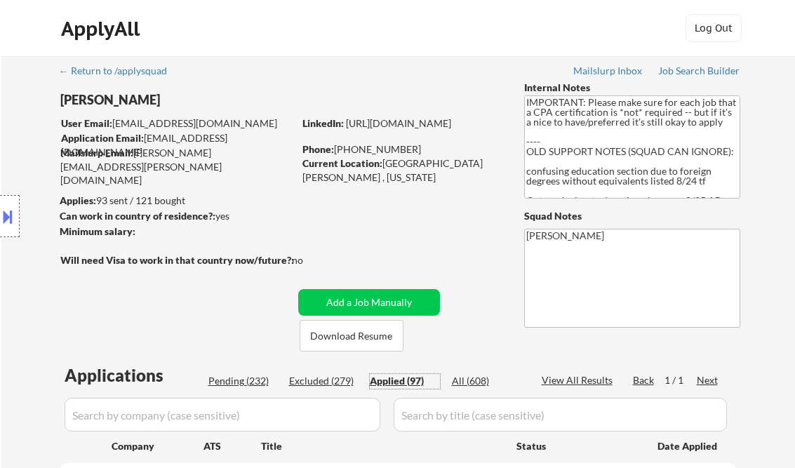
select select ""applied""
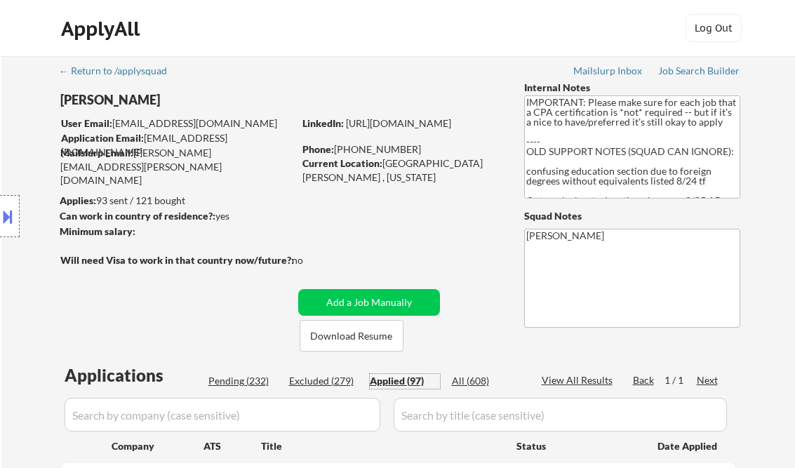
select select ""applied""
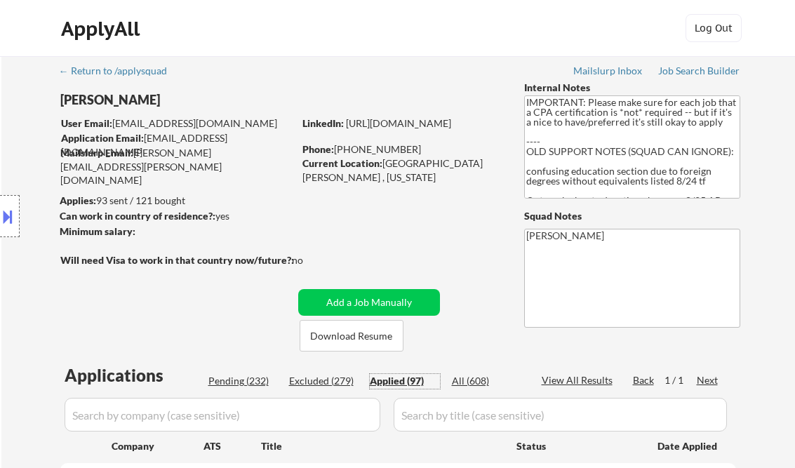
select select ""applied""
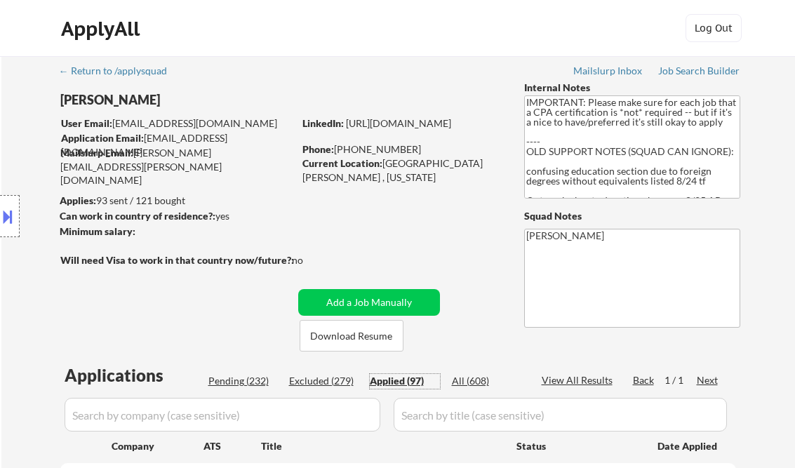
select select ""applied""
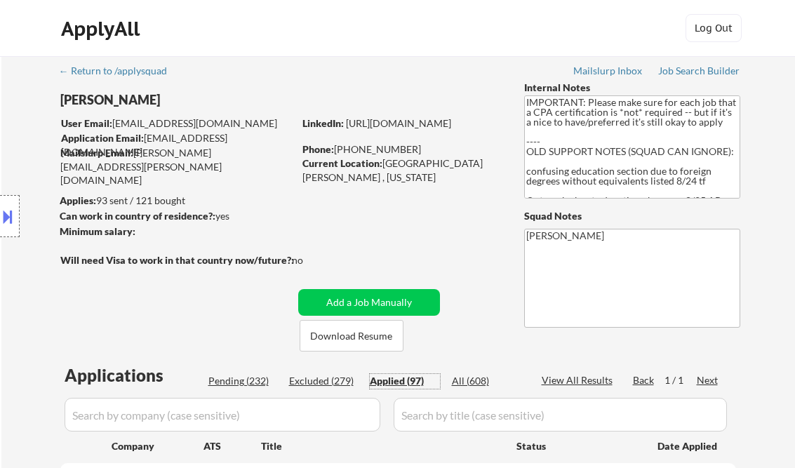
select select ""applied""
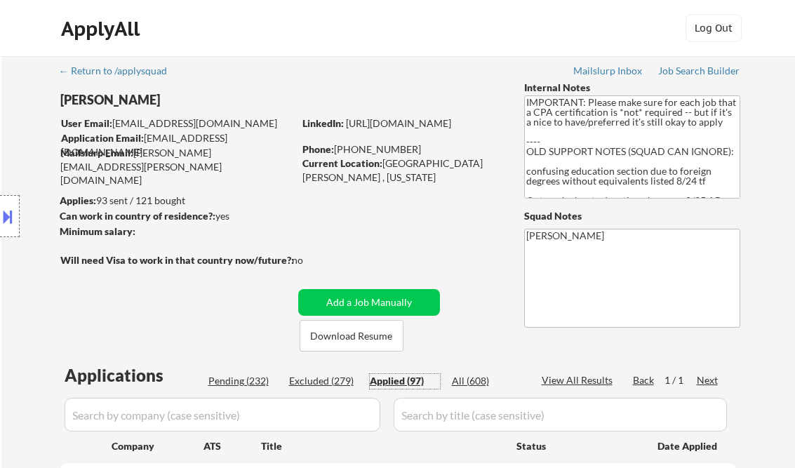
select select ""applied""
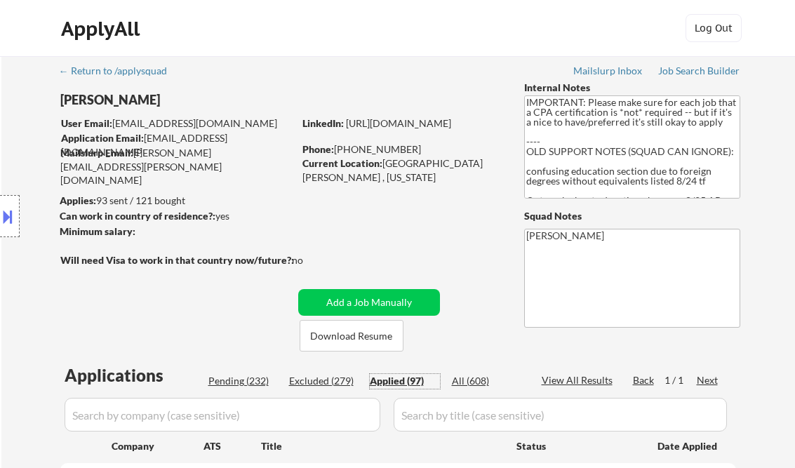
select select ""applied""
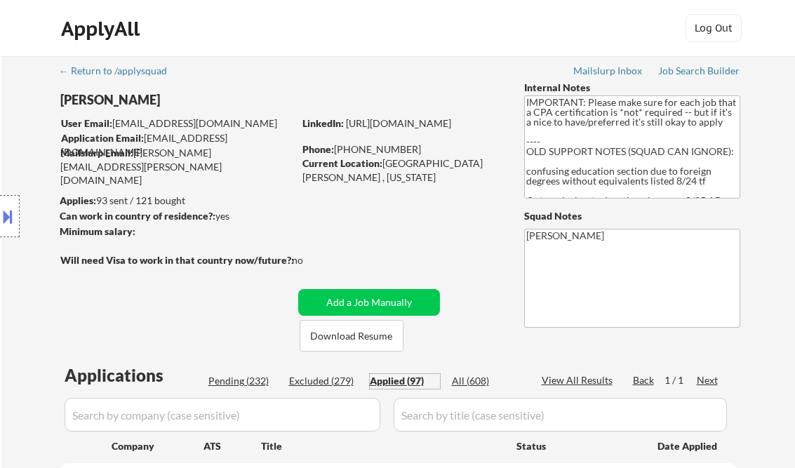
select select ""applied""
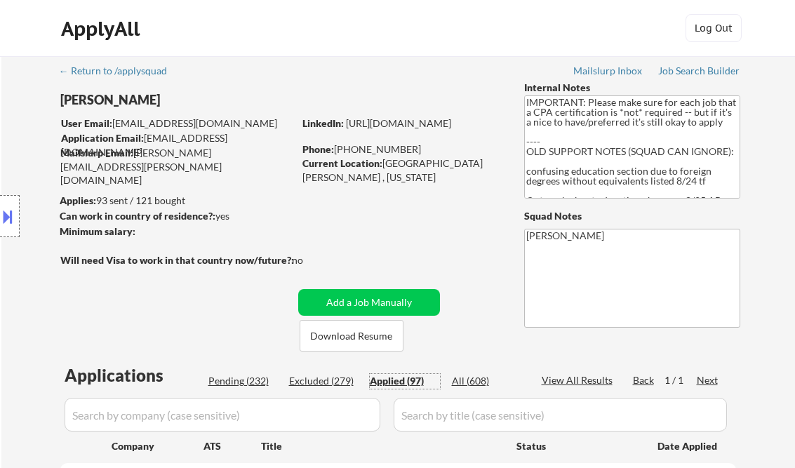
select select ""applied""
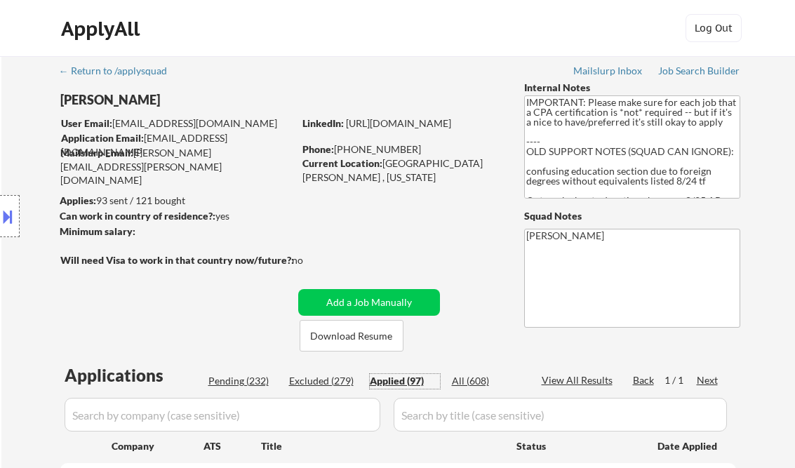
select select ""applied""
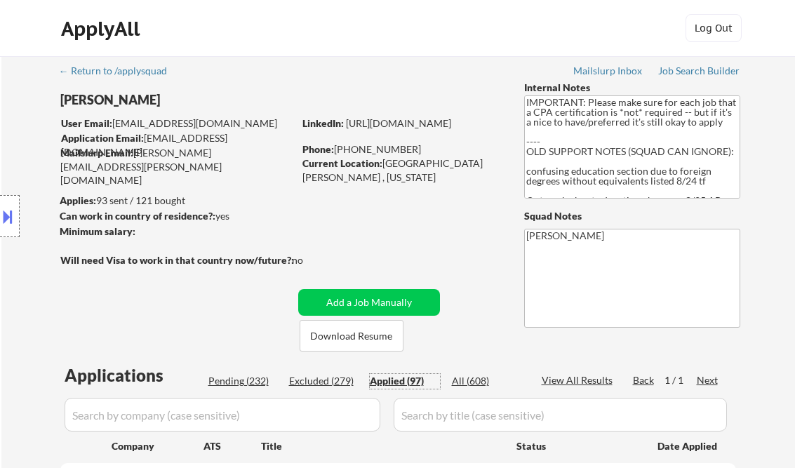
select select ""applied""
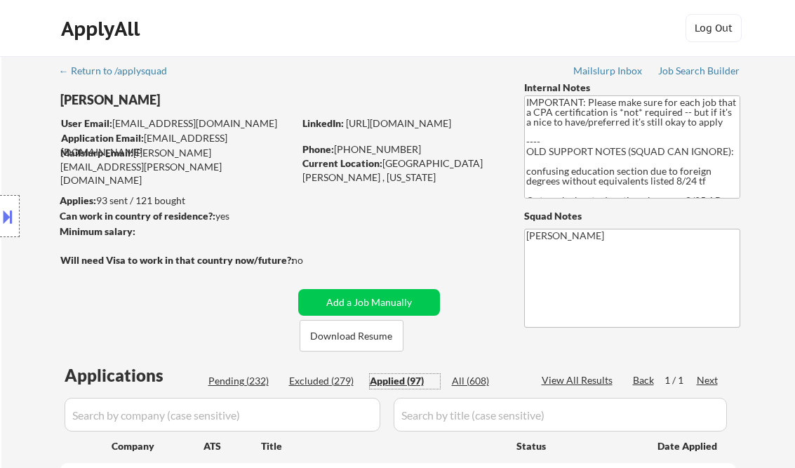
select select ""applied""
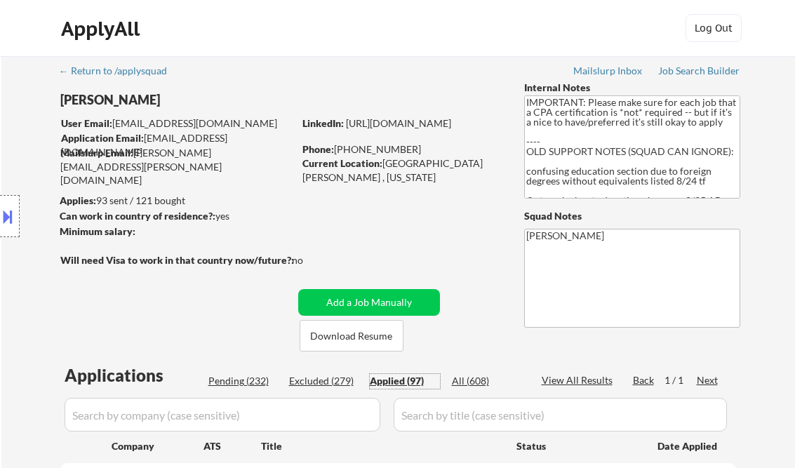
select select ""applied""
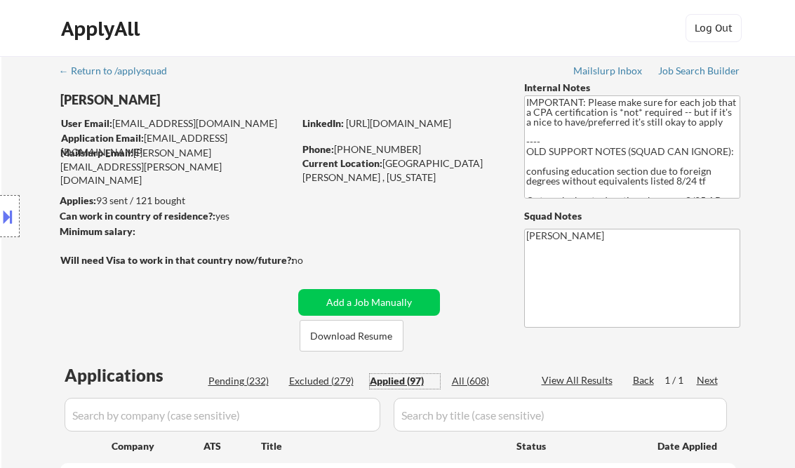
select select ""applied""
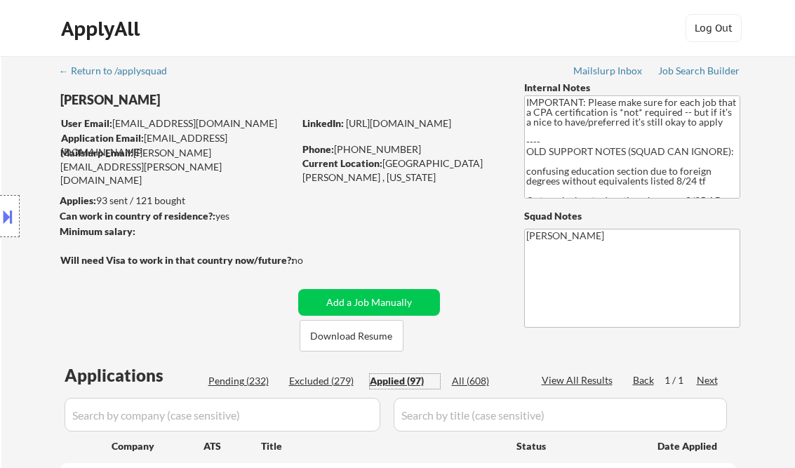
select select ""applied""
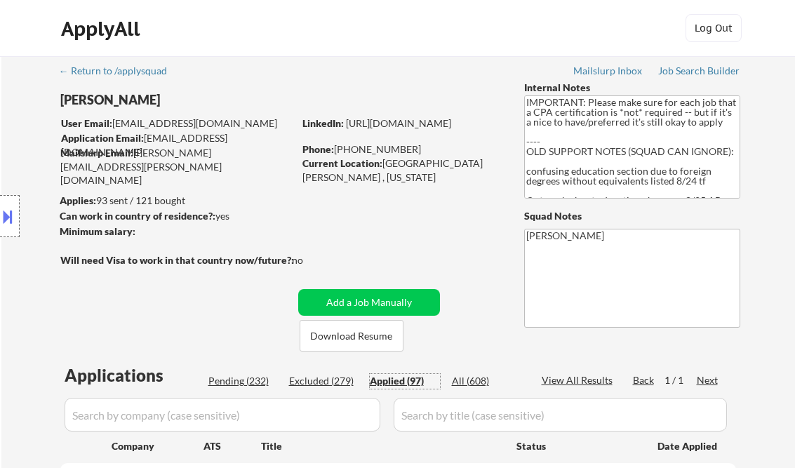
select select ""applied""
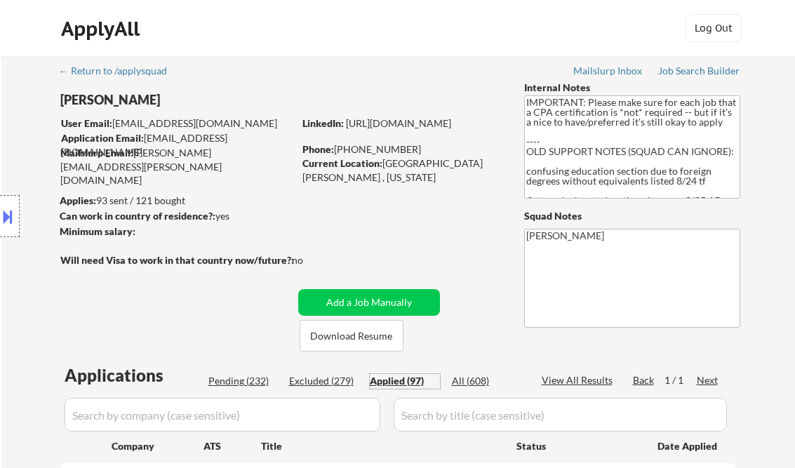
select select ""applied""
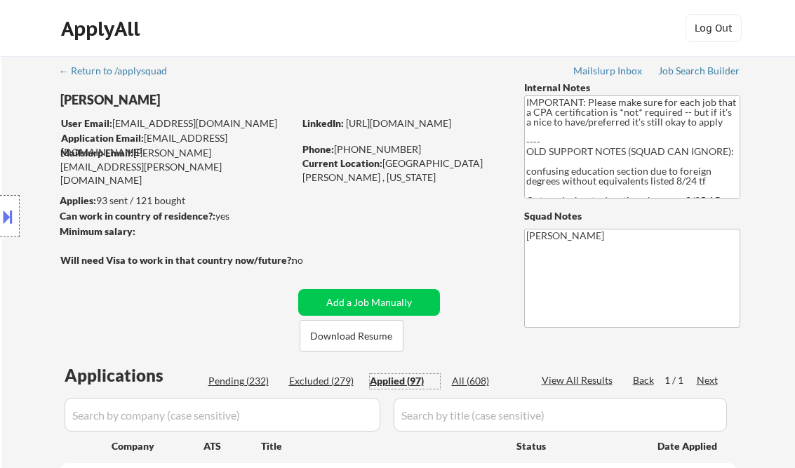
select select ""applied""
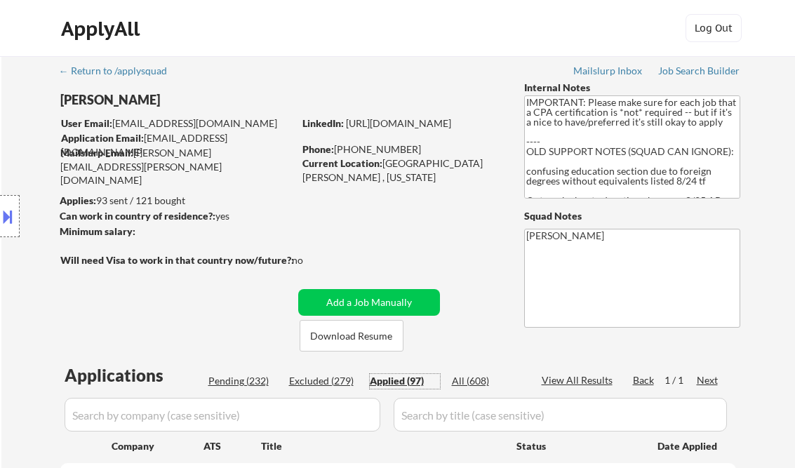
select select ""applied""
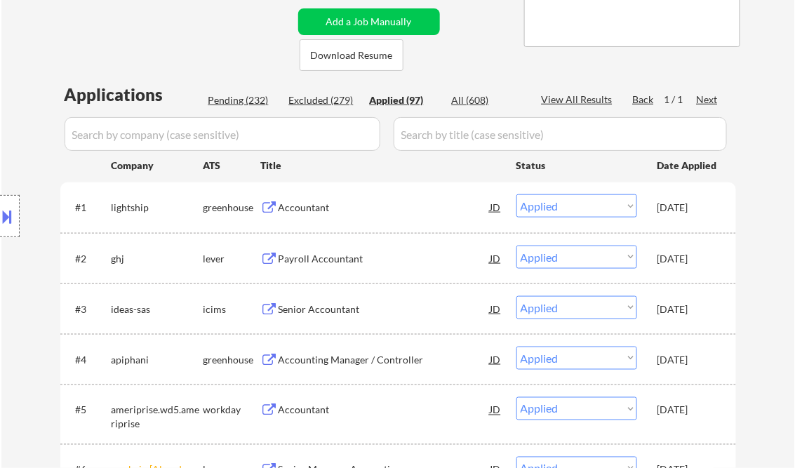
scroll to position [2257, 0]
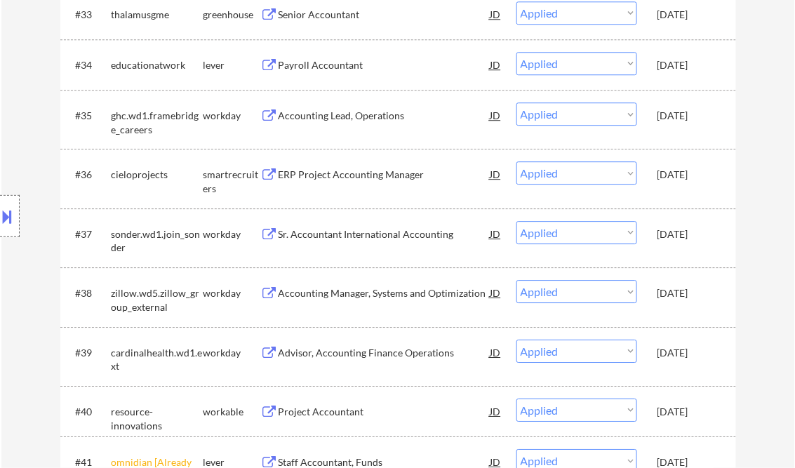
select select ""applied""
